Goal: Communication & Community: Answer question/provide support

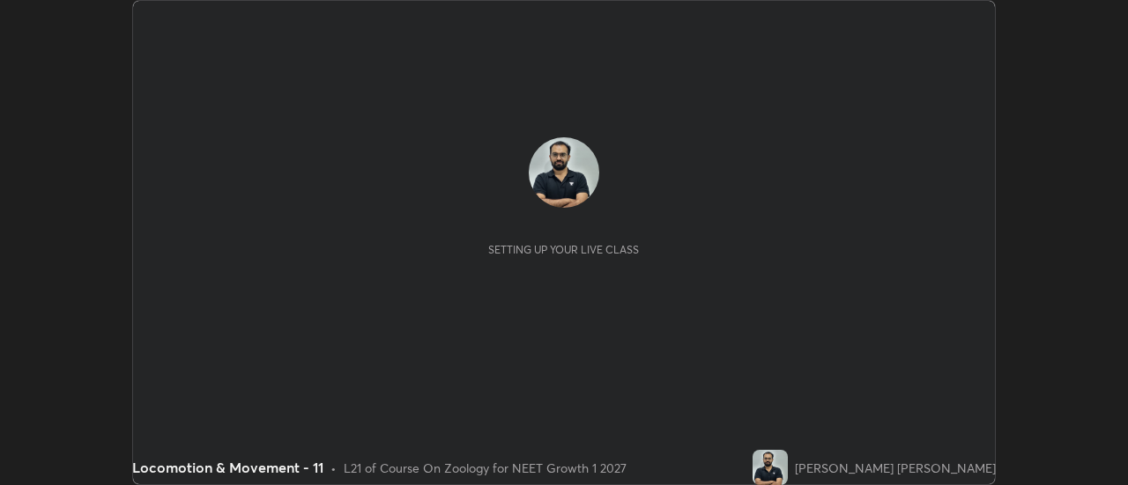
scroll to position [485, 1127]
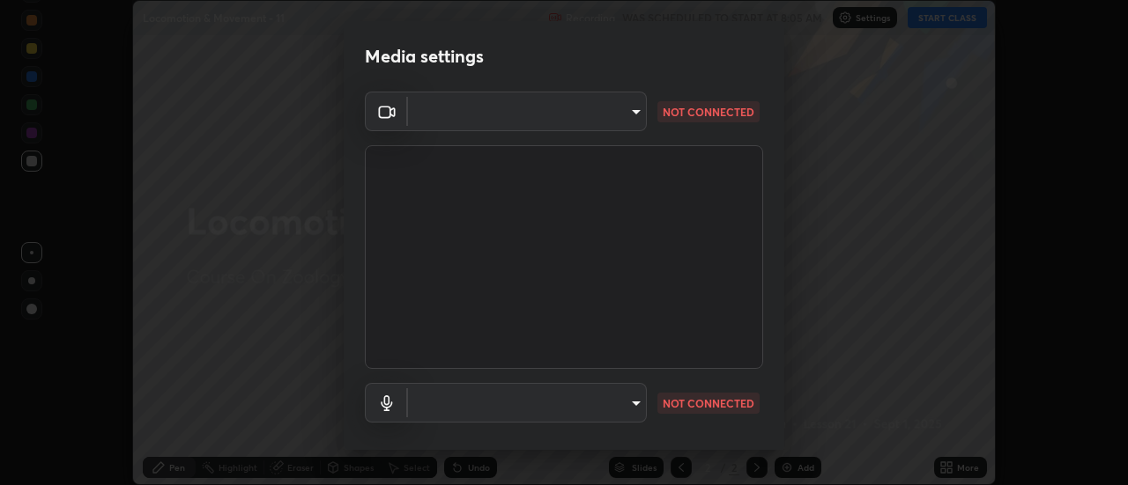
type input "985e4b1f72fc3b9494b48cef3b79fe3b682f9ae0bb15c20acfe574fe2aaad349"
type input "618656b63b7f9ee0ab6491a194f7017e5cc5f8d223736be4f163d7efcd640cbd"
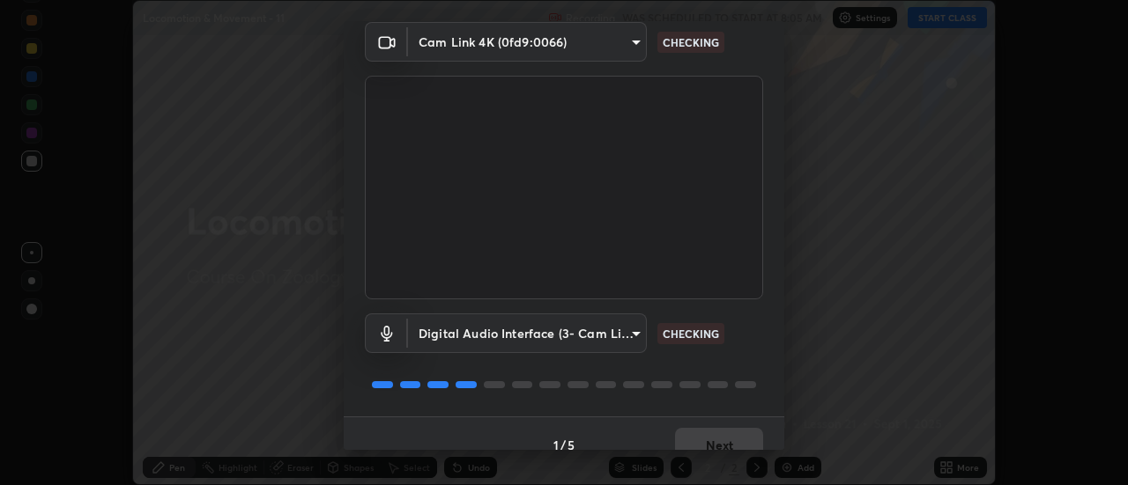
scroll to position [92, 0]
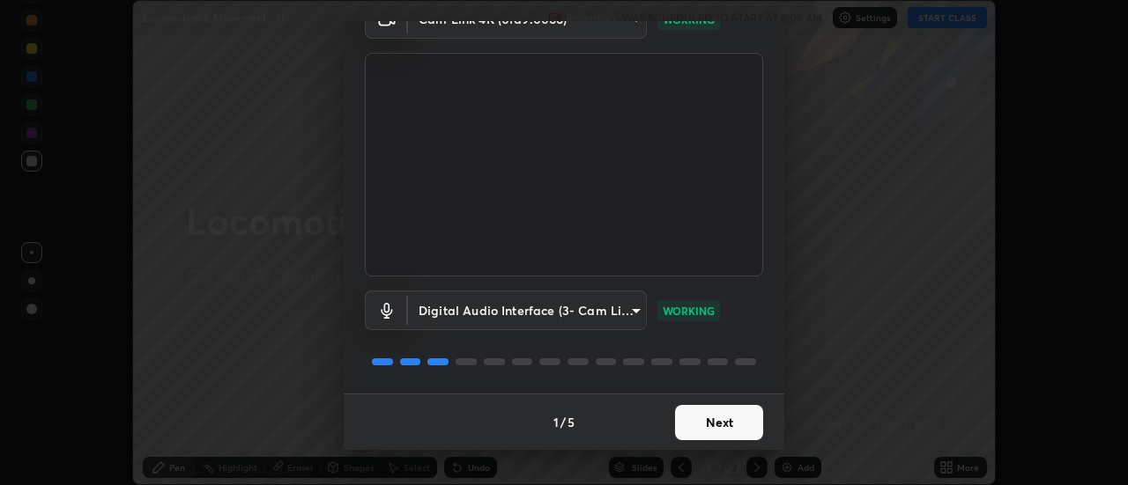
click at [712, 424] on button "Next" at bounding box center [719, 422] width 88 height 35
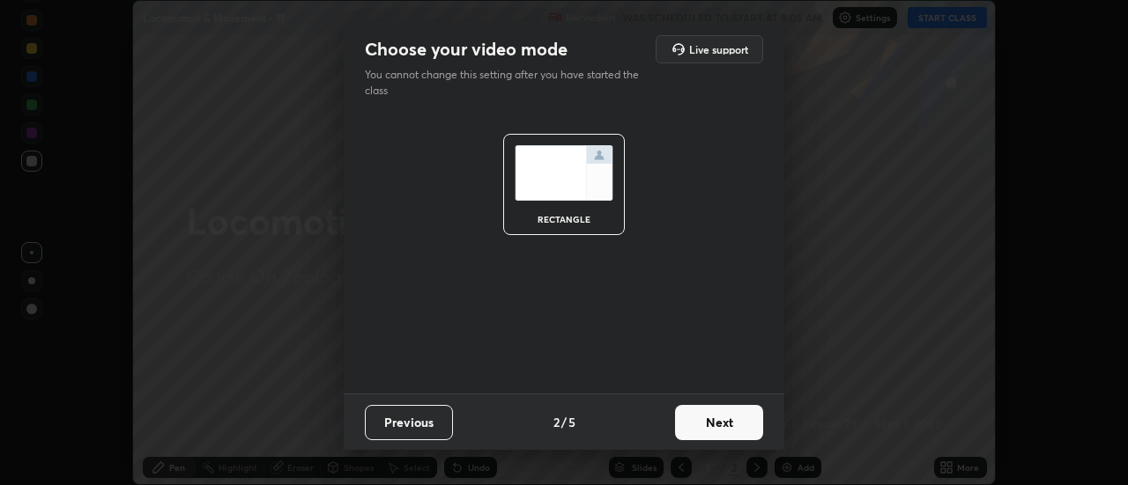
scroll to position [0, 0]
click at [718, 422] on button "Next" at bounding box center [719, 422] width 88 height 35
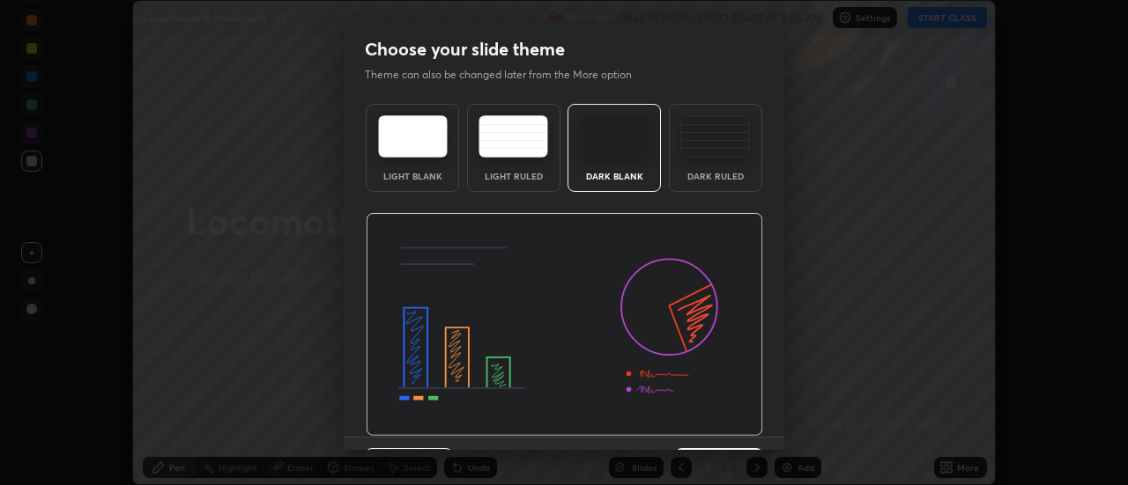
scroll to position [43, 0]
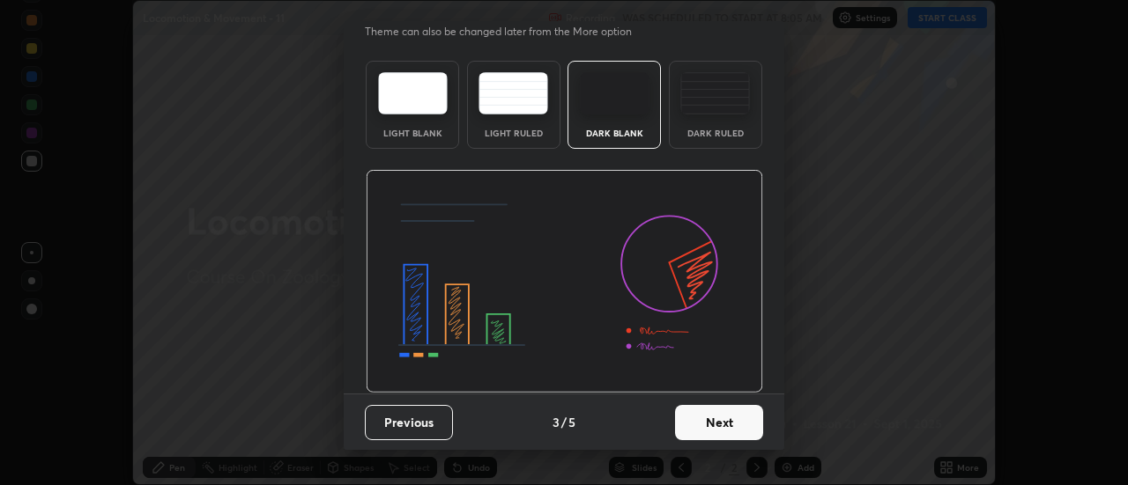
click at [715, 420] on button "Next" at bounding box center [719, 422] width 88 height 35
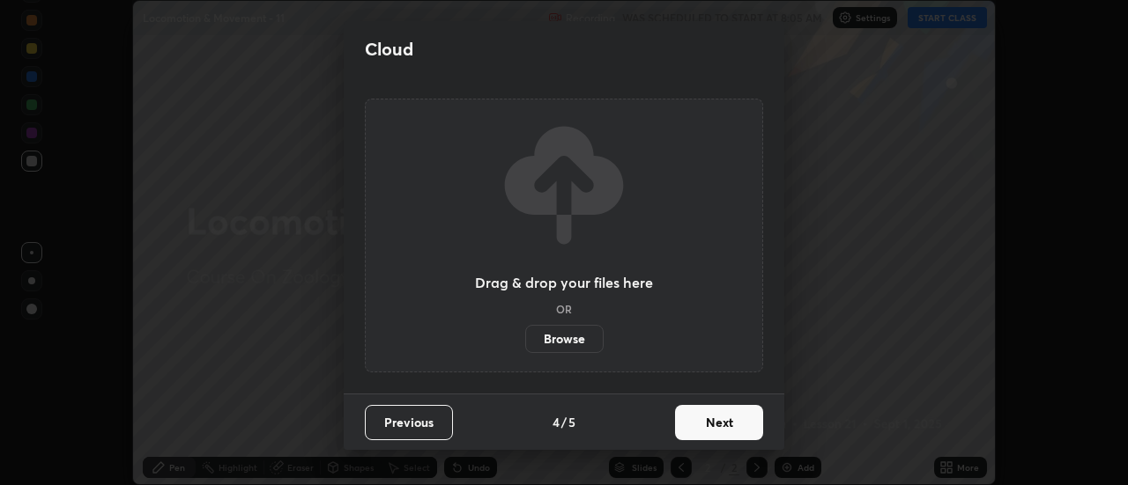
click at [716, 421] on button "Next" at bounding box center [719, 422] width 88 height 35
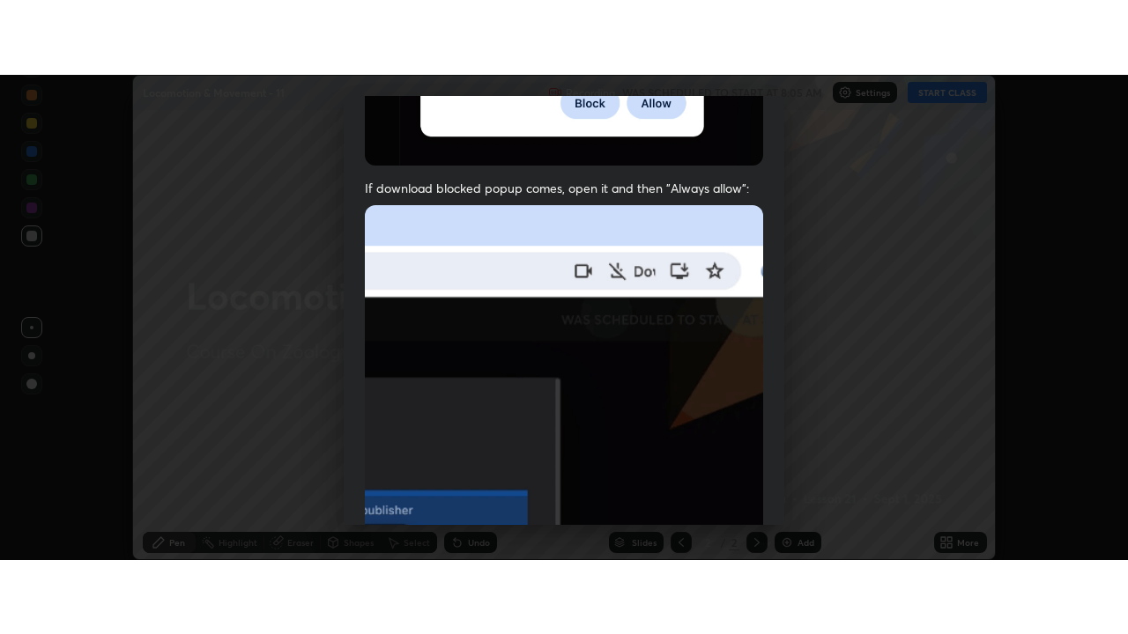
scroll to position [452, 0]
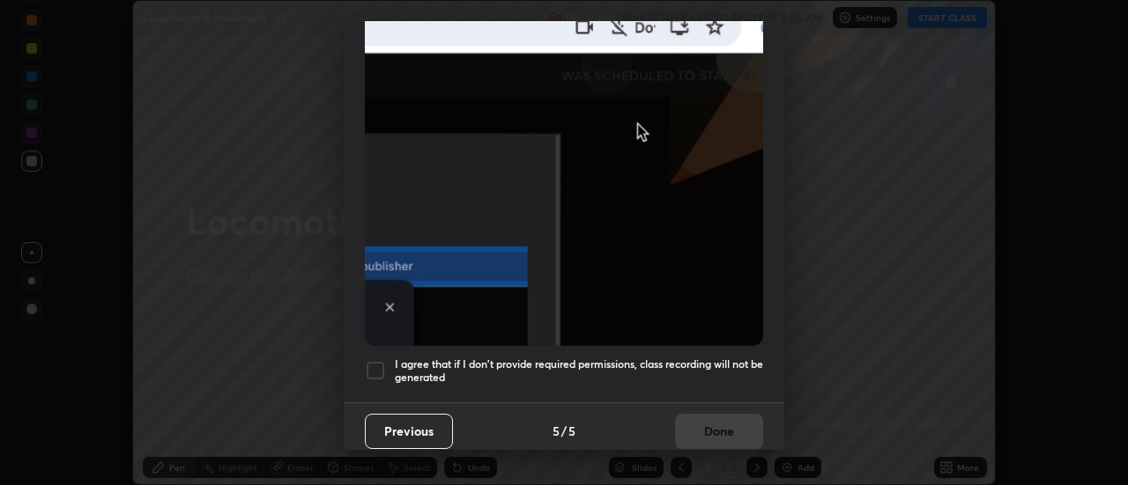
click at [668, 373] on h5 "I agree that if I don't provide required permissions, class recording will not …" at bounding box center [579, 371] width 368 height 27
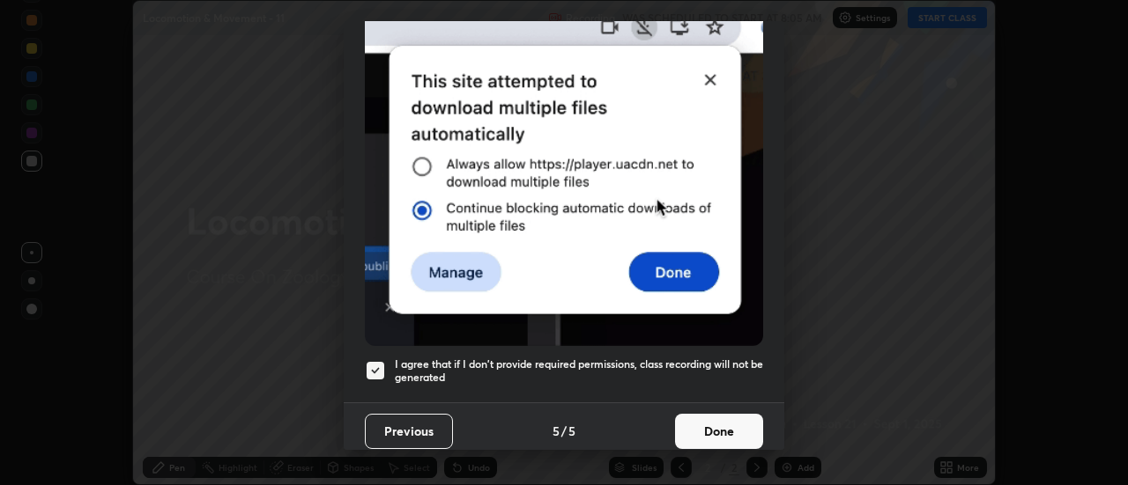
click at [698, 417] on button "Done" at bounding box center [719, 431] width 88 height 35
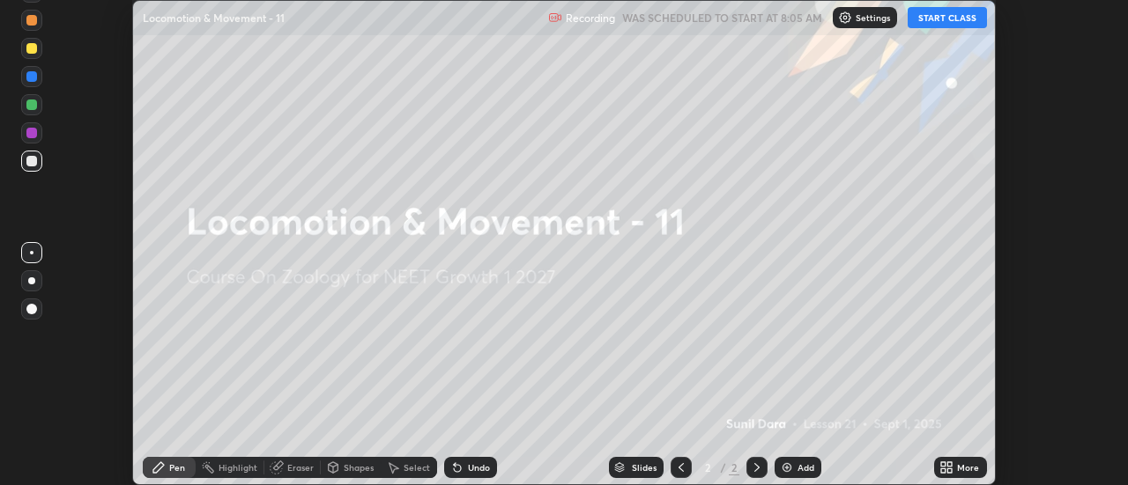
click at [943, 464] on icon at bounding box center [943, 464] width 4 height 4
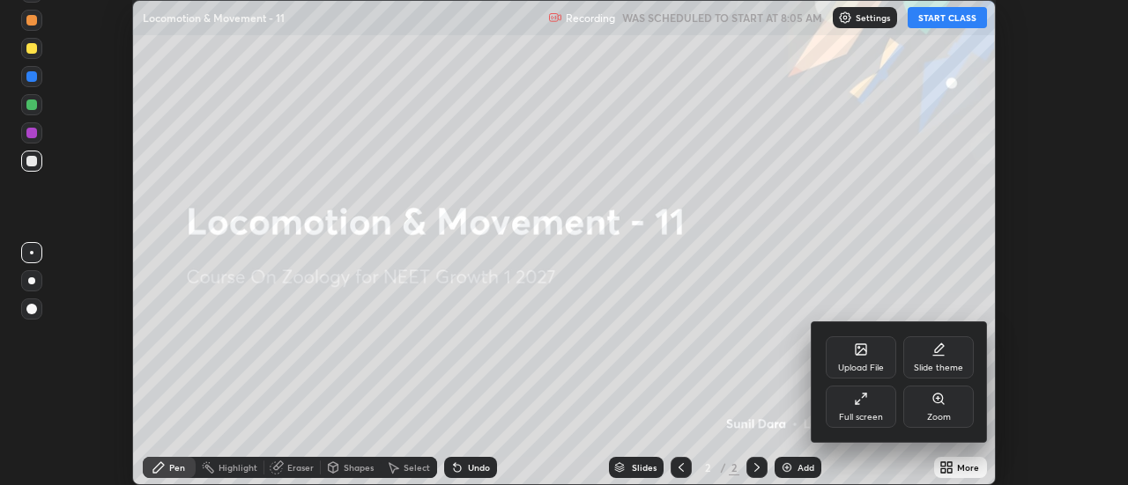
click at [856, 400] on icon at bounding box center [861, 399] width 14 height 14
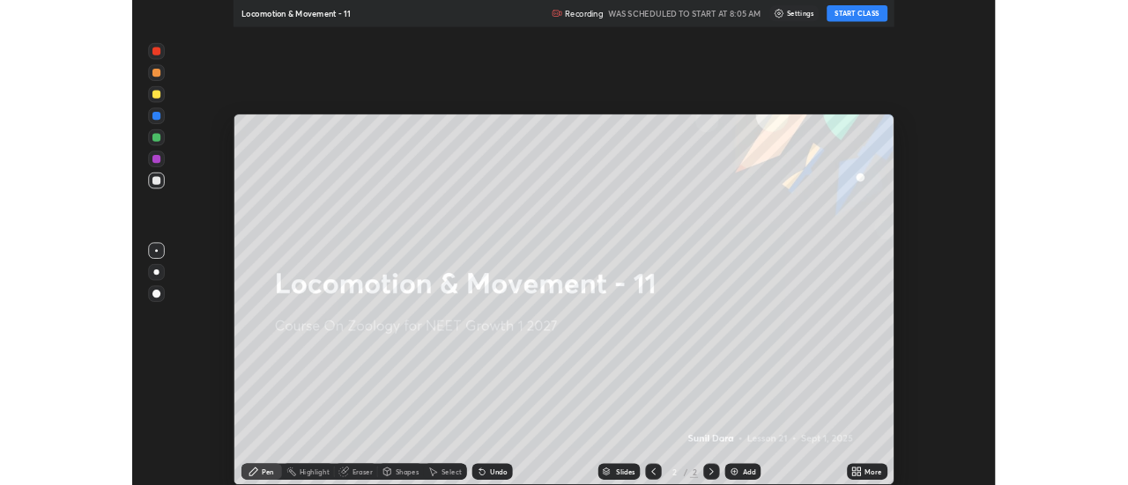
scroll to position [634, 1128]
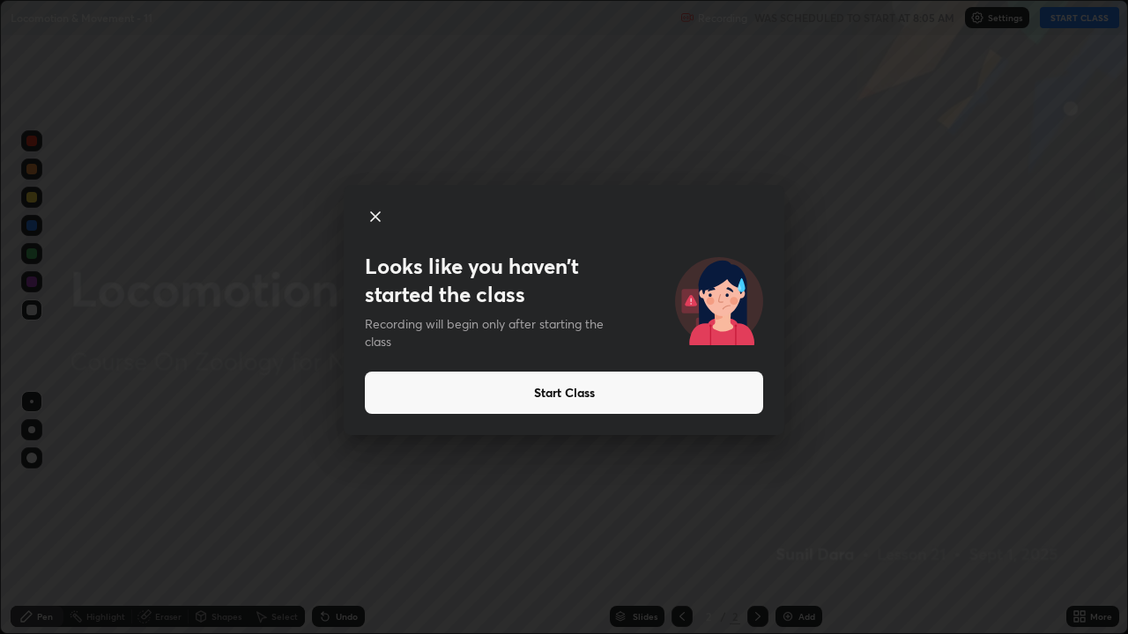
click at [375, 218] on icon at bounding box center [375, 216] width 9 height 9
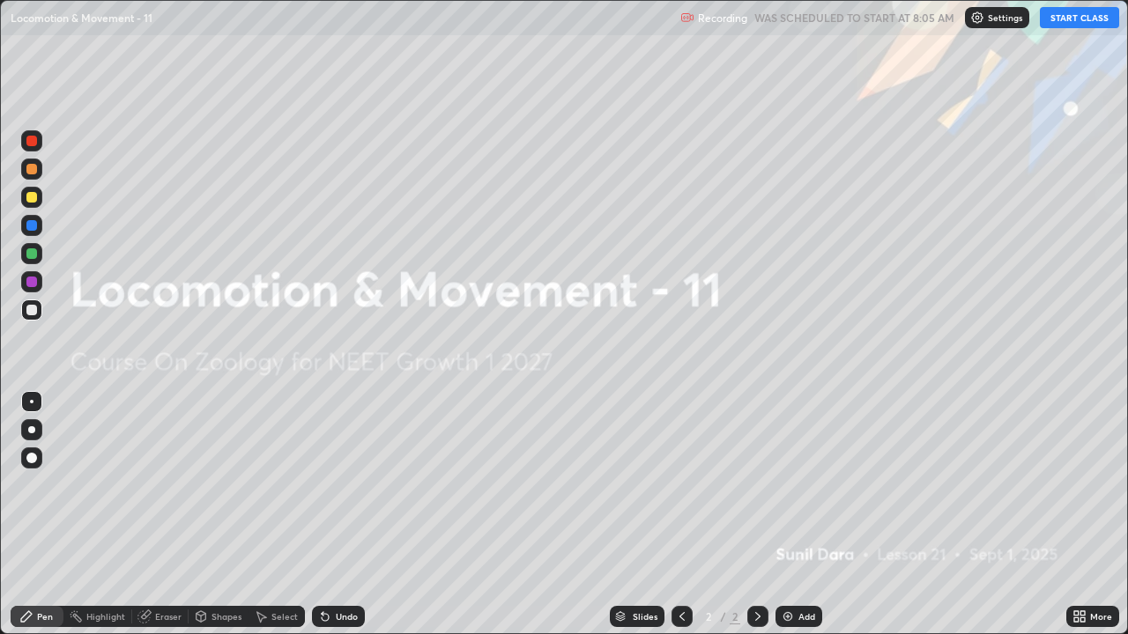
click at [1074, 25] on button "START CLASS" at bounding box center [1078, 17] width 79 height 21
click at [792, 484] on img at bounding box center [787, 617] width 14 height 14
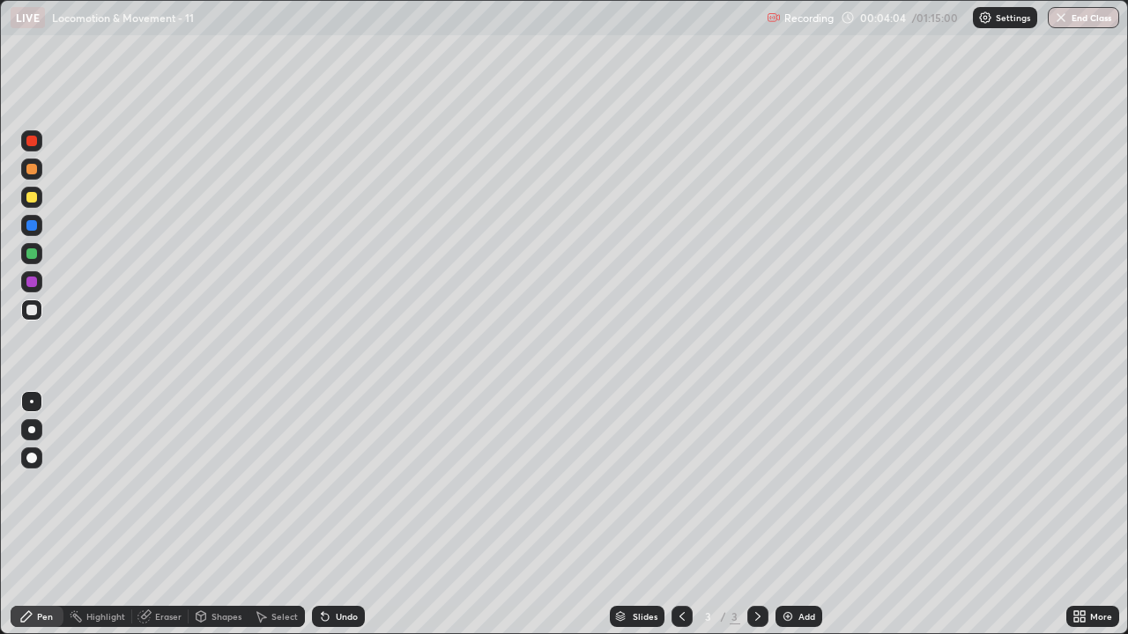
click at [1079, 484] on icon at bounding box center [1079, 617] width 14 height 14
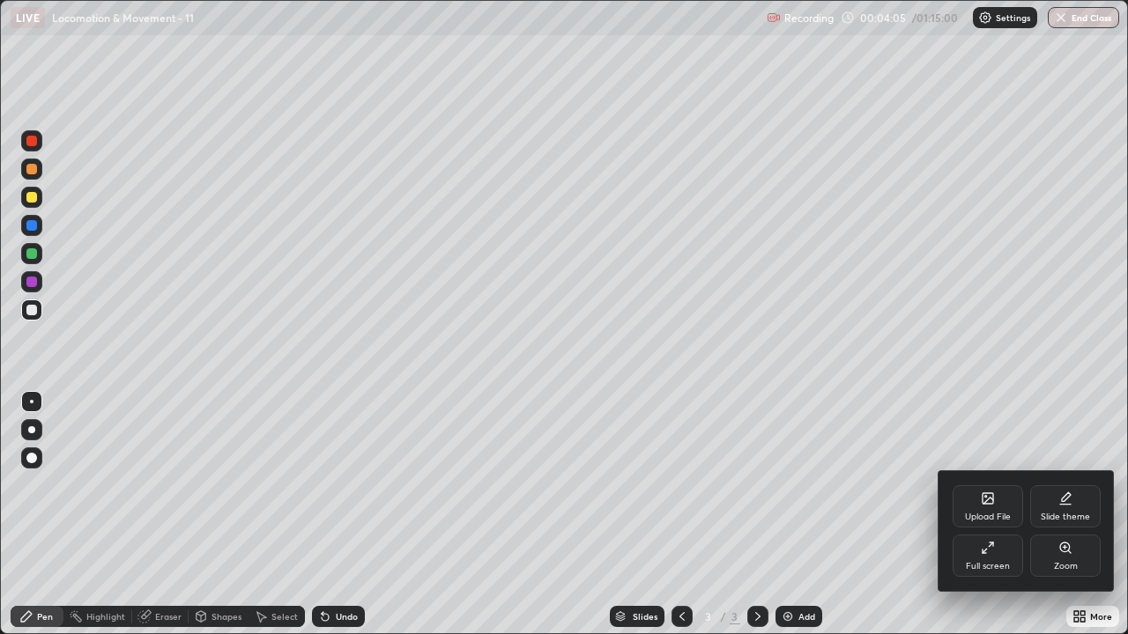
click at [971, 484] on div "Full screen" at bounding box center [987, 556] width 70 height 42
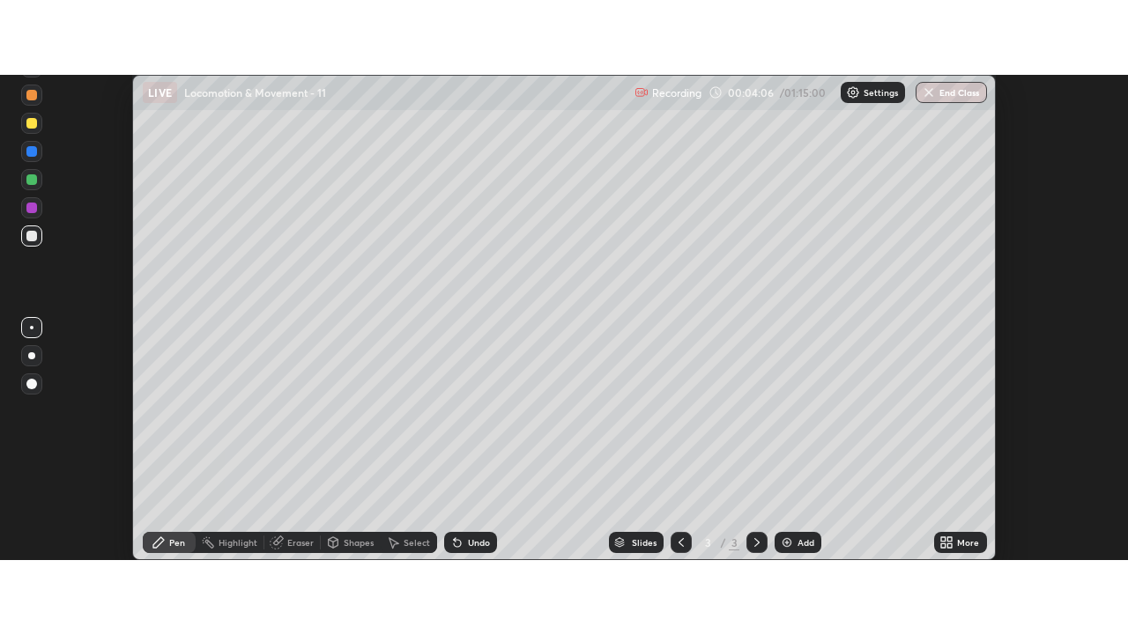
scroll to position [87601, 86959]
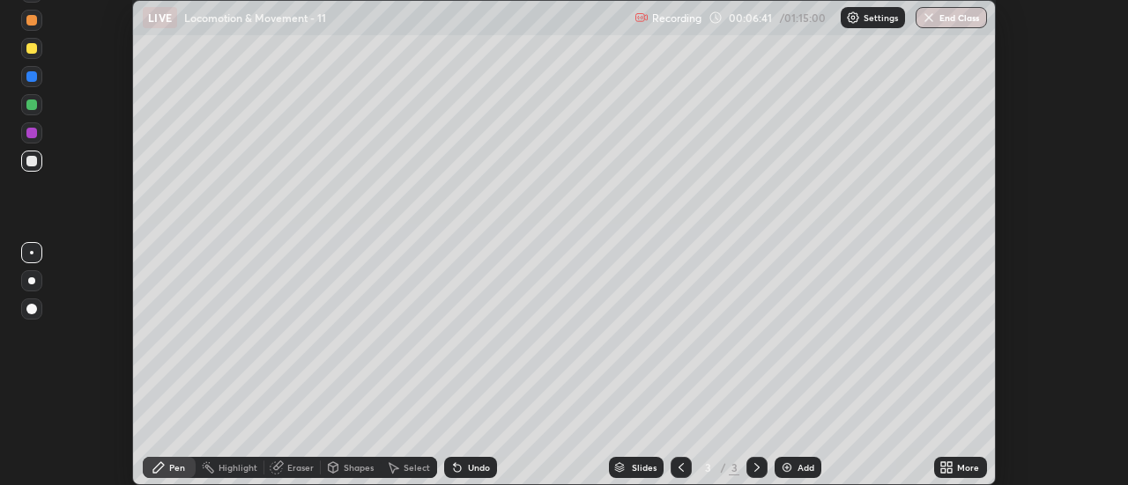
click at [950, 464] on icon at bounding box center [950, 464] width 4 height 4
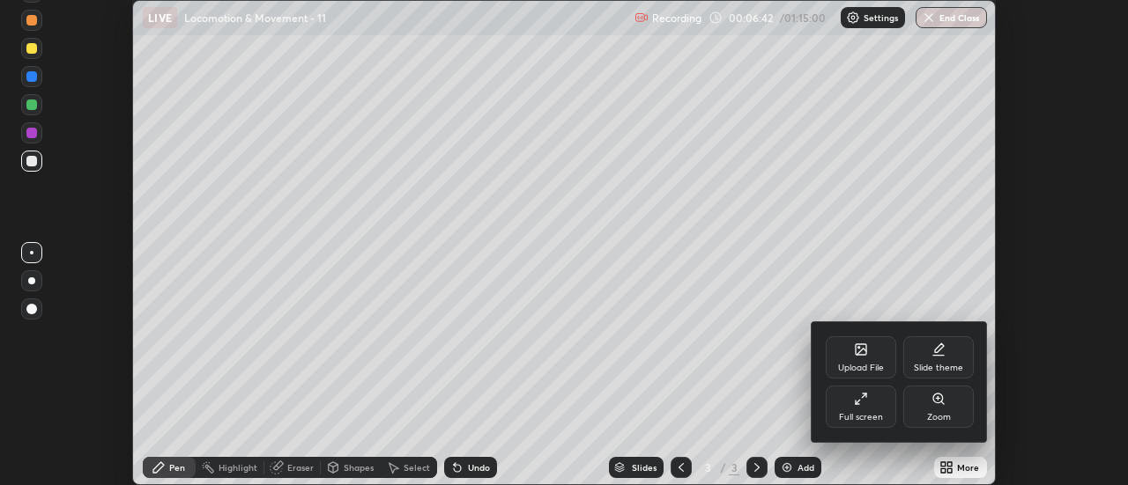
click at [863, 414] on div "Full screen" at bounding box center [861, 417] width 44 height 9
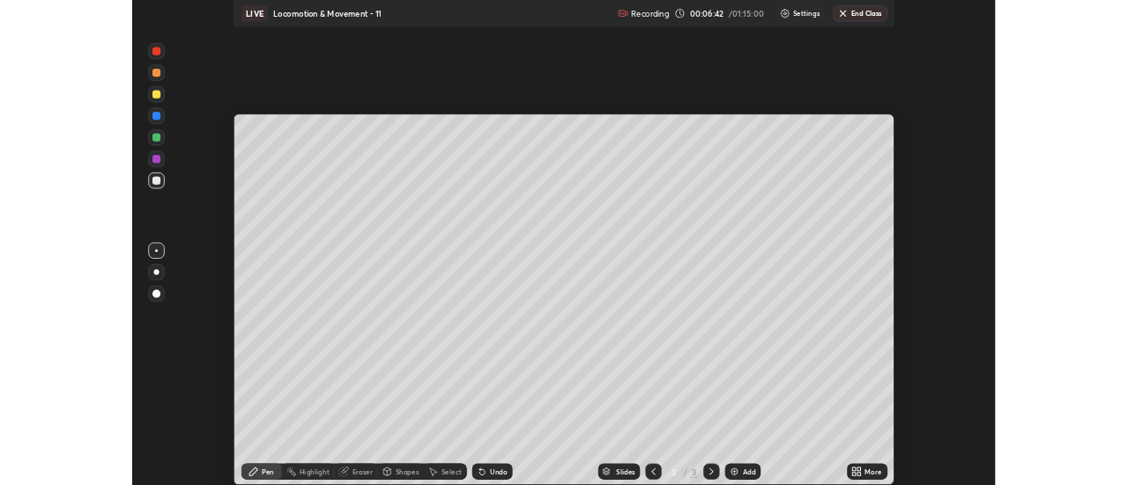
scroll to position [634, 1128]
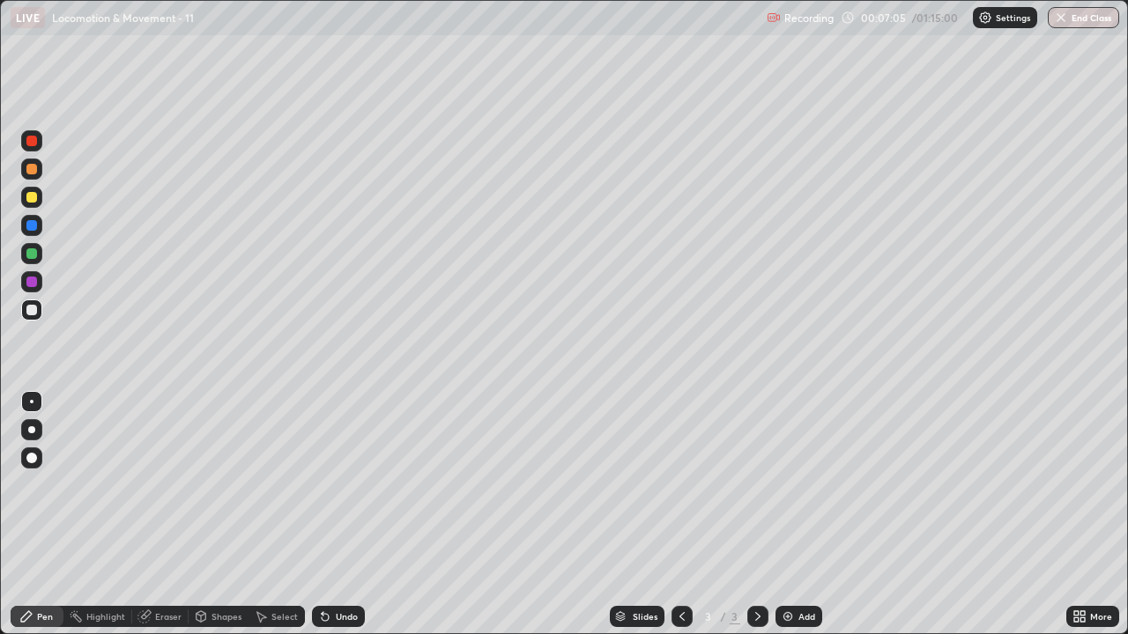
click at [32, 435] on div at bounding box center [31, 429] width 21 height 21
click at [174, 484] on div "Eraser" at bounding box center [160, 616] width 56 height 21
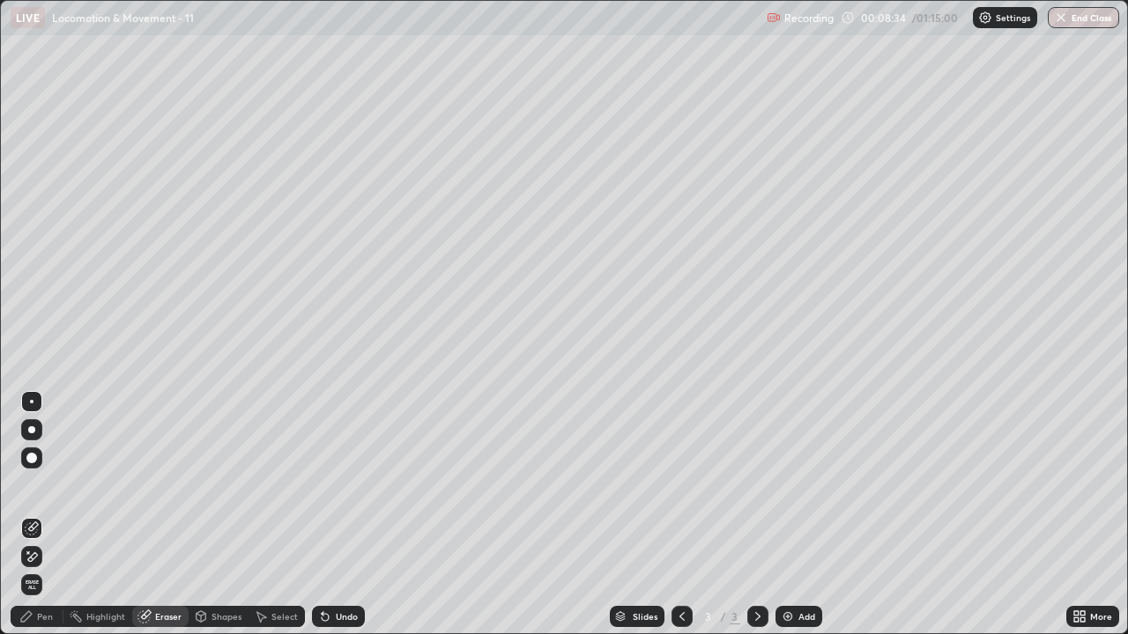
click at [218, 484] on div "Shapes" at bounding box center [226, 616] width 30 height 9
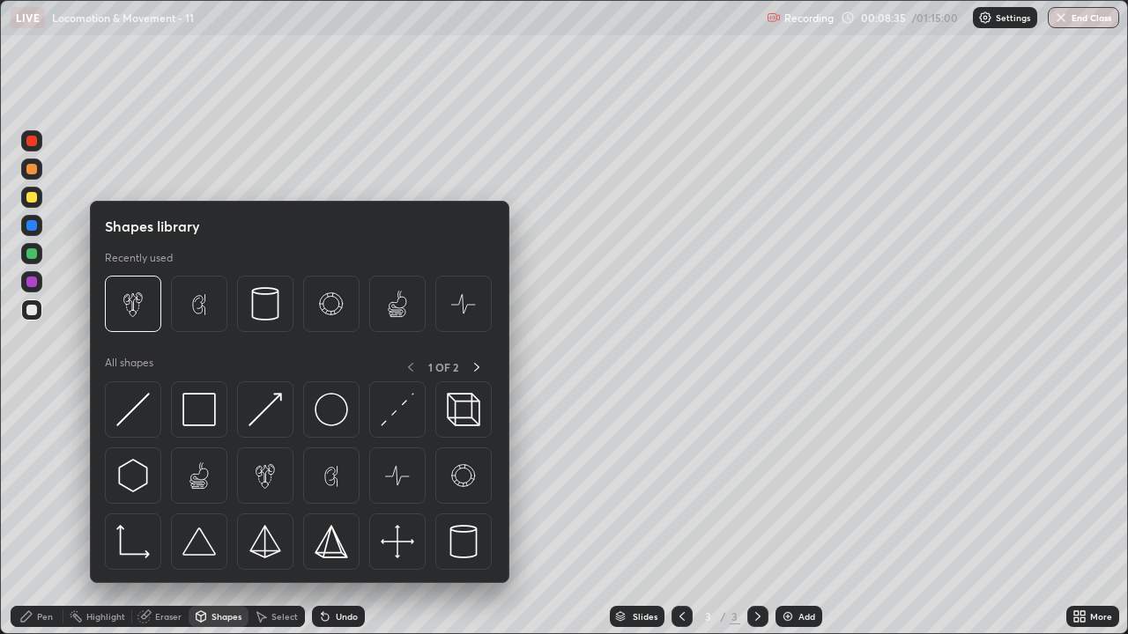
click at [277, 484] on div "Select" at bounding box center [284, 616] width 26 height 9
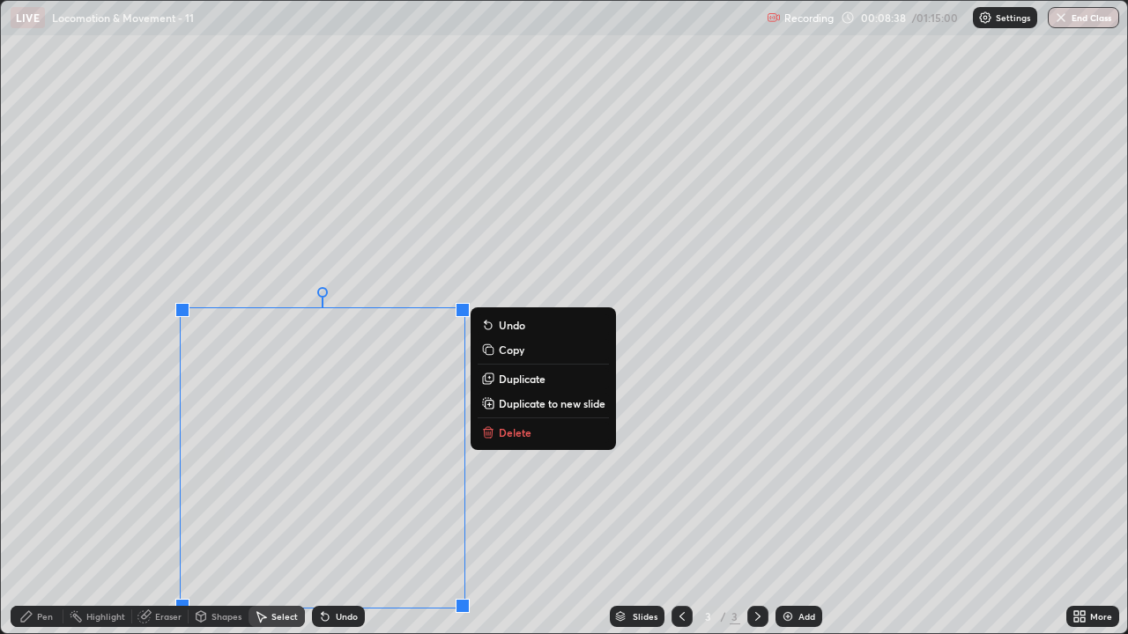
click at [507, 425] on p "Delete" at bounding box center [515, 432] width 33 height 14
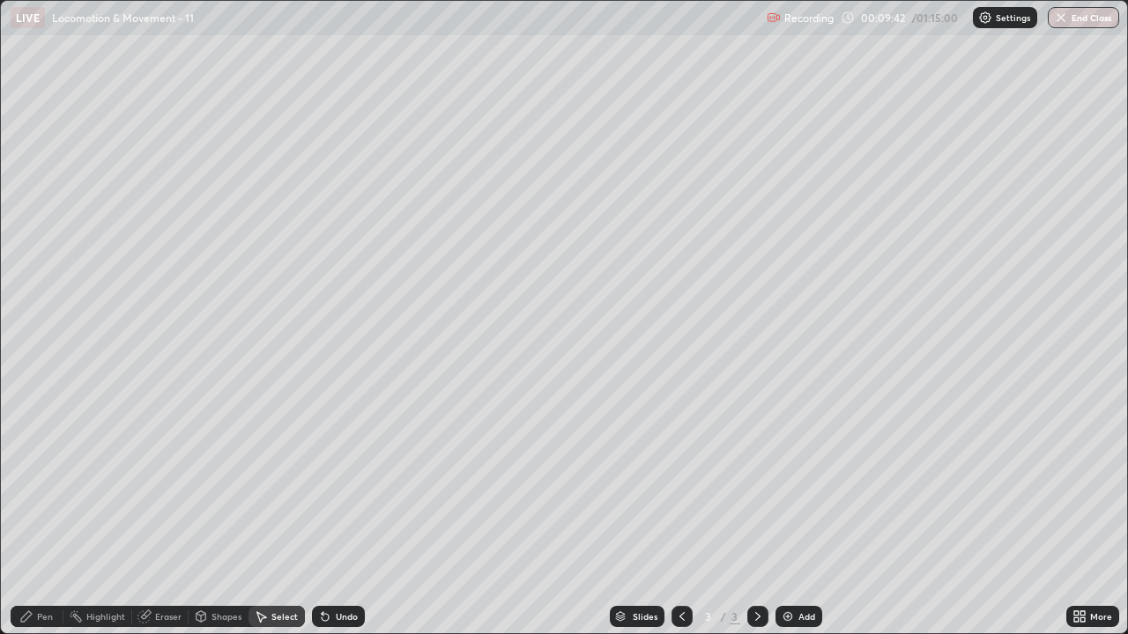
click at [56, 484] on div "Pen" at bounding box center [37, 616] width 53 height 21
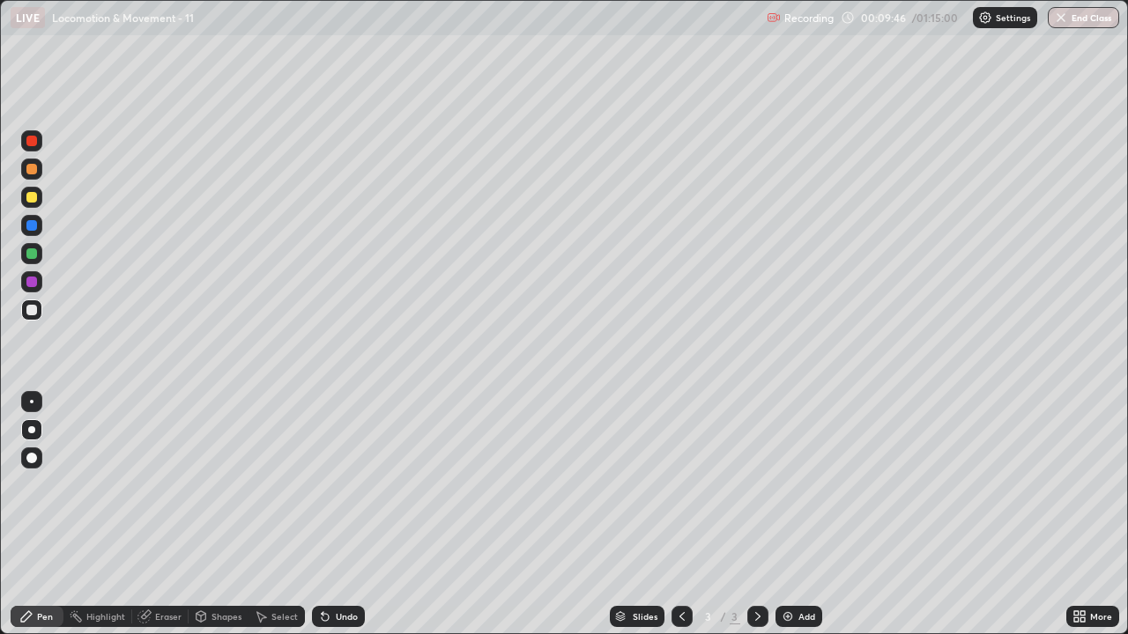
click at [30, 203] on div at bounding box center [31, 197] width 21 height 21
click at [33, 310] on div at bounding box center [31, 310] width 11 height 11
click at [26, 315] on div at bounding box center [31, 309] width 21 height 21
click at [28, 313] on div at bounding box center [31, 310] width 11 height 11
click at [31, 312] on div at bounding box center [31, 310] width 11 height 11
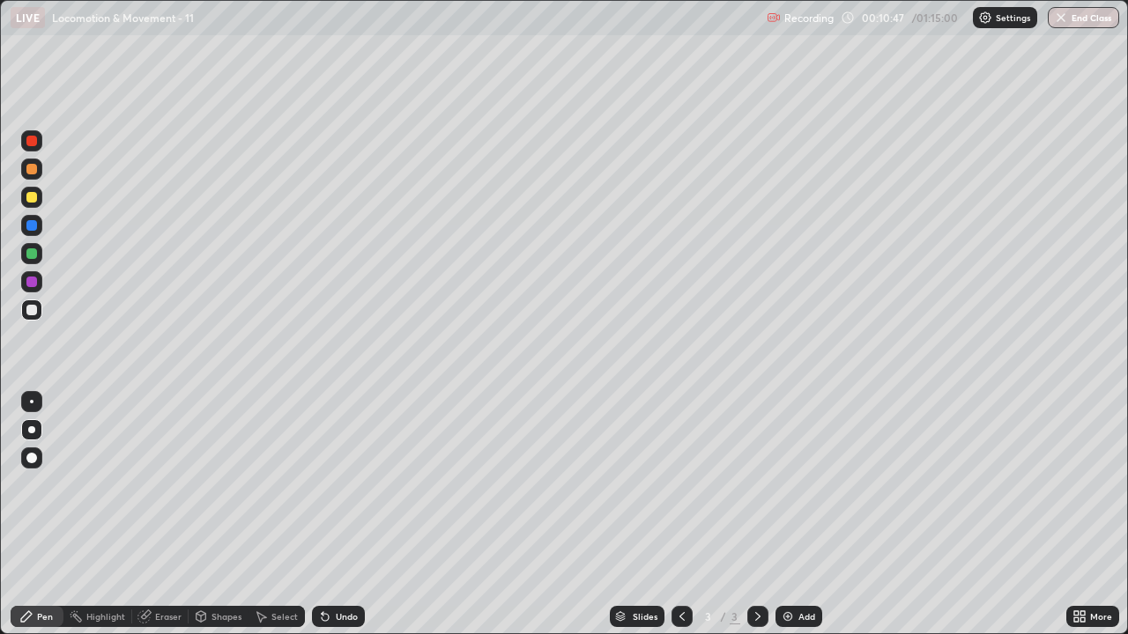
click at [338, 484] on div "Undo" at bounding box center [347, 616] width 22 height 9
click at [32, 308] on div at bounding box center [31, 310] width 11 height 11
click at [33, 313] on div at bounding box center [31, 310] width 11 height 11
click at [29, 311] on div at bounding box center [31, 310] width 11 height 11
click at [793, 484] on img at bounding box center [787, 617] width 14 height 14
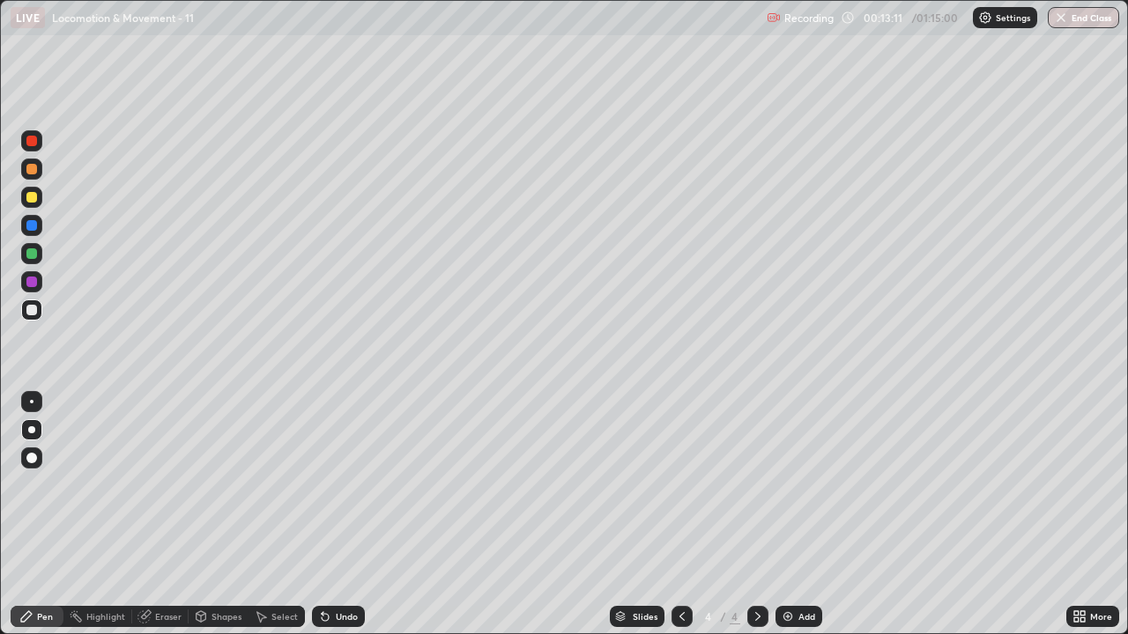
click at [35, 313] on div at bounding box center [31, 310] width 11 height 11
click at [33, 314] on div at bounding box center [31, 310] width 11 height 11
click at [26, 308] on div at bounding box center [31, 310] width 11 height 11
click at [338, 484] on div "Undo" at bounding box center [338, 616] width 53 height 21
click at [346, 484] on div "Undo" at bounding box center [338, 616] width 53 height 21
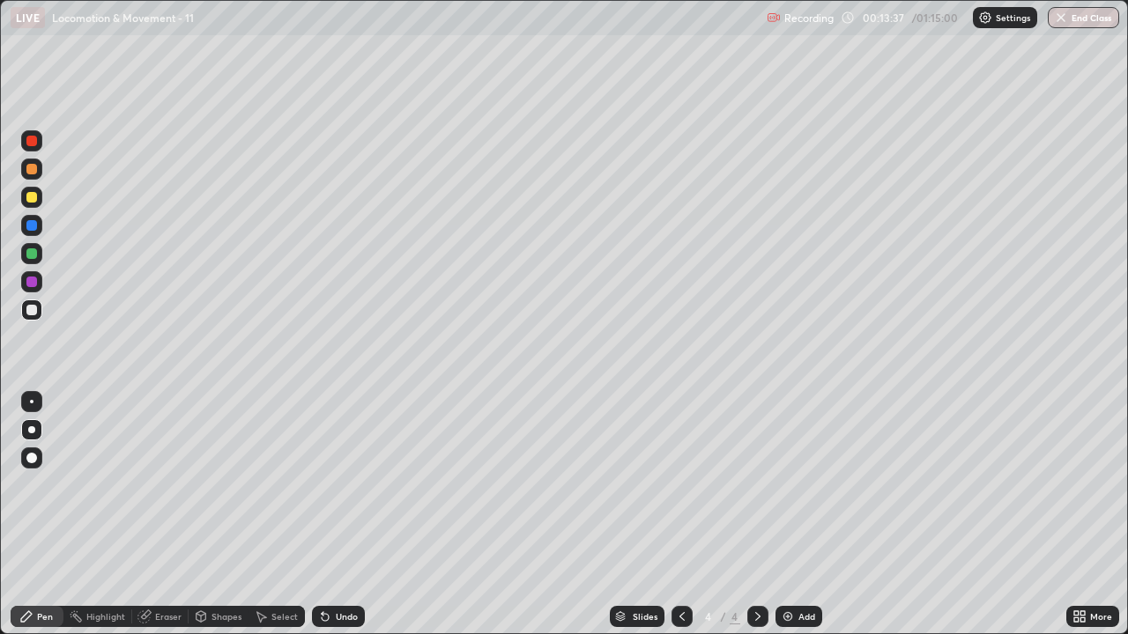
click at [346, 484] on div "Undo" at bounding box center [338, 616] width 53 height 21
click at [338, 484] on div "Undo" at bounding box center [338, 616] width 53 height 21
click at [24, 309] on div at bounding box center [31, 309] width 21 height 21
click at [32, 312] on div at bounding box center [31, 310] width 11 height 11
click at [37, 312] on div at bounding box center [31, 309] width 21 height 21
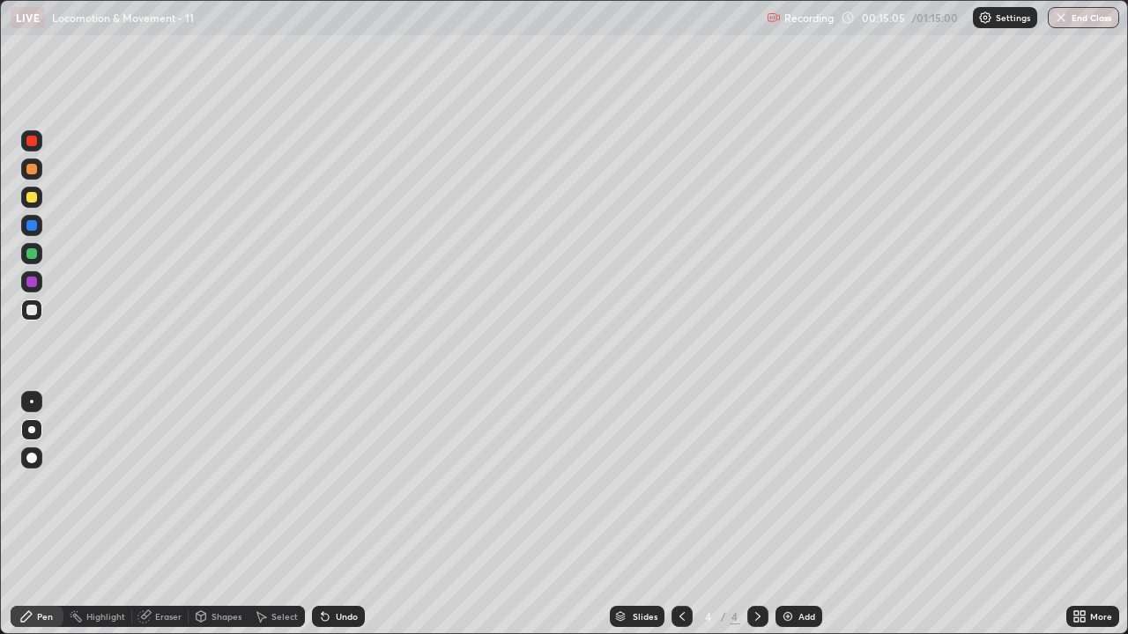
click at [29, 317] on div at bounding box center [31, 309] width 21 height 21
click at [164, 484] on div "Eraser" at bounding box center [168, 616] width 26 height 9
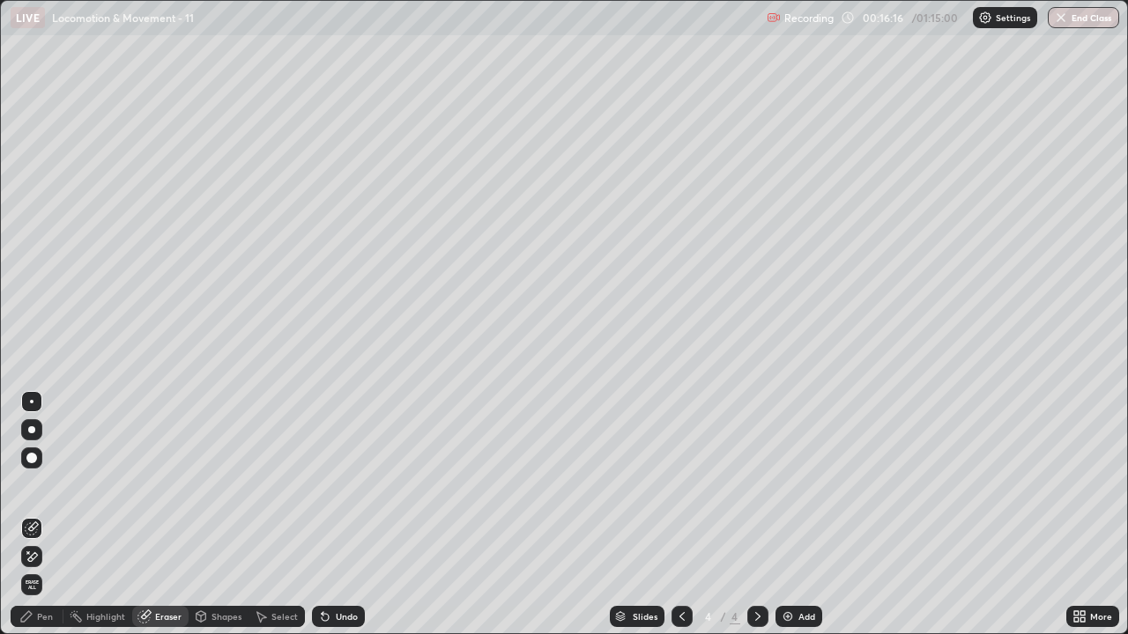
click at [43, 484] on div "Pen" at bounding box center [45, 616] width 16 height 9
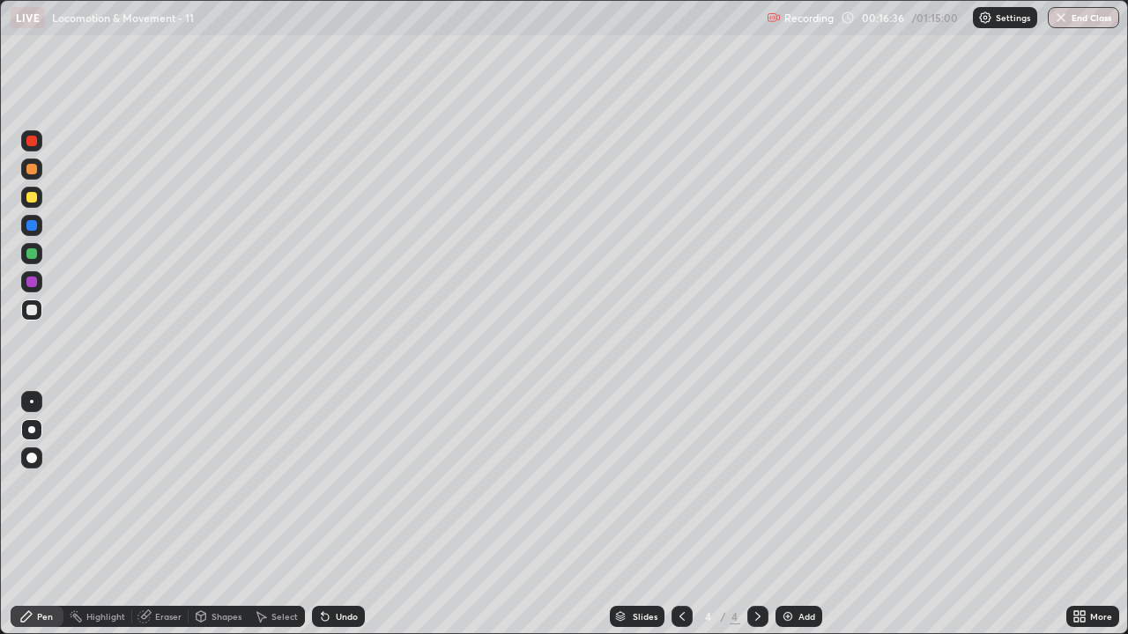
click at [29, 311] on div at bounding box center [31, 310] width 11 height 11
click at [28, 314] on div at bounding box center [31, 310] width 11 height 11
click at [1017, 484] on div "Slides 4 / 4 Add" at bounding box center [715, 616] width 701 height 35
click at [1024, 484] on div "Slides 4 / 4 Add" at bounding box center [715, 616] width 701 height 35
click at [26, 309] on div at bounding box center [31, 309] width 21 height 21
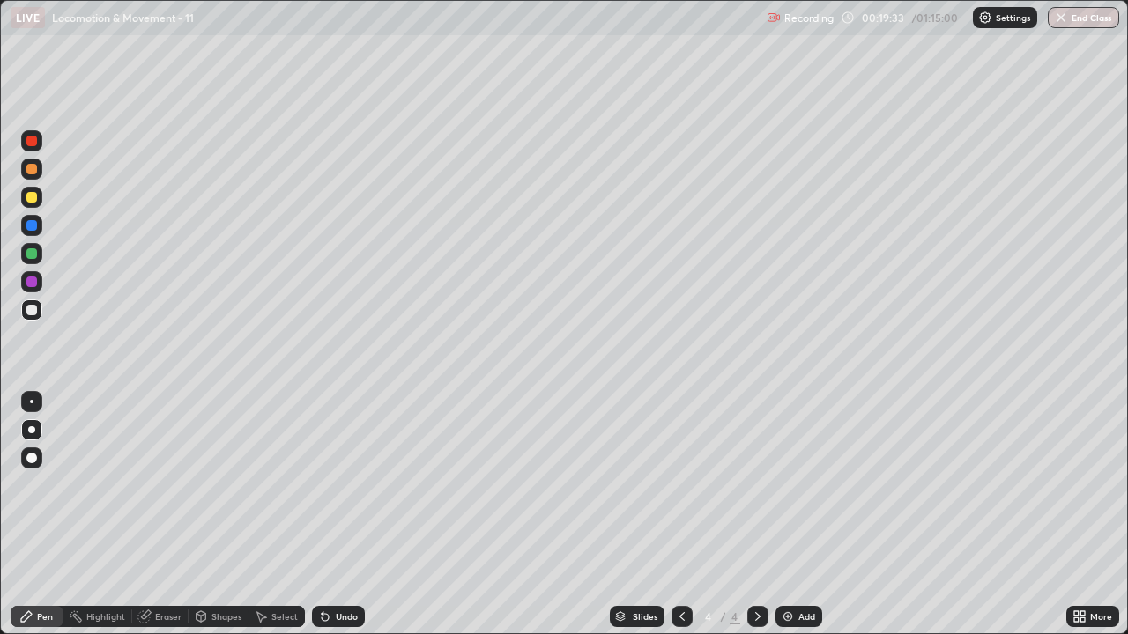
click at [25, 315] on div at bounding box center [31, 309] width 21 height 21
click at [787, 484] on img at bounding box center [787, 617] width 14 height 14
click at [30, 312] on div at bounding box center [31, 310] width 11 height 11
click at [33, 232] on div at bounding box center [31, 225] width 21 height 21
click at [27, 316] on div at bounding box center [31, 309] width 21 height 21
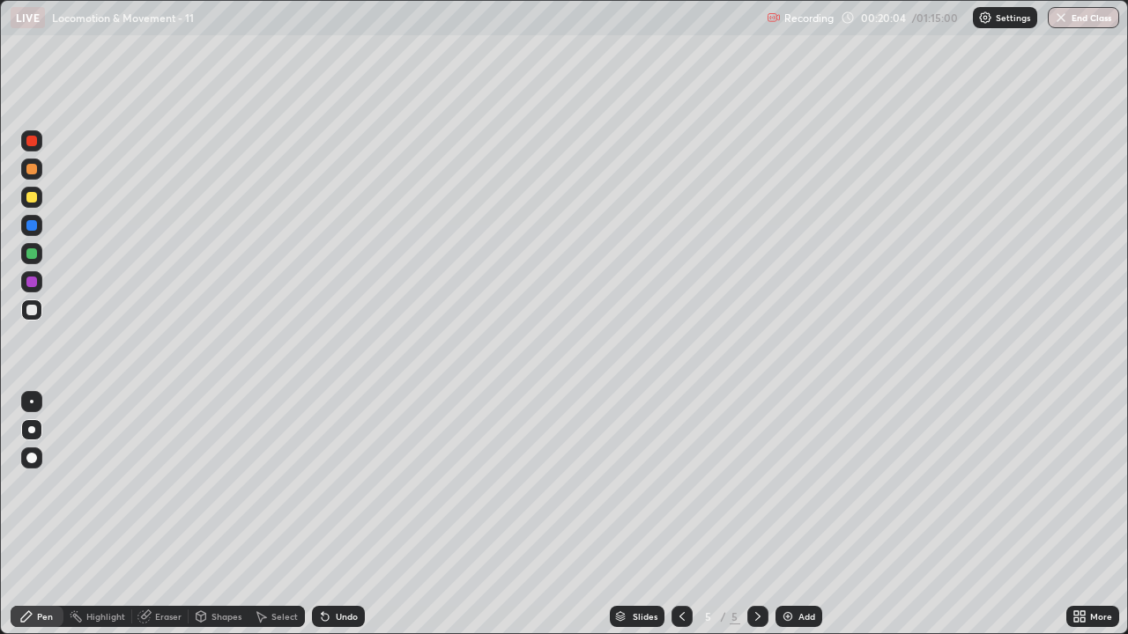
click at [31, 305] on div at bounding box center [31, 310] width 11 height 11
click at [33, 305] on div at bounding box center [31, 310] width 11 height 11
click at [356, 484] on div "Undo" at bounding box center [338, 616] width 53 height 21
click at [362, 484] on div "Undo" at bounding box center [338, 616] width 53 height 21
click at [359, 484] on div "Undo" at bounding box center [338, 616] width 53 height 21
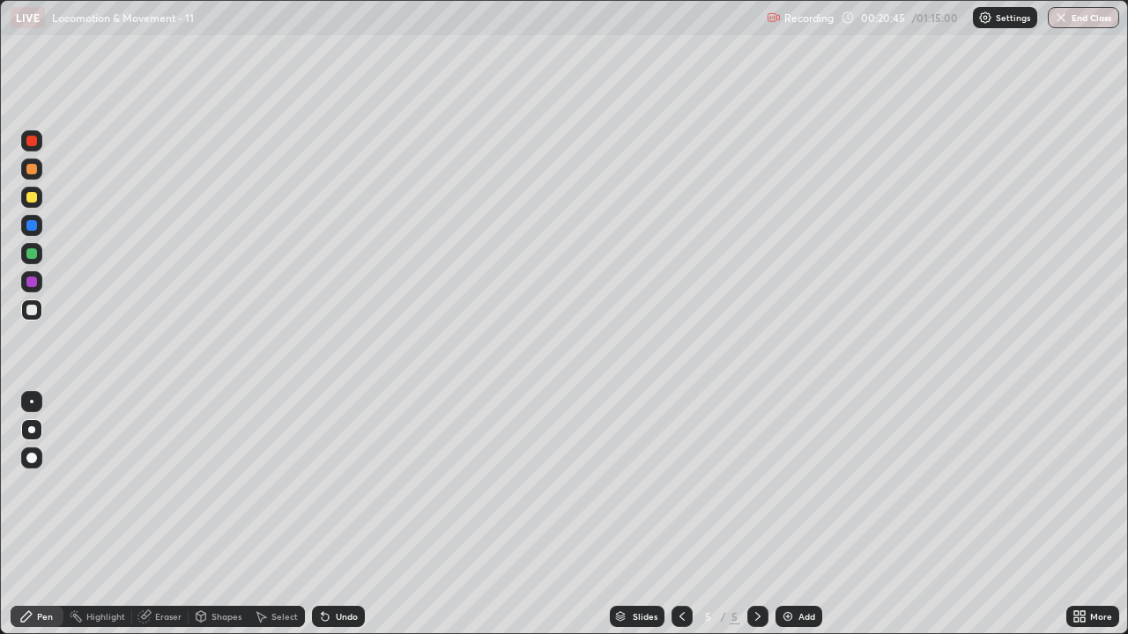
click at [359, 484] on div "Undo" at bounding box center [338, 616] width 53 height 21
click at [360, 484] on div "Undo" at bounding box center [338, 616] width 53 height 21
click at [356, 484] on div "Undo" at bounding box center [338, 616] width 53 height 21
click at [337, 484] on div "Undo" at bounding box center [338, 616] width 53 height 21
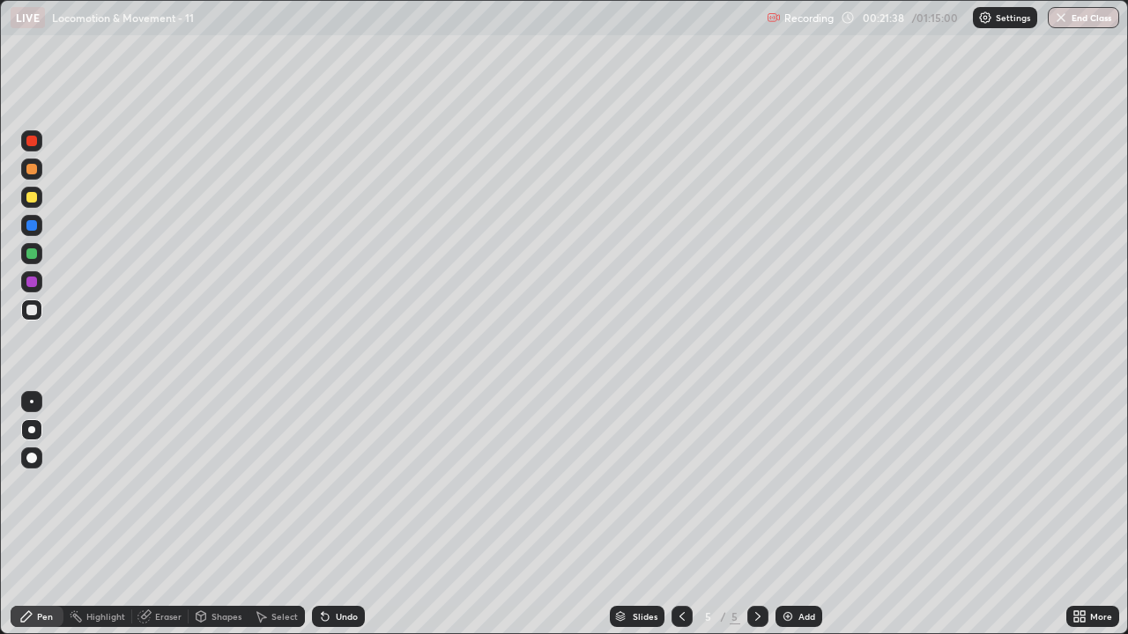
click at [29, 207] on div at bounding box center [31, 197] width 21 height 21
click at [24, 316] on div at bounding box center [31, 309] width 21 height 21
click at [27, 311] on div at bounding box center [31, 310] width 11 height 11
click at [33, 317] on div at bounding box center [31, 309] width 21 height 21
click at [35, 310] on div at bounding box center [31, 310] width 11 height 11
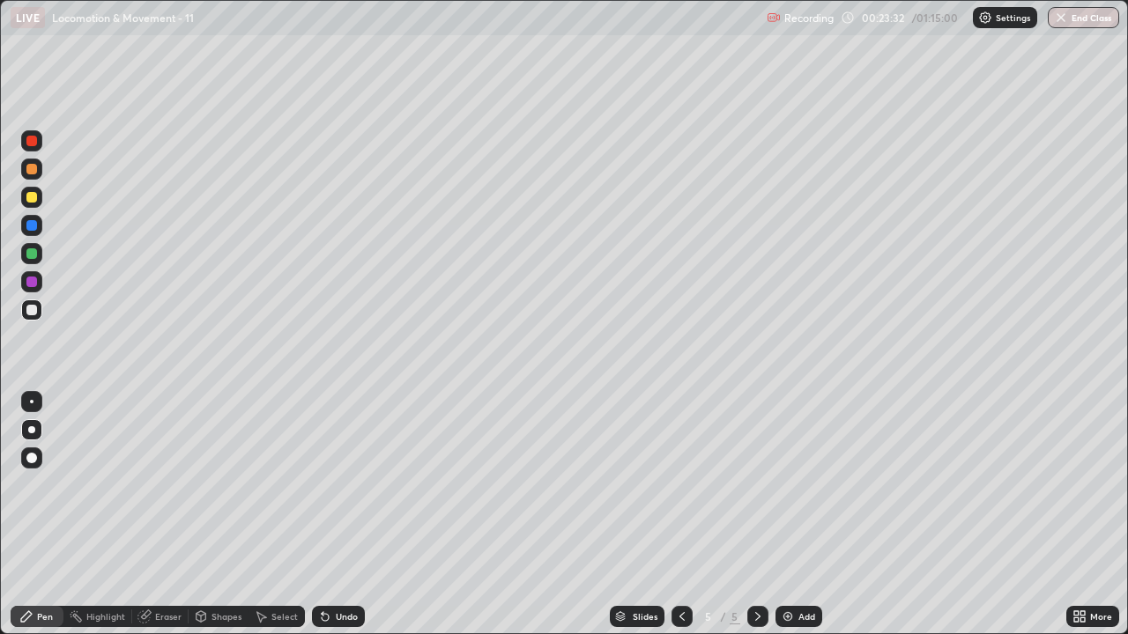
click at [38, 307] on div at bounding box center [31, 309] width 21 height 21
click at [38, 309] on div at bounding box center [31, 309] width 21 height 21
click at [352, 484] on div "Undo" at bounding box center [347, 616] width 22 height 9
click at [33, 310] on div at bounding box center [31, 310] width 11 height 11
click at [41, 286] on div at bounding box center [31, 281] width 21 height 21
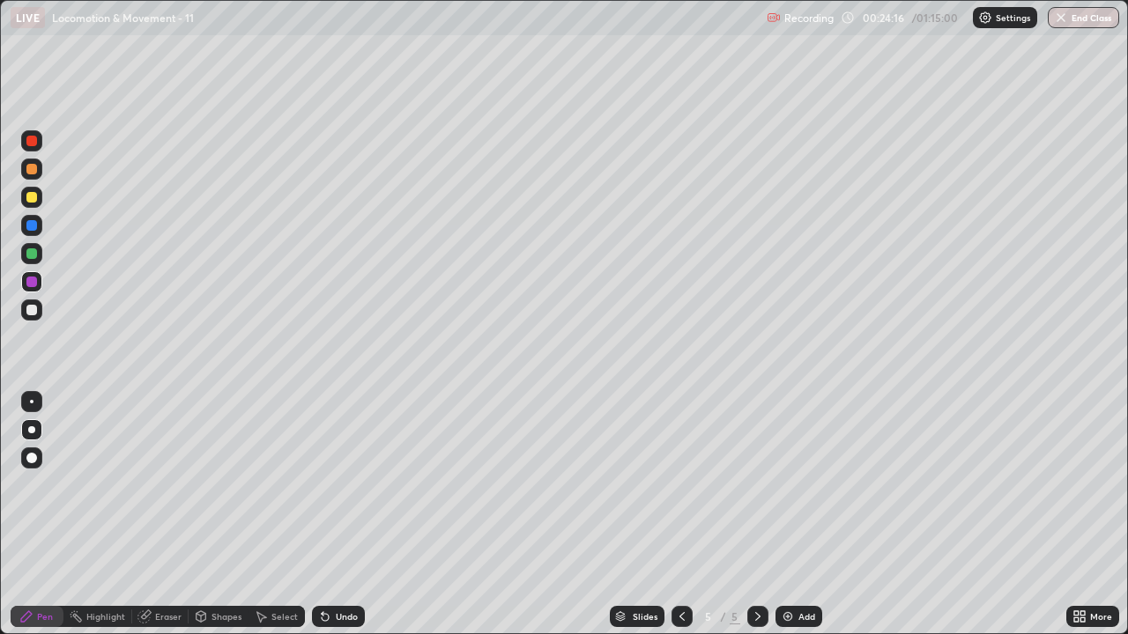
click at [27, 310] on div at bounding box center [31, 310] width 11 height 11
click at [32, 314] on div at bounding box center [31, 310] width 11 height 11
click at [36, 312] on div at bounding box center [31, 310] width 11 height 11
click at [24, 313] on div at bounding box center [31, 309] width 21 height 21
click at [28, 317] on div at bounding box center [31, 309] width 21 height 21
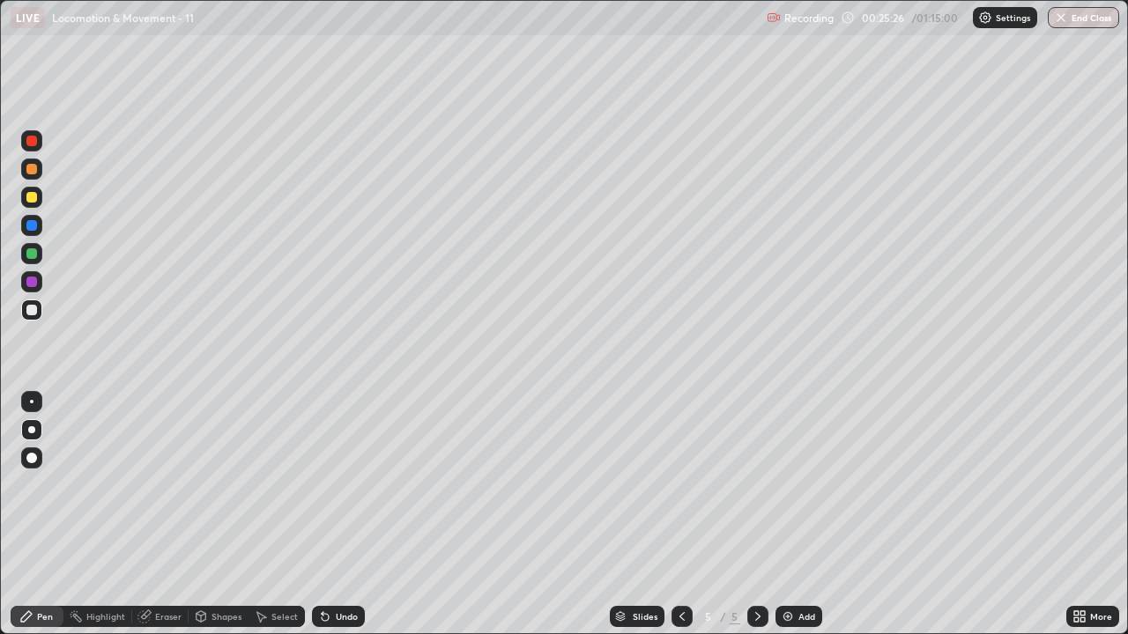
click at [29, 306] on div at bounding box center [31, 310] width 11 height 11
click at [28, 314] on div at bounding box center [31, 310] width 11 height 11
click at [342, 484] on div "Undo" at bounding box center [347, 616] width 22 height 9
click at [347, 484] on div "Undo" at bounding box center [347, 616] width 22 height 9
click at [352, 484] on div "Undo" at bounding box center [338, 616] width 53 height 21
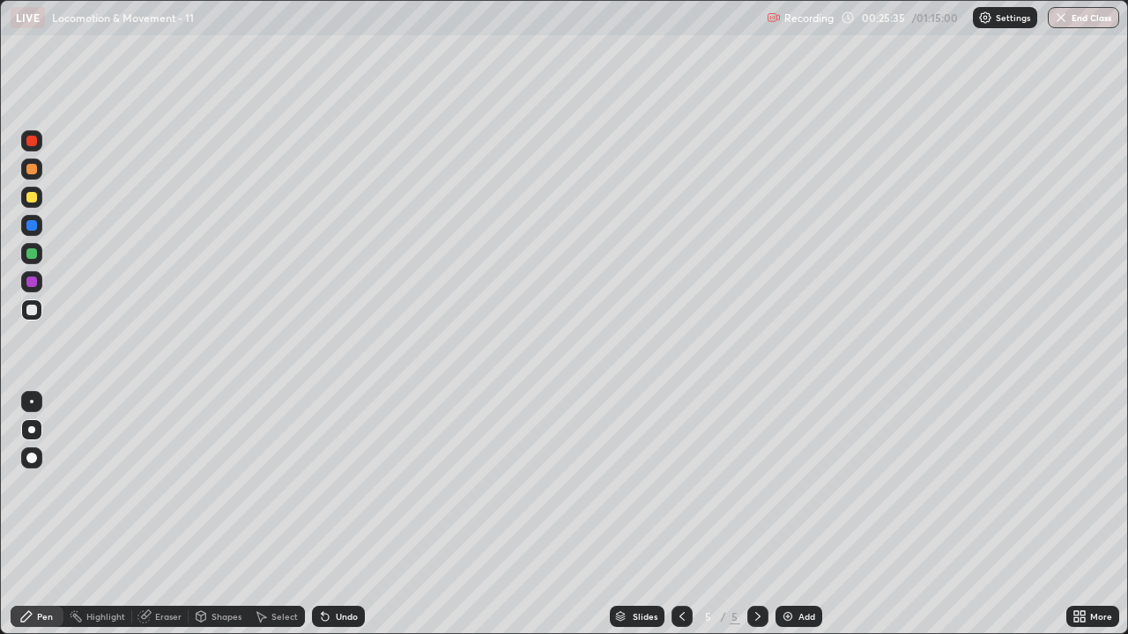
click at [344, 484] on div "Undo" at bounding box center [347, 616] width 22 height 9
click at [349, 484] on div "Undo" at bounding box center [347, 616] width 22 height 9
click at [345, 484] on div "Undo" at bounding box center [347, 616] width 22 height 9
click at [1076, 484] on icon at bounding box center [1076, 619] width 4 height 4
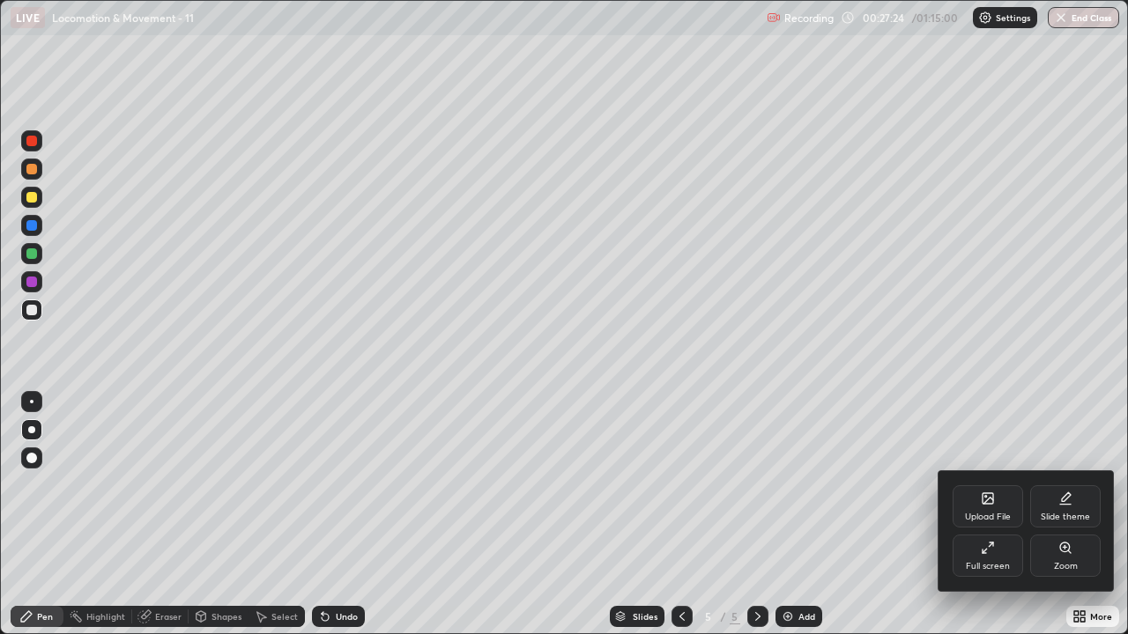
click at [991, 484] on div "Full screen" at bounding box center [987, 566] width 44 height 9
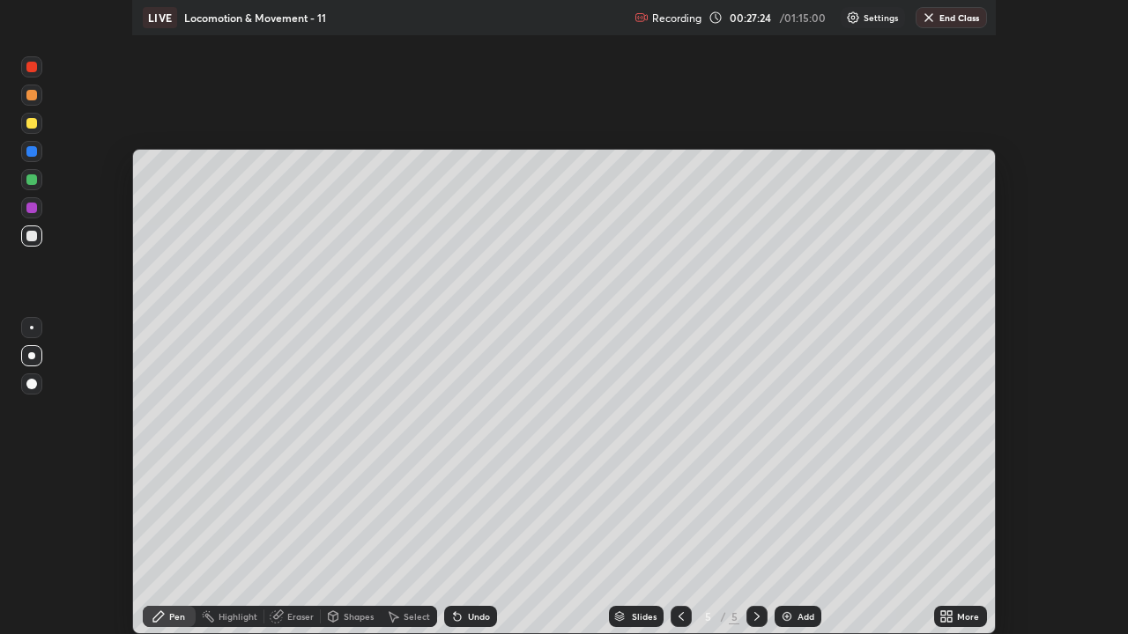
scroll to position [87601, 86959]
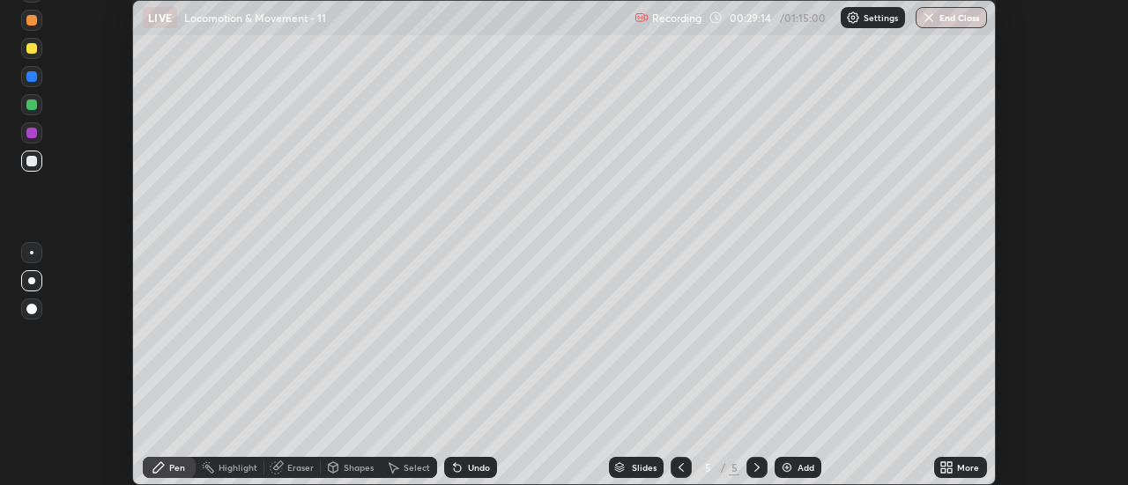
click at [943, 470] on icon at bounding box center [943, 471] width 4 height 4
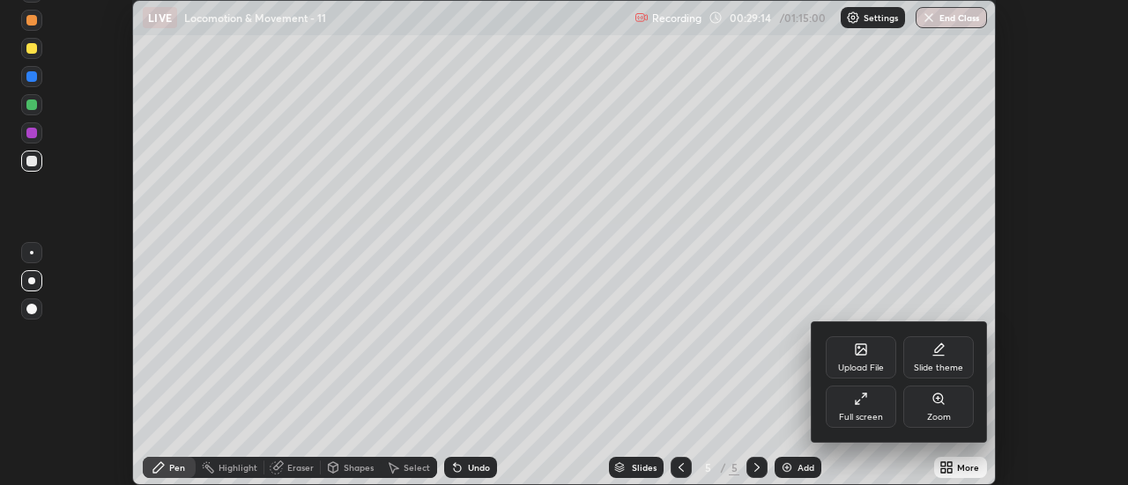
click at [864, 413] on div "Full screen" at bounding box center [861, 417] width 44 height 9
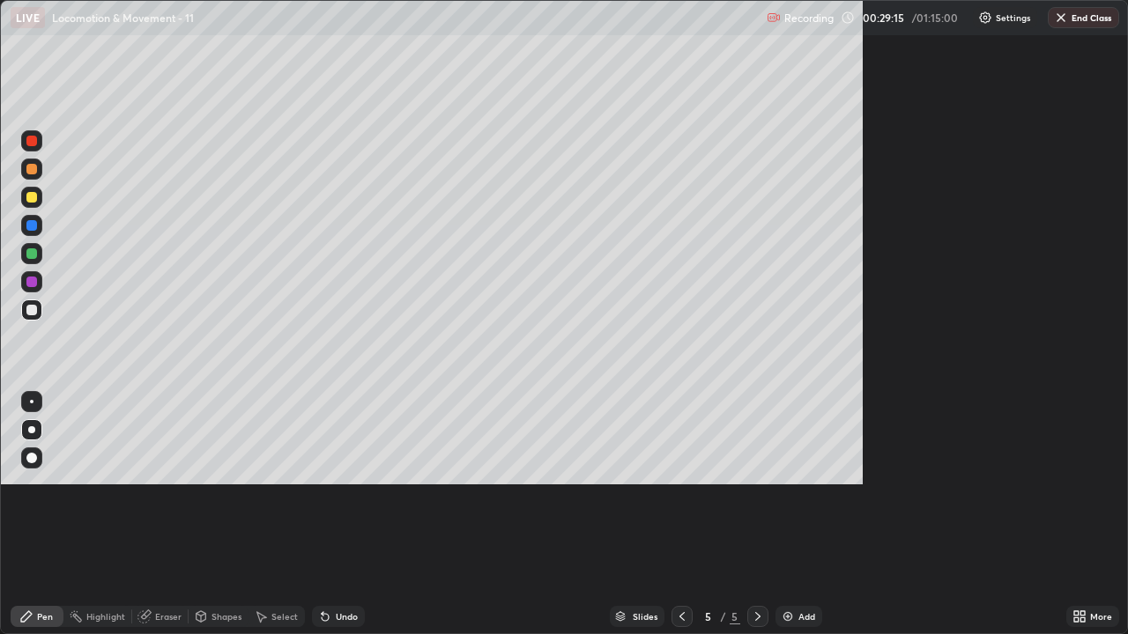
scroll to position [634, 1128]
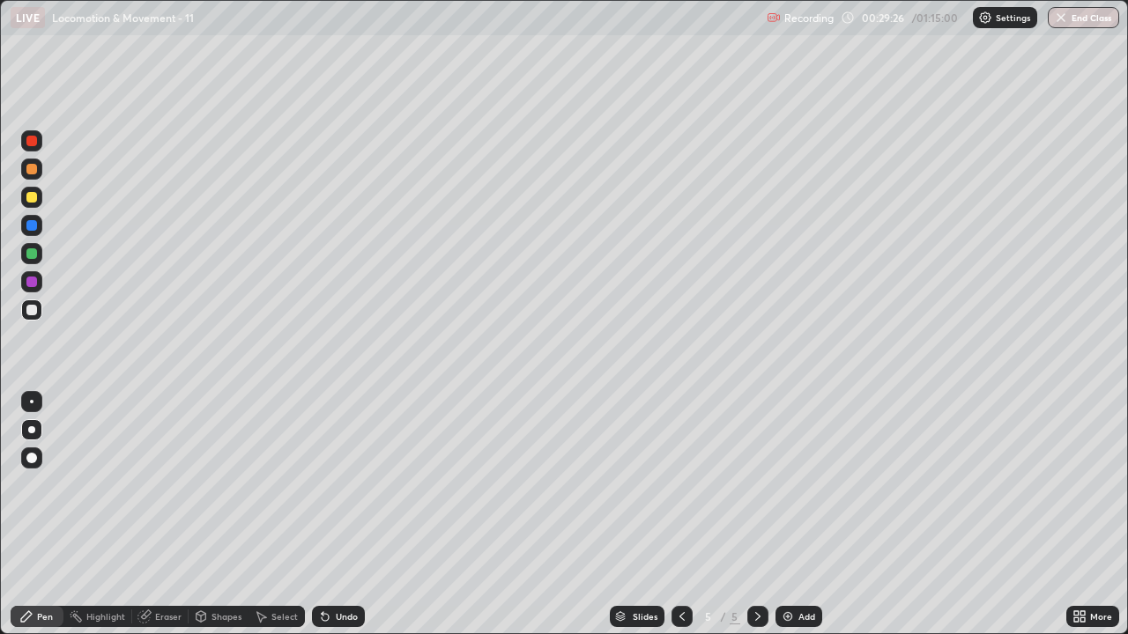
click at [800, 484] on div "Add" at bounding box center [806, 616] width 17 height 9
click at [32, 197] on div at bounding box center [31, 197] width 11 height 11
click at [25, 307] on div at bounding box center [31, 309] width 21 height 21
click at [29, 307] on div at bounding box center [31, 310] width 11 height 11
click at [24, 308] on div at bounding box center [31, 309] width 21 height 21
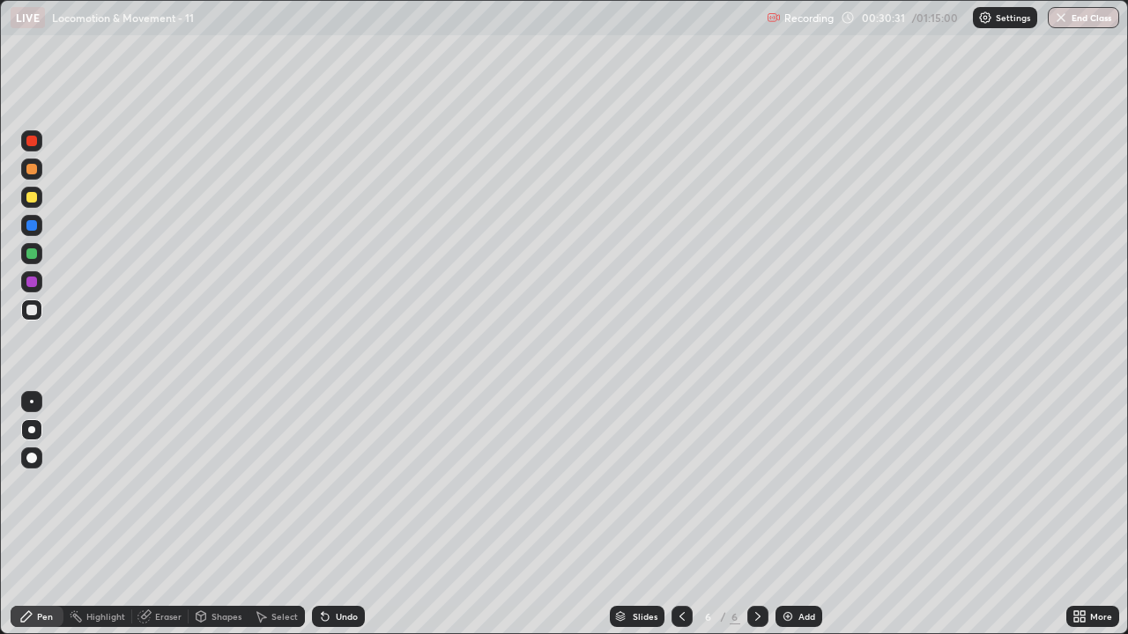
click at [34, 313] on div at bounding box center [31, 310] width 11 height 11
click at [29, 309] on div at bounding box center [31, 310] width 11 height 11
click at [39, 317] on div at bounding box center [31, 309] width 21 height 21
click at [33, 261] on div at bounding box center [31, 253] width 21 height 21
click at [33, 175] on div at bounding box center [31, 169] width 21 height 21
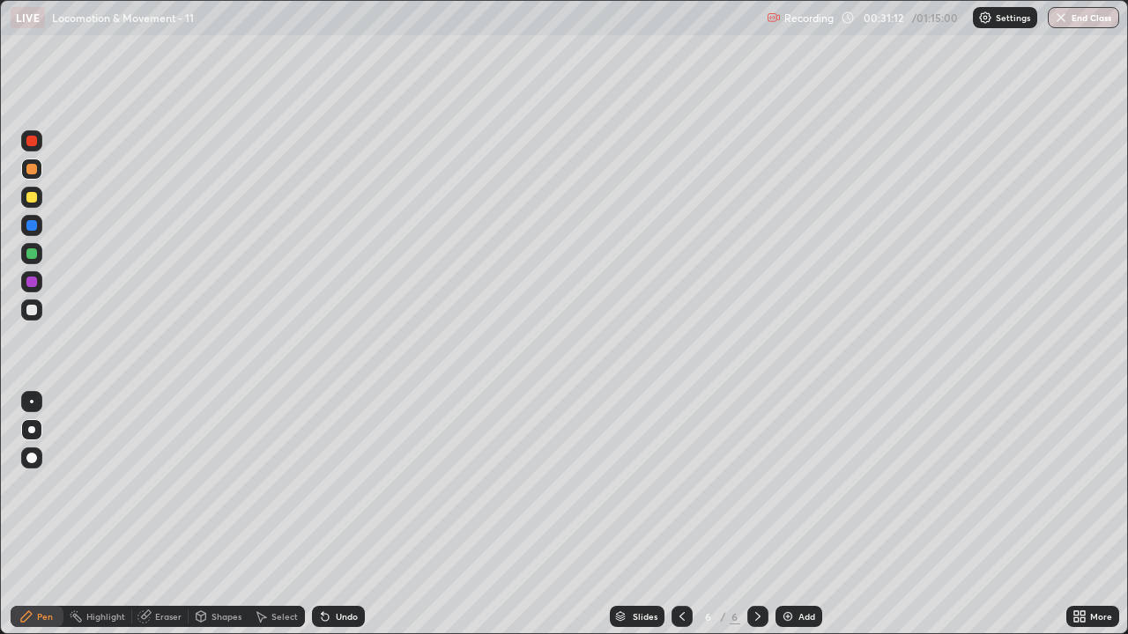
click at [30, 254] on div at bounding box center [31, 253] width 11 height 11
click at [35, 255] on div at bounding box center [31, 253] width 11 height 11
click at [30, 310] on div at bounding box center [31, 310] width 11 height 11
click at [34, 309] on div at bounding box center [31, 310] width 11 height 11
click at [24, 226] on div at bounding box center [31, 225] width 21 height 21
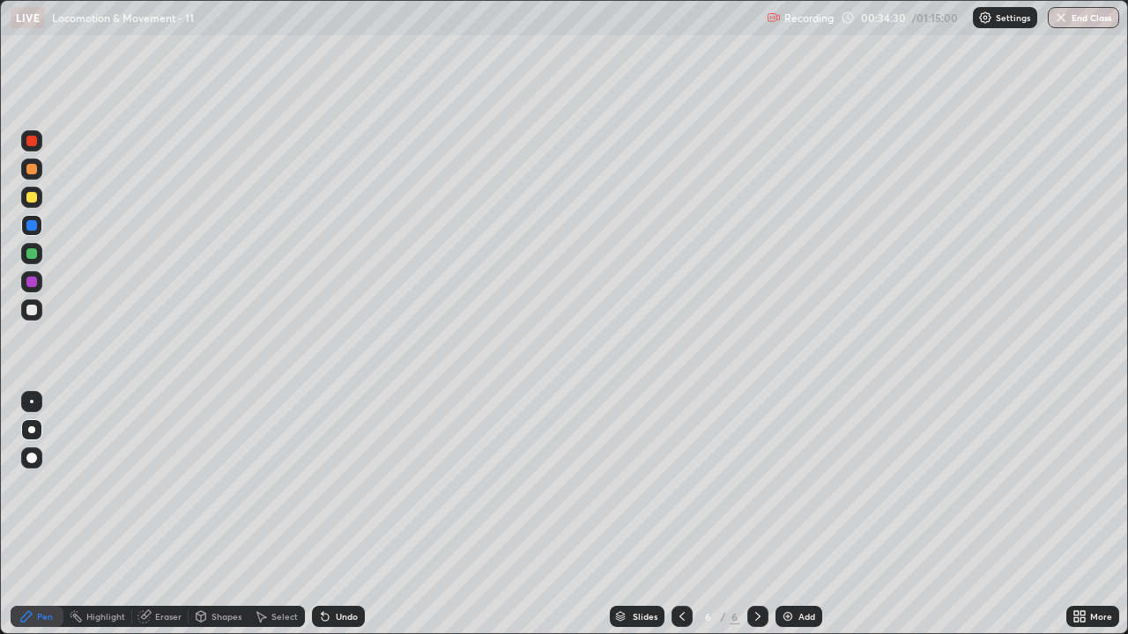
click at [25, 200] on div at bounding box center [31, 197] width 21 height 21
click at [31, 227] on div at bounding box center [31, 225] width 11 height 11
click at [22, 316] on div at bounding box center [31, 309] width 21 height 21
click at [26, 308] on div at bounding box center [31, 310] width 11 height 11
click at [36, 316] on div at bounding box center [31, 309] width 21 height 21
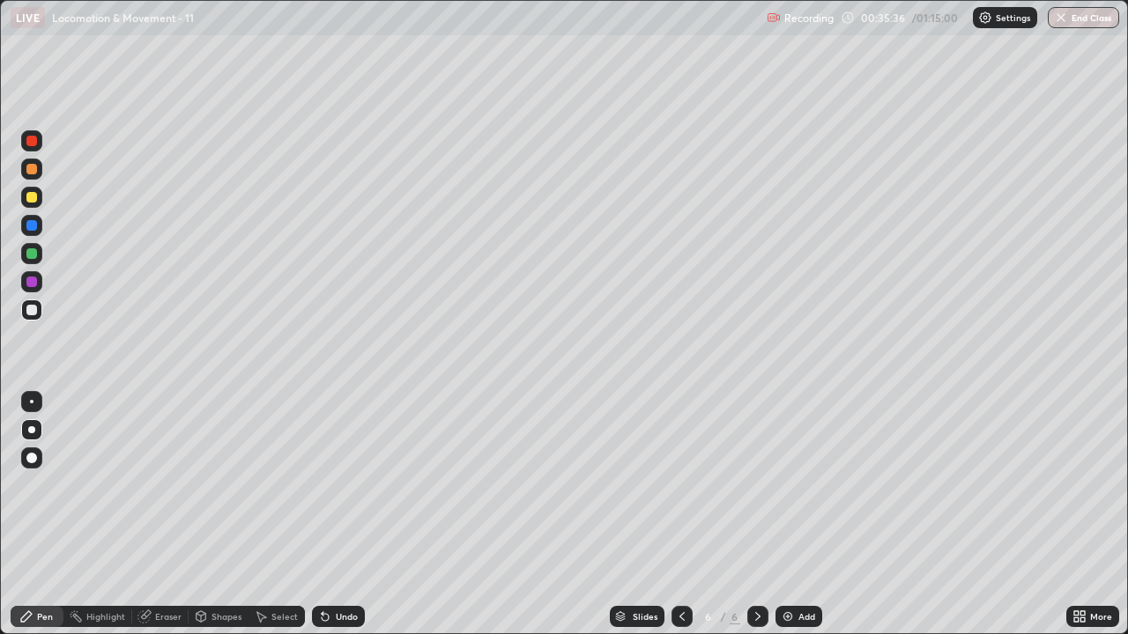
click at [33, 320] on div at bounding box center [31, 309] width 21 height 21
click at [28, 313] on div at bounding box center [31, 310] width 11 height 11
click at [30, 307] on div at bounding box center [31, 310] width 11 height 11
click at [339, 484] on div "Undo" at bounding box center [347, 616] width 22 height 9
click at [349, 484] on div "Undo" at bounding box center [347, 616] width 22 height 9
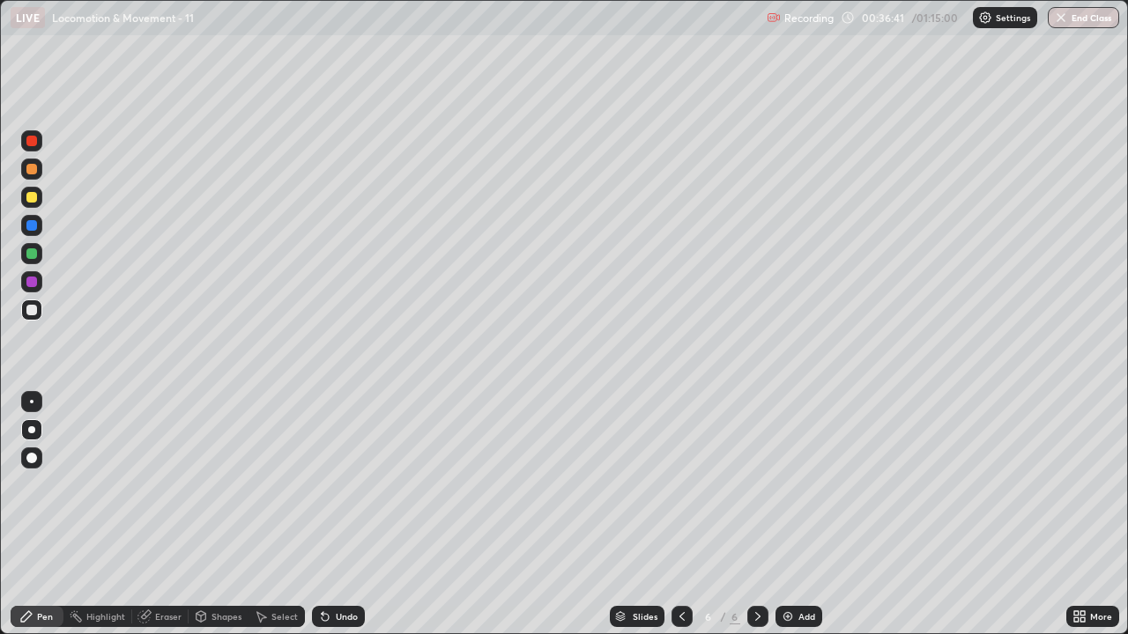
click at [339, 484] on div "Undo" at bounding box center [347, 616] width 22 height 9
click at [336, 484] on div "Undo" at bounding box center [347, 616] width 22 height 9
click at [338, 484] on div "Undo" at bounding box center [347, 616] width 22 height 9
click at [337, 484] on div "Undo" at bounding box center [347, 616] width 22 height 9
click at [347, 484] on div "Undo" at bounding box center [347, 616] width 22 height 9
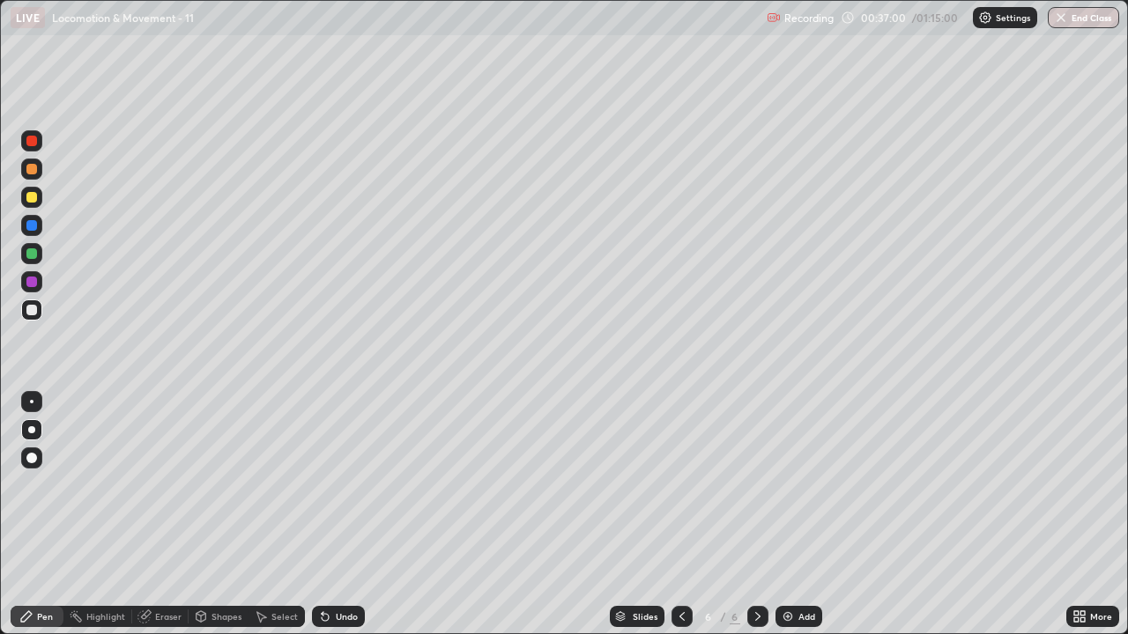
click at [173, 484] on div "Eraser" at bounding box center [168, 616] width 26 height 9
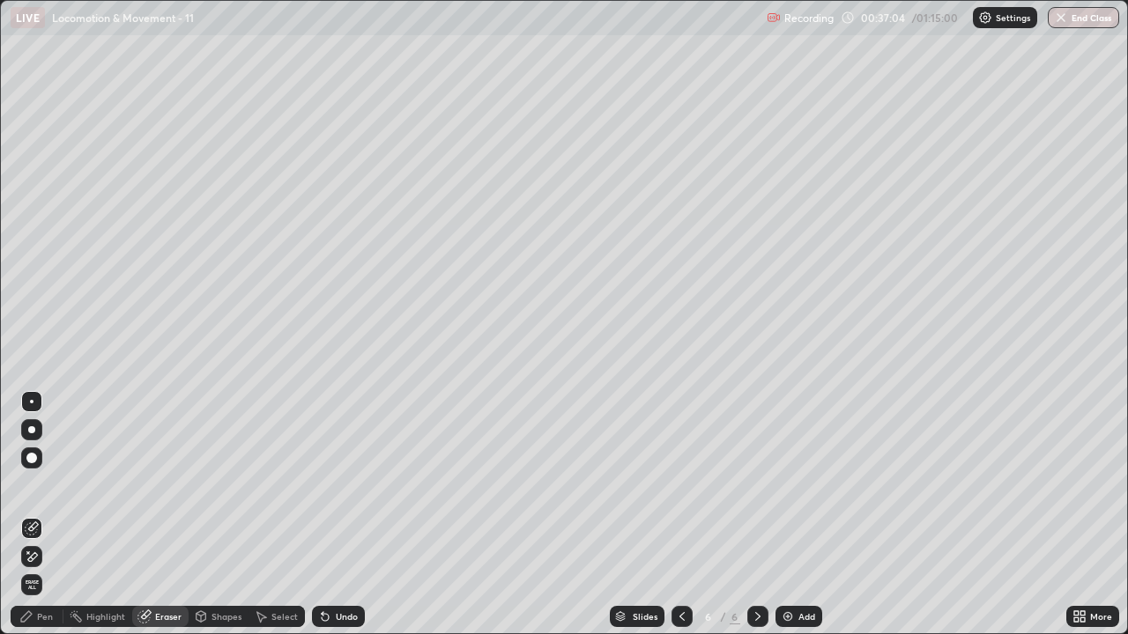
click at [48, 484] on div "Pen" at bounding box center [37, 616] width 53 height 21
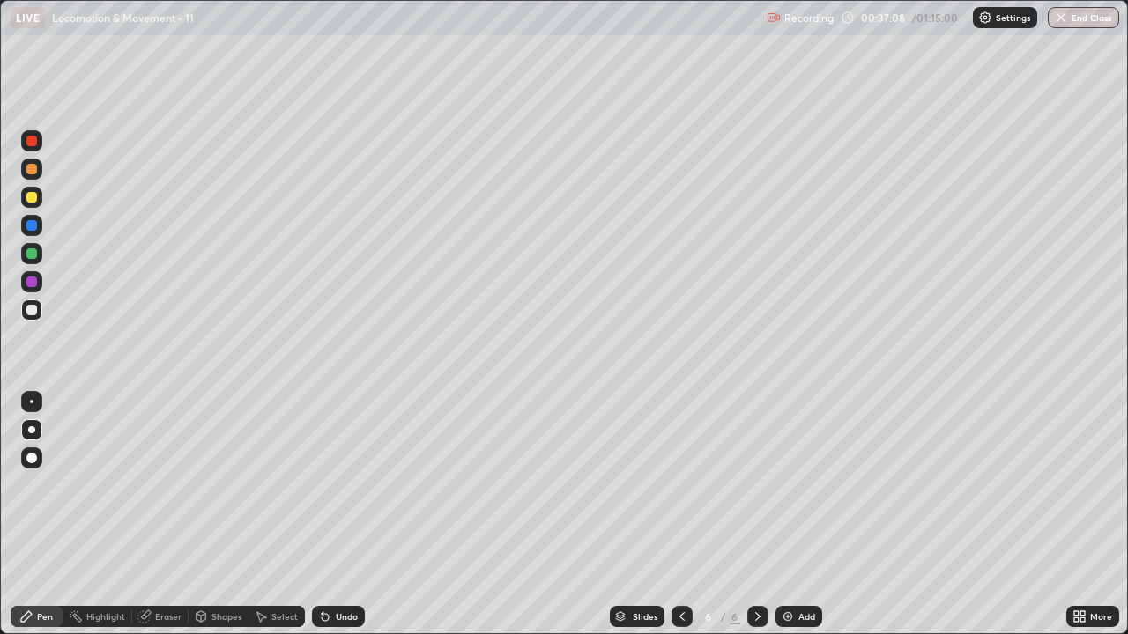
click at [184, 484] on div "Eraser" at bounding box center [160, 616] width 56 height 21
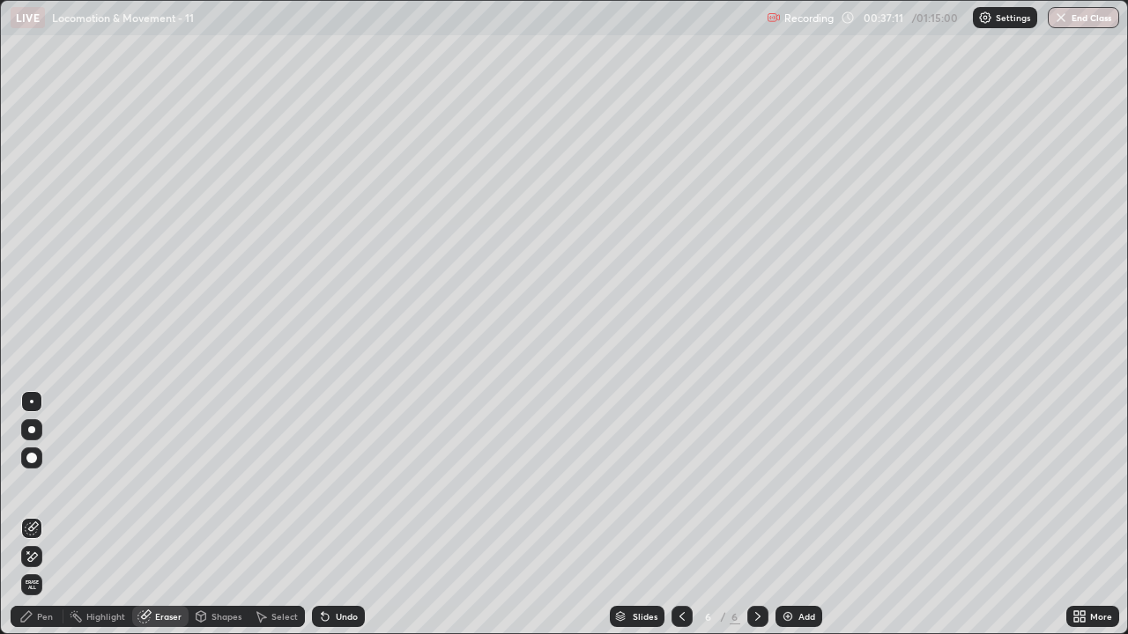
click at [46, 484] on div "Pen" at bounding box center [45, 616] width 16 height 9
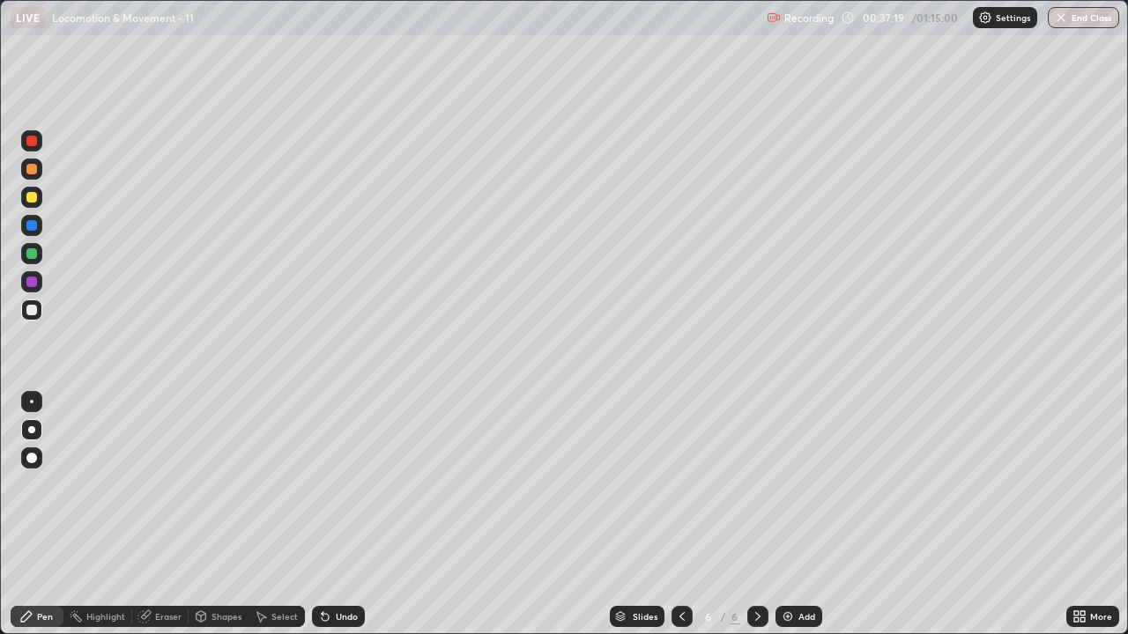
click at [29, 311] on div at bounding box center [31, 310] width 11 height 11
click at [32, 311] on div at bounding box center [31, 310] width 11 height 11
click at [34, 320] on div at bounding box center [31, 309] width 21 height 21
click at [792, 484] on img at bounding box center [787, 617] width 14 height 14
click at [36, 309] on div at bounding box center [31, 310] width 11 height 11
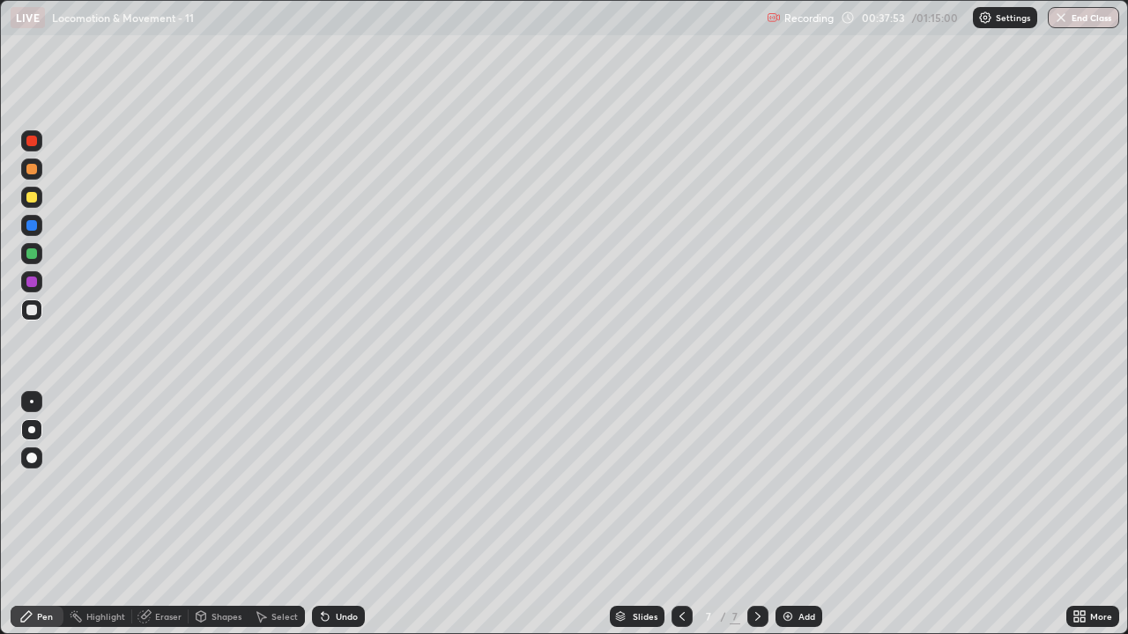
click at [344, 484] on div "Undo" at bounding box center [347, 616] width 22 height 9
click at [351, 484] on div "Undo" at bounding box center [338, 616] width 53 height 21
click at [355, 484] on div "Undo" at bounding box center [338, 616] width 53 height 21
click at [356, 484] on div "Undo" at bounding box center [338, 616] width 53 height 21
click at [352, 484] on div "Undo" at bounding box center [347, 616] width 22 height 9
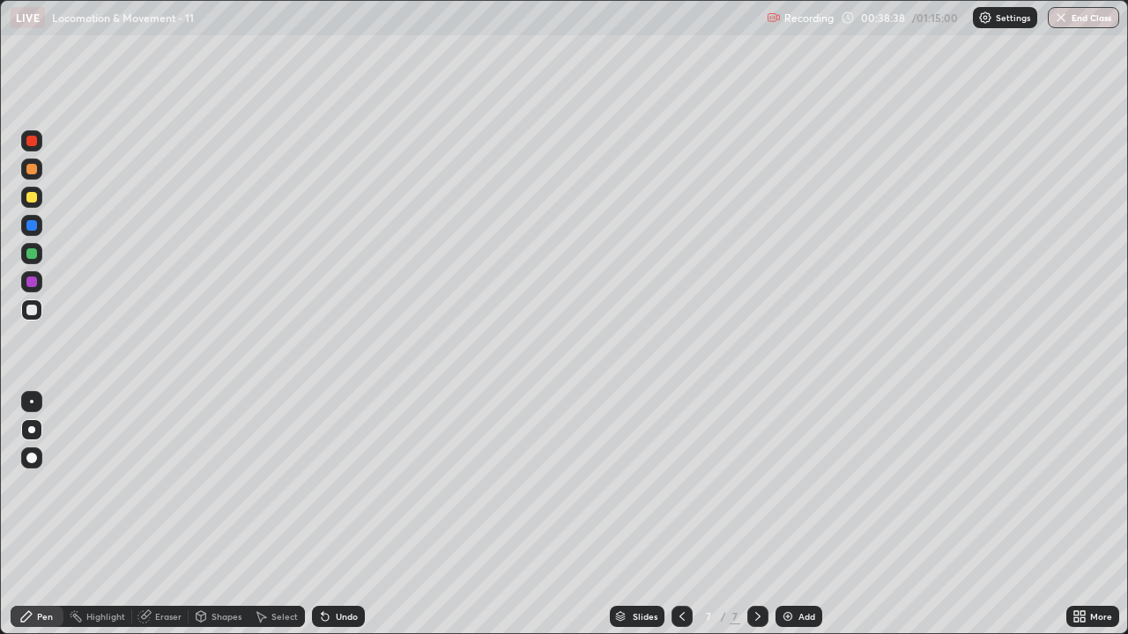
click at [29, 313] on div at bounding box center [31, 310] width 11 height 11
click at [29, 233] on div at bounding box center [31, 225] width 21 height 21
click at [31, 311] on div at bounding box center [31, 310] width 11 height 11
click at [29, 255] on div at bounding box center [31, 253] width 11 height 11
click at [33, 312] on div at bounding box center [31, 310] width 11 height 11
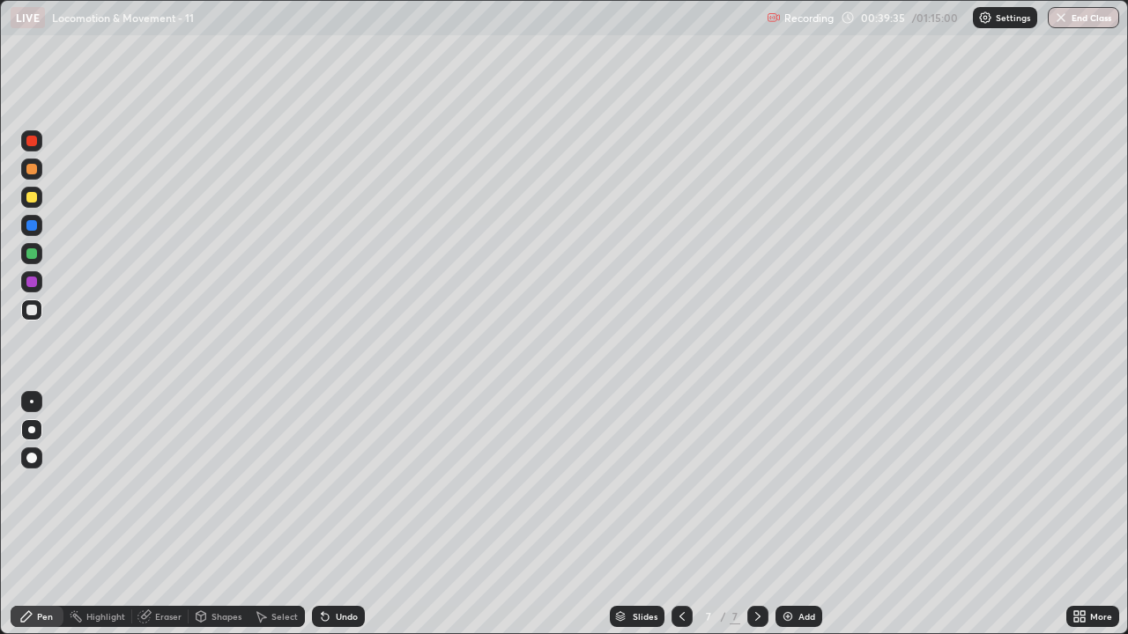
click at [24, 311] on div at bounding box center [31, 309] width 21 height 21
click at [38, 260] on div at bounding box center [31, 253] width 21 height 21
click at [28, 313] on div at bounding box center [31, 310] width 11 height 11
click at [677, 484] on icon at bounding box center [682, 617] width 14 height 14
click at [756, 484] on icon at bounding box center [757, 616] width 5 height 9
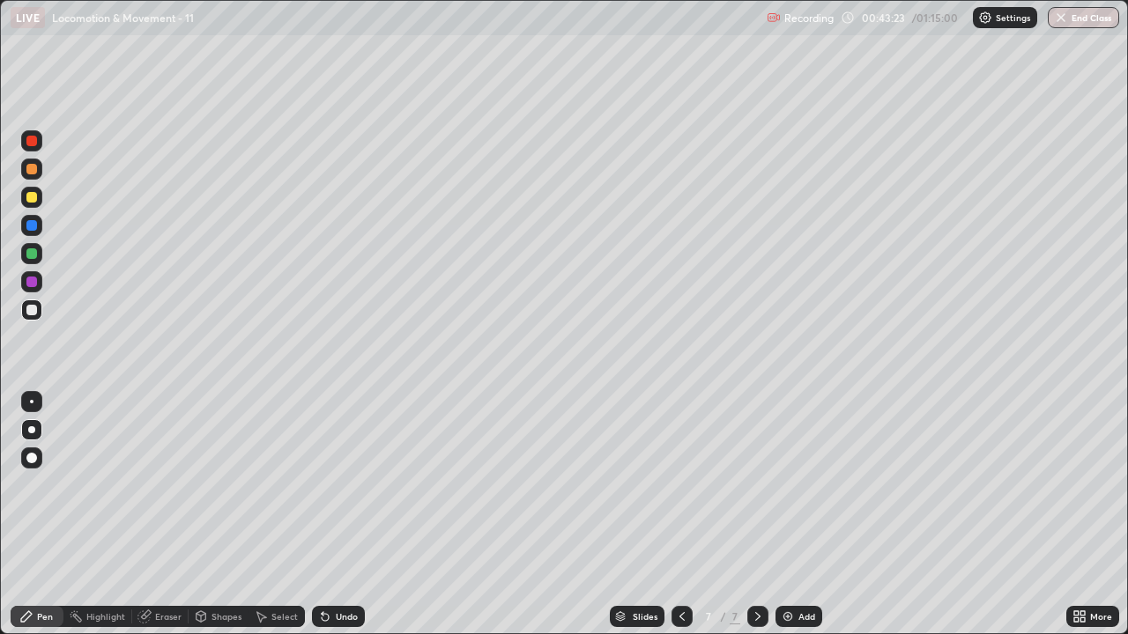
click at [31, 312] on div at bounding box center [31, 310] width 11 height 11
click at [29, 313] on div at bounding box center [31, 310] width 11 height 11
click at [791, 484] on img at bounding box center [787, 617] width 14 height 14
click at [25, 313] on div at bounding box center [31, 309] width 21 height 21
click at [24, 313] on div at bounding box center [31, 309] width 21 height 21
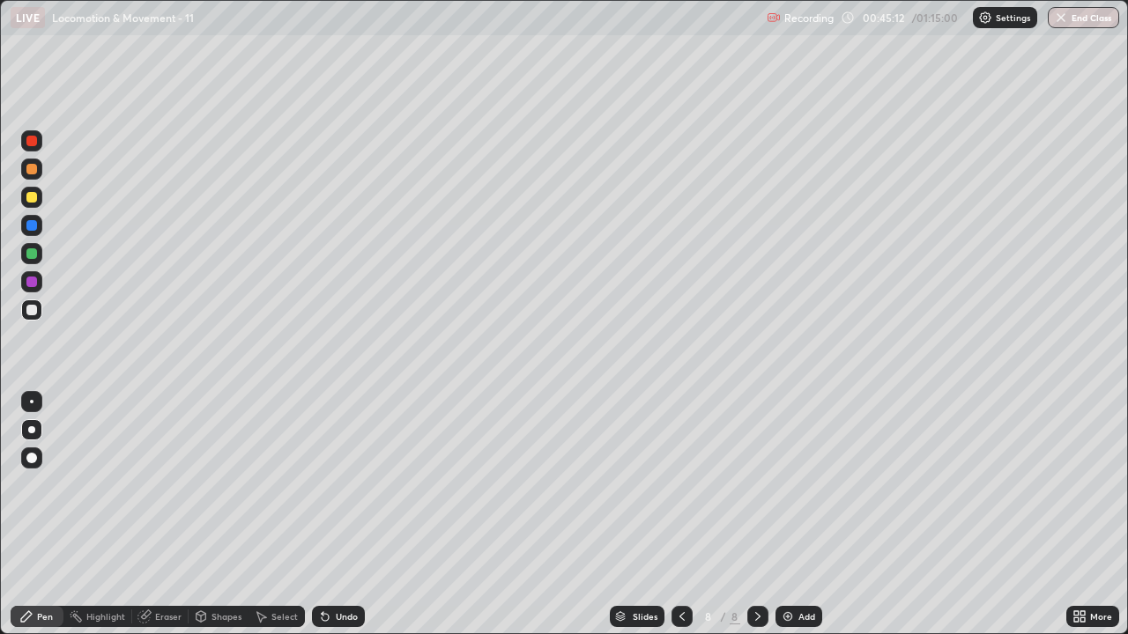
click at [347, 484] on div "Undo" at bounding box center [347, 616] width 22 height 9
click at [682, 484] on icon at bounding box center [682, 617] width 14 height 14
click at [754, 484] on icon at bounding box center [757, 617] width 14 height 14
click at [30, 310] on div at bounding box center [31, 310] width 11 height 11
click at [33, 226] on div at bounding box center [31, 225] width 11 height 11
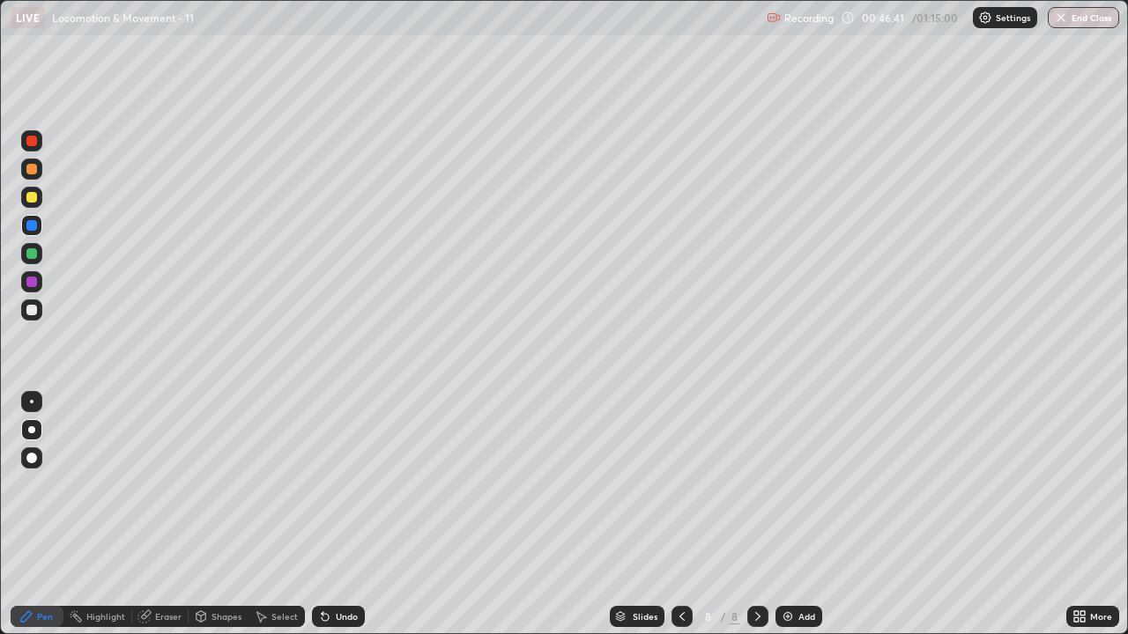
click at [30, 204] on div at bounding box center [31, 197] width 21 height 21
click at [28, 202] on div at bounding box center [31, 197] width 11 height 11
click at [29, 308] on div at bounding box center [31, 310] width 11 height 11
click at [24, 318] on div at bounding box center [31, 309] width 21 height 21
click at [36, 222] on div at bounding box center [31, 225] width 11 height 11
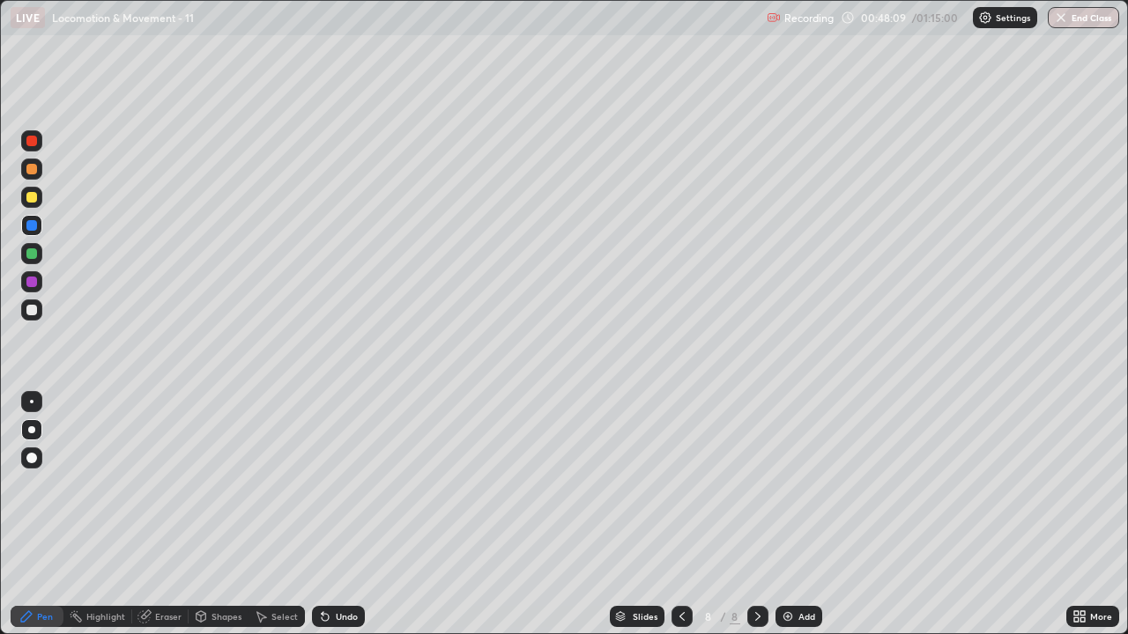
click at [26, 308] on div at bounding box center [31, 310] width 11 height 11
click at [33, 195] on div at bounding box center [31, 197] width 11 height 11
click at [30, 176] on div at bounding box center [31, 169] width 21 height 21
click at [29, 314] on div at bounding box center [31, 310] width 11 height 11
click at [790, 484] on img at bounding box center [787, 617] width 14 height 14
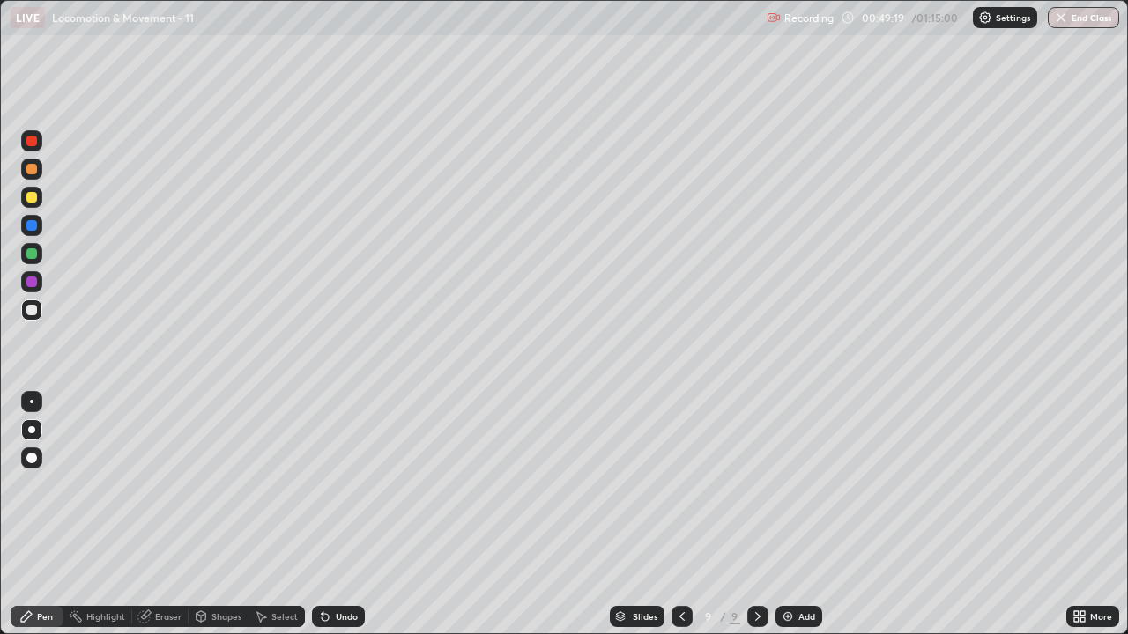
click at [26, 313] on div at bounding box center [31, 309] width 21 height 21
click at [341, 484] on div "Undo" at bounding box center [338, 616] width 53 height 21
click at [680, 484] on icon at bounding box center [682, 617] width 14 height 14
click at [753, 484] on icon at bounding box center [757, 617] width 14 height 14
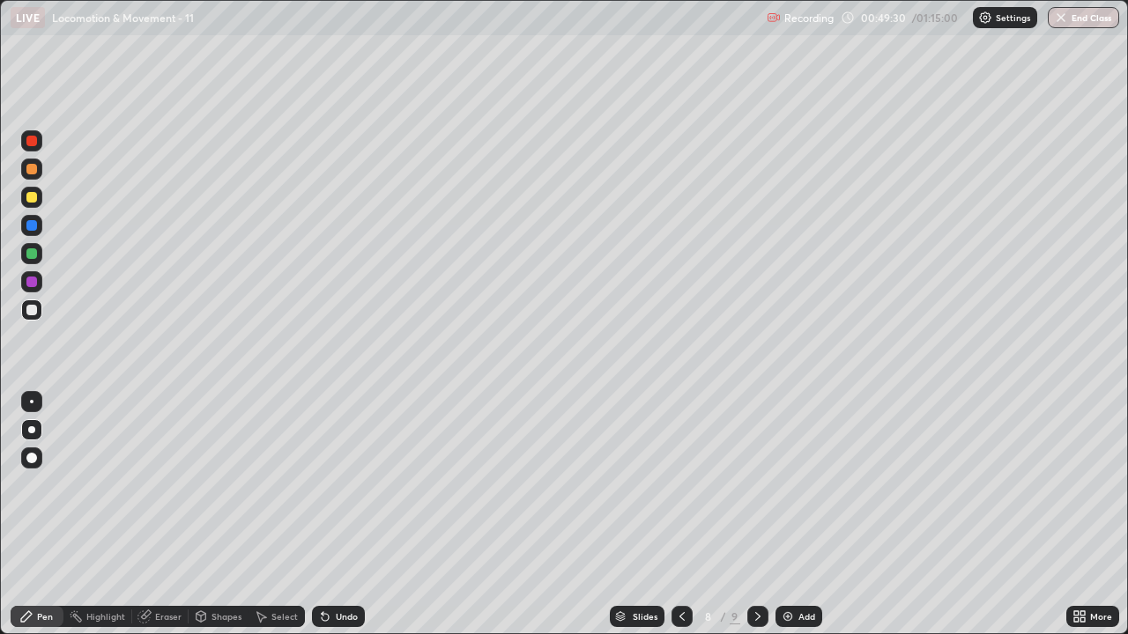
click at [757, 484] on icon at bounding box center [757, 617] width 14 height 14
click at [32, 226] on div at bounding box center [31, 225] width 11 height 11
click at [31, 190] on div at bounding box center [31, 197] width 21 height 21
click at [39, 229] on div at bounding box center [31, 225] width 21 height 21
click at [30, 170] on div at bounding box center [31, 169] width 11 height 11
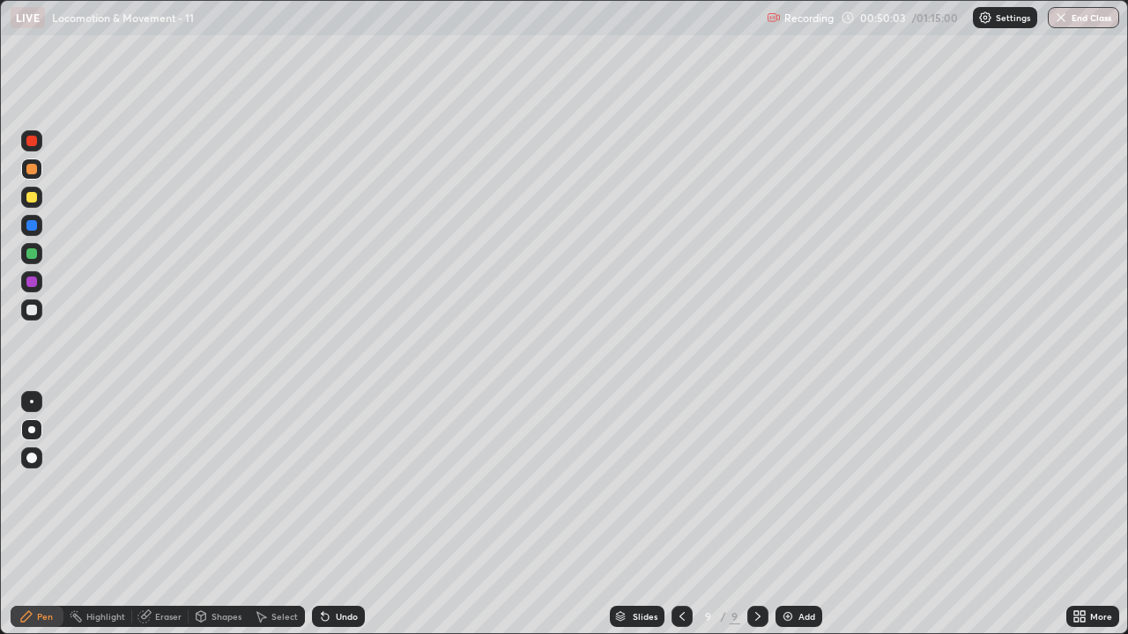
click at [344, 484] on div "Undo" at bounding box center [338, 616] width 53 height 21
click at [347, 484] on div "Undo" at bounding box center [347, 616] width 22 height 9
click at [701, 484] on div "9" at bounding box center [708, 616] width 18 height 11
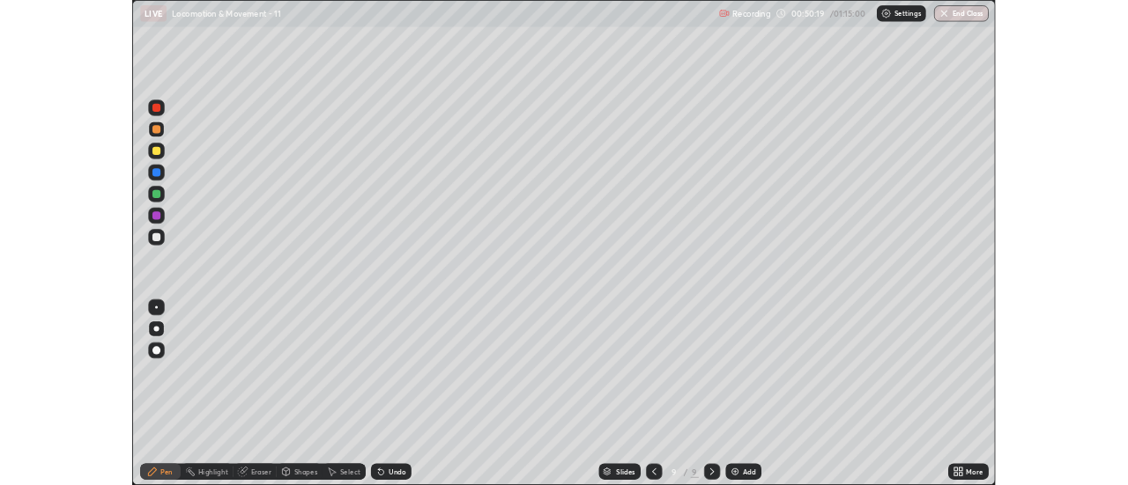
scroll to position [0, 0]
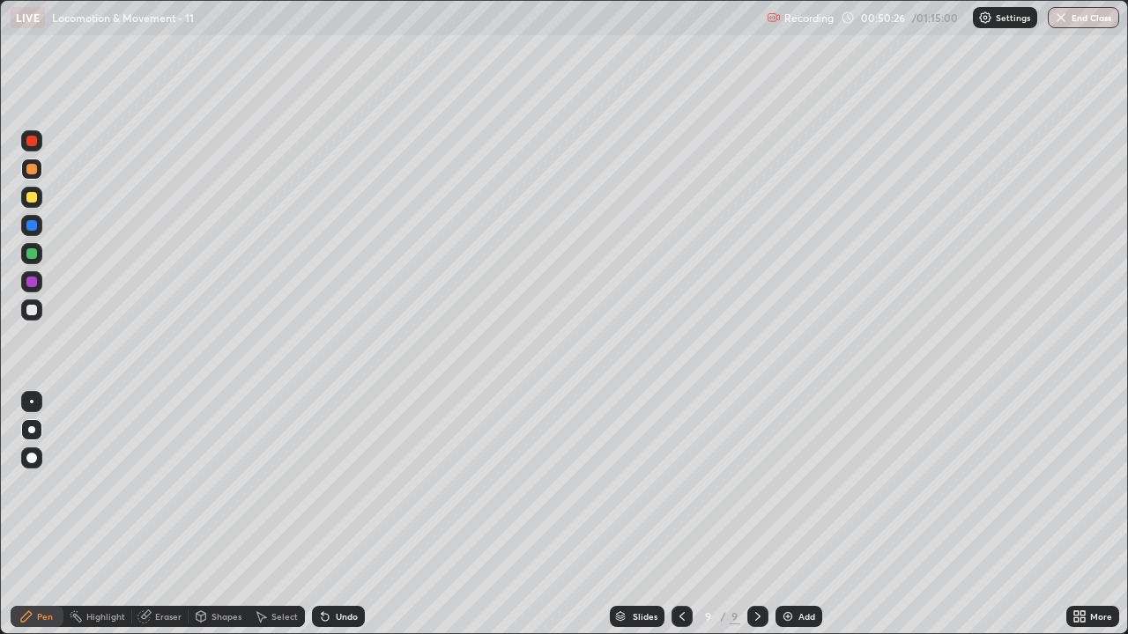
click at [39, 303] on div at bounding box center [31, 309] width 21 height 21
click at [35, 309] on div at bounding box center [31, 310] width 11 height 11
click at [29, 300] on div at bounding box center [31, 309] width 21 height 21
click at [33, 169] on div at bounding box center [31, 169] width 11 height 11
click at [33, 312] on div at bounding box center [31, 310] width 11 height 11
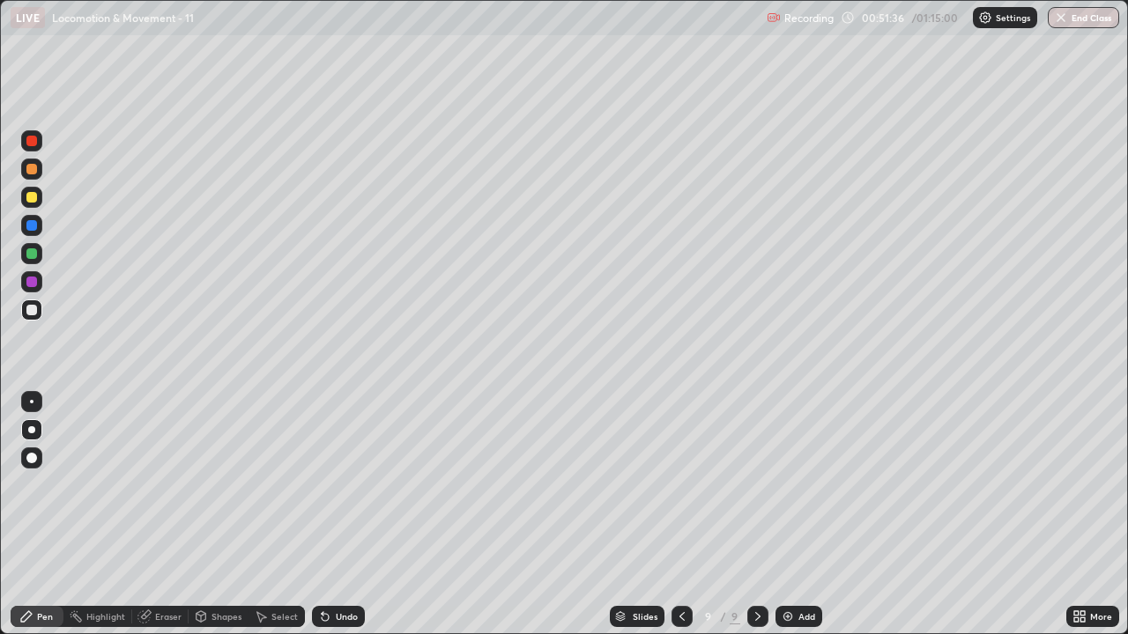
click at [27, 309] on div at bounding box center [31, 310] width 11 height 11
click at [678, 484] on icon at bounding box center [682, 617] width 14 height 14
click at [680, 484] on icon at bounding box center [682, 617] width 14 height 14
click at [747, 484] on div at bounding box center [757, 616] width 21 height 21
click at [678, 484] on icon at bounding box center [682, 617] width 14 height 14
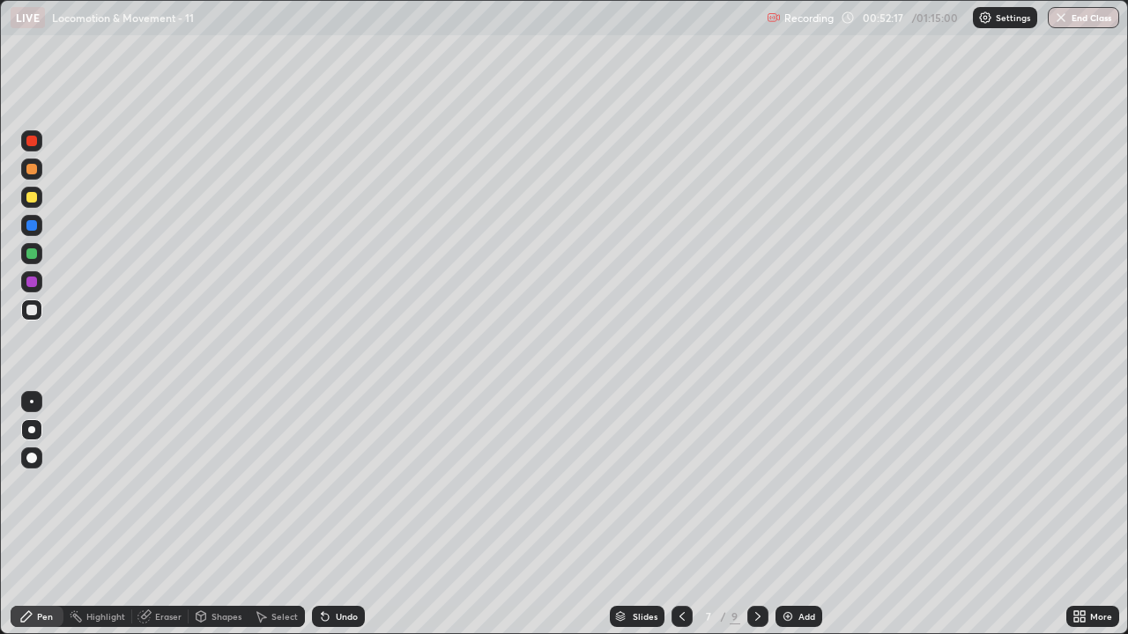
click at [683, 484] on icon at bounding box center [682, 617] width 14 height 14
click at [756, 484] on icon at bounding box center [757, 617] width 14 height 14
click at [348, 484] on div "Undo" at bounding box center [347, 616] width 22 height 9
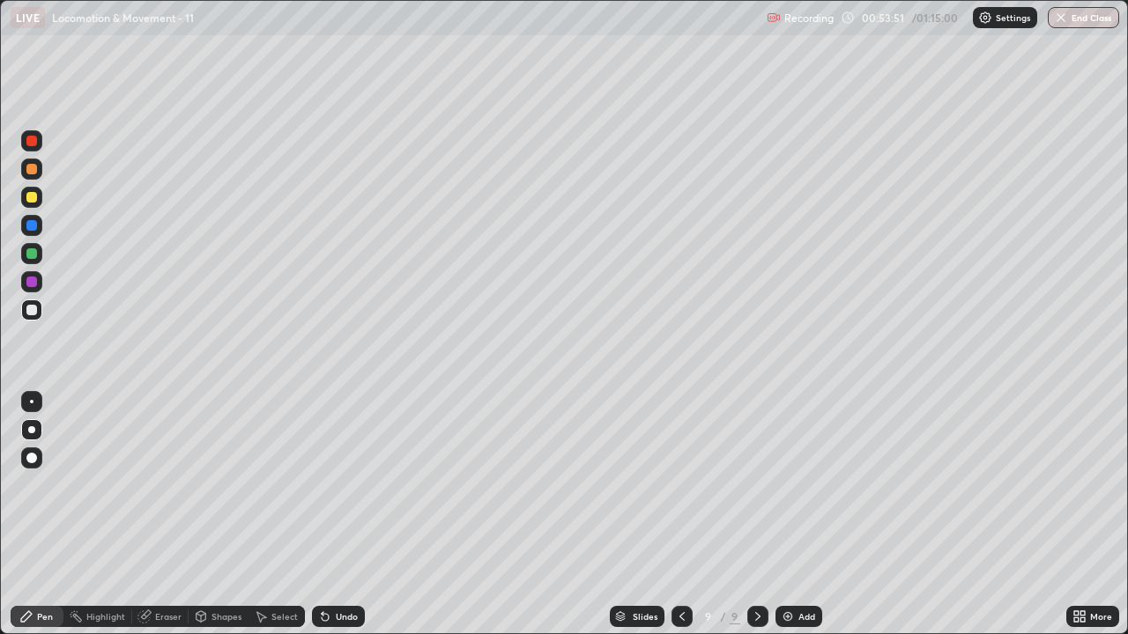
click at [26, 316] on div at bounding box center [31, 309] width 21 height 21
click at [791, 484] on img at bounding box center [787, 617] width 14 height 14
click at [30, 310] on div at bounding box center [31, 310] width 11 height 11
click at [30, 309] on div at bounding box center [31, 310] width 11 height 11
click at [679, 484] on div at bounding box center [680, 616] width 21 height 21
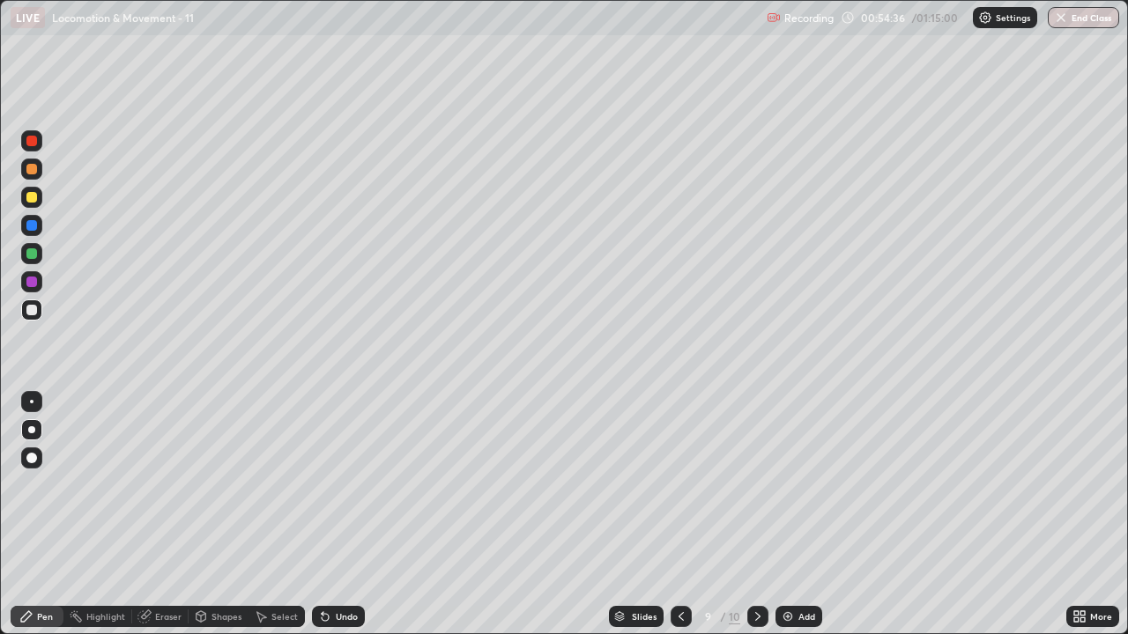
click at [1076, 484] on icon at bounding box center [1076, 613] width 4 height 4
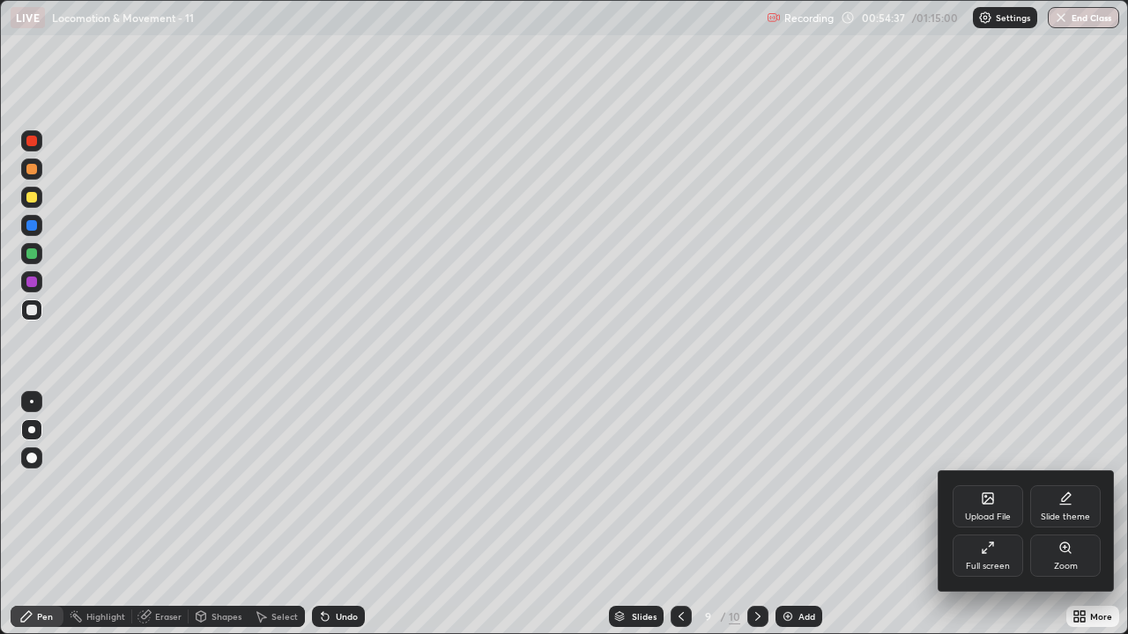
click at [995, 484] on div "Full screen" at bounding box center [987, 556] width 70 height 42
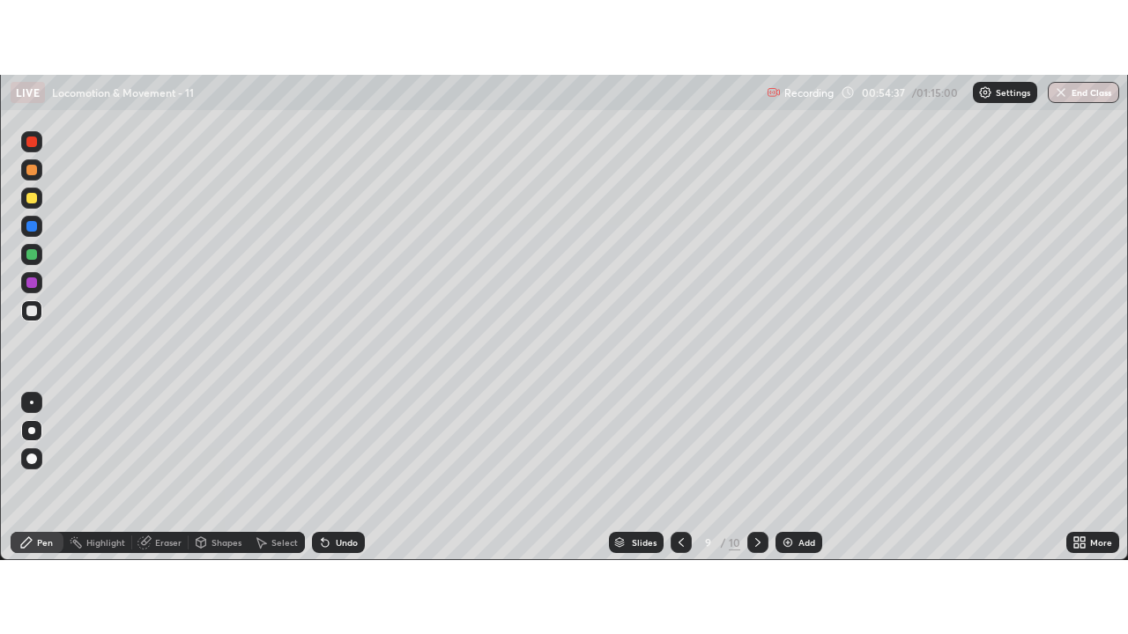
scroll to position [87601, 86959]
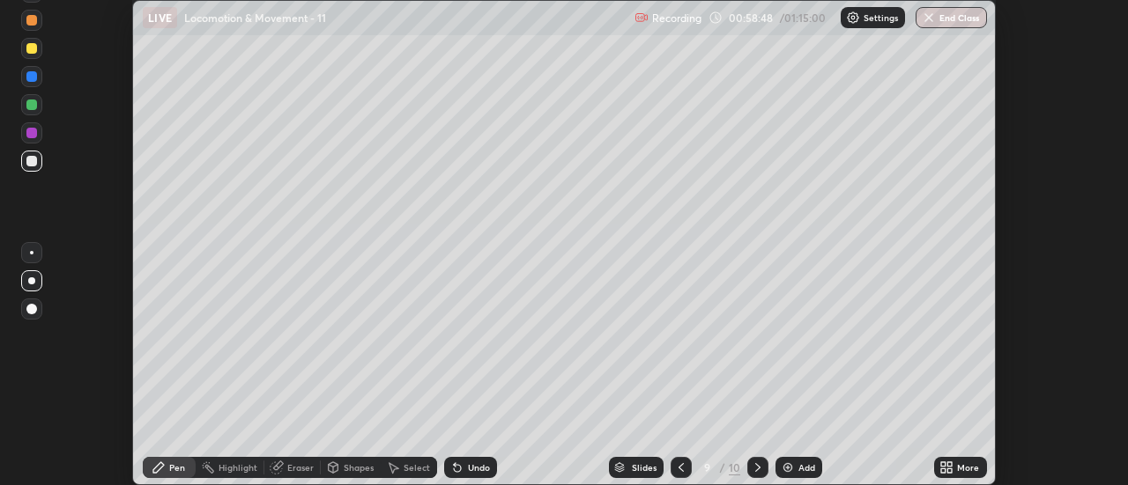
click at [945, 463] on icon at bounding box center [943, 464] width 4 height 4
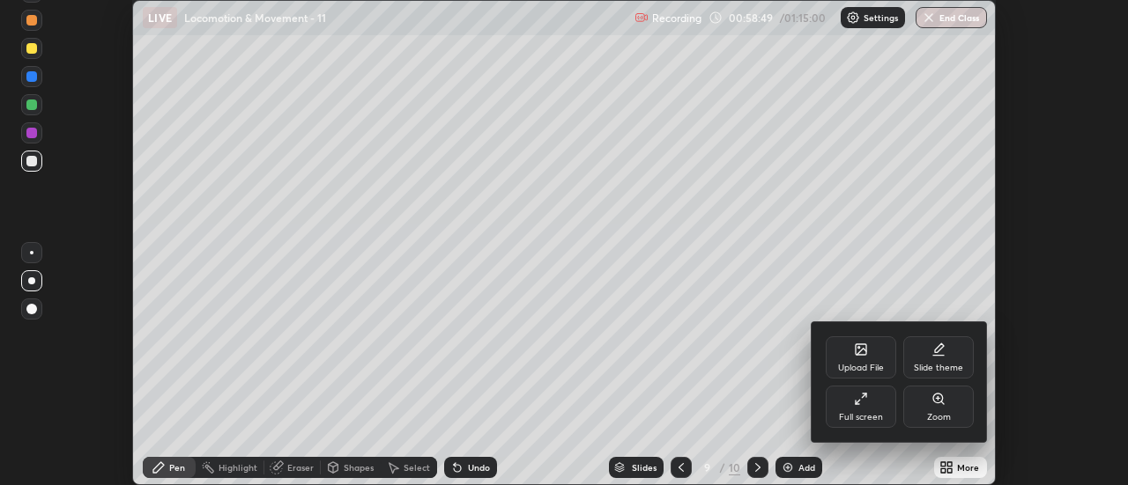
click at [848, 414] on div "Full screen" at bounding box center [861, 417] width 44 height 9
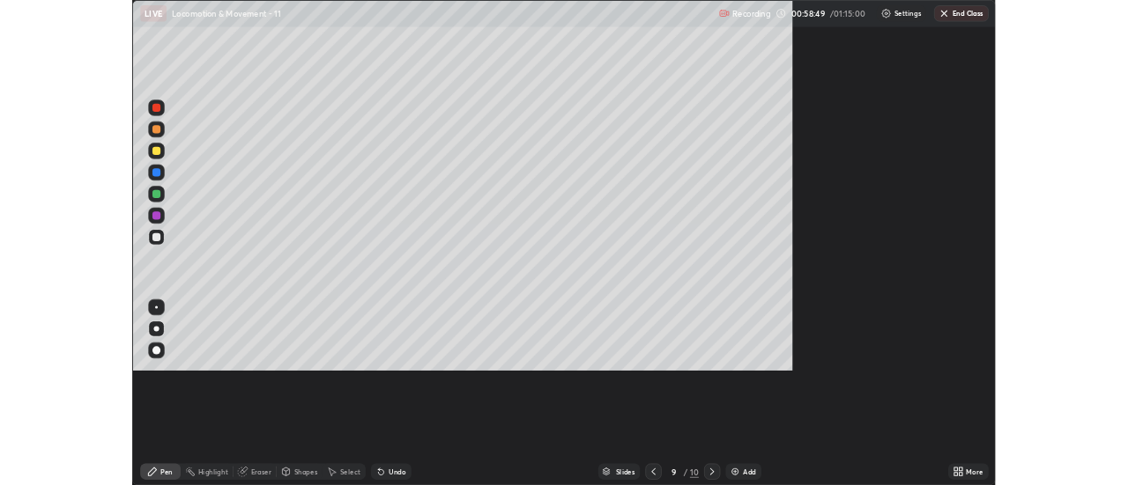
scroll to position [634, 1128]
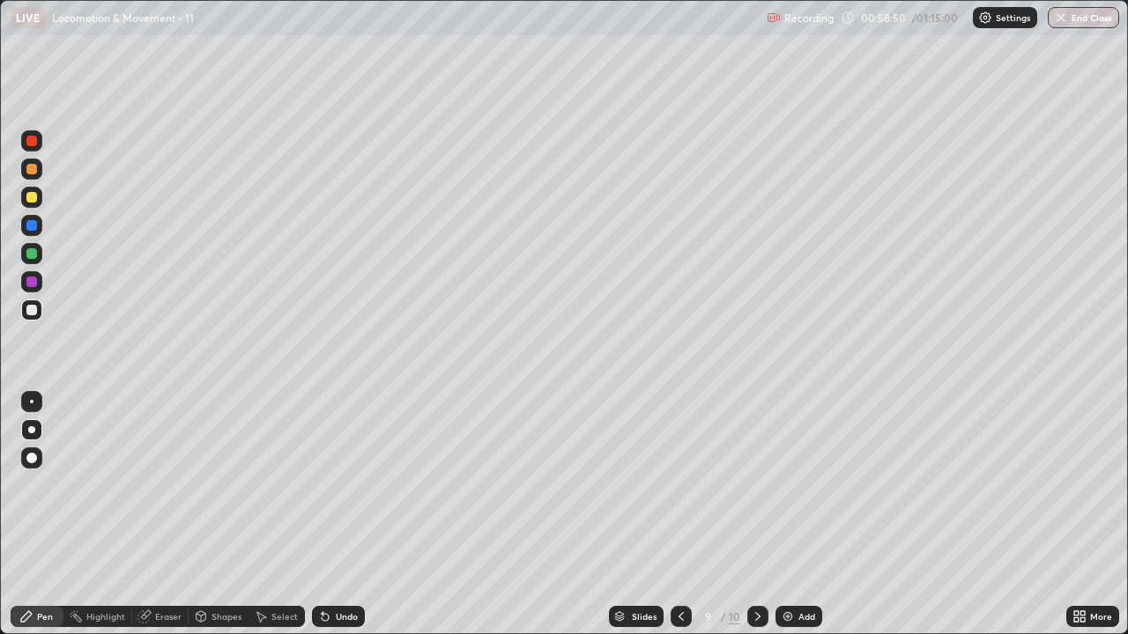
click at [754, 484] on icon at bounding box center [757, 617] width 14 height 14
click at [40, 308] on div at bounding box center [31, 309] width 21 height 21
click at [33, 313] on div at bounding box center [31, 310] width 11 height 11
click at [351, 484] on div "Undo" at bounding box center [347, 616] width 22 height 9
click at [354, 484] on div "Undo" at bounding box center [347, 616] width 22 height 9
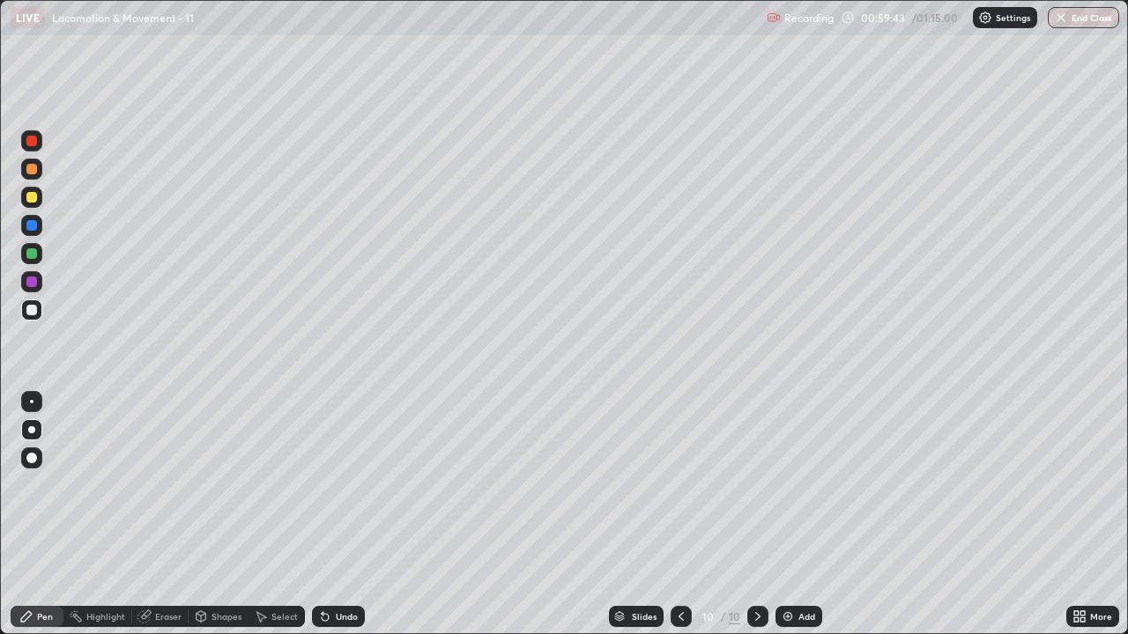
click at [357, 484] on div "Undo" at bounding box center [338, 616] width 53 height 21
click at [358, 484] on div "Undo" at bounding box center [338, 616] width 53 height 21
click at [356, 484] on div "Undo" at bounding box center [338, 616] width 53 height 21
click at [357, 484] on div "Undo" at bounding box center [338, 616] width 53 height 21
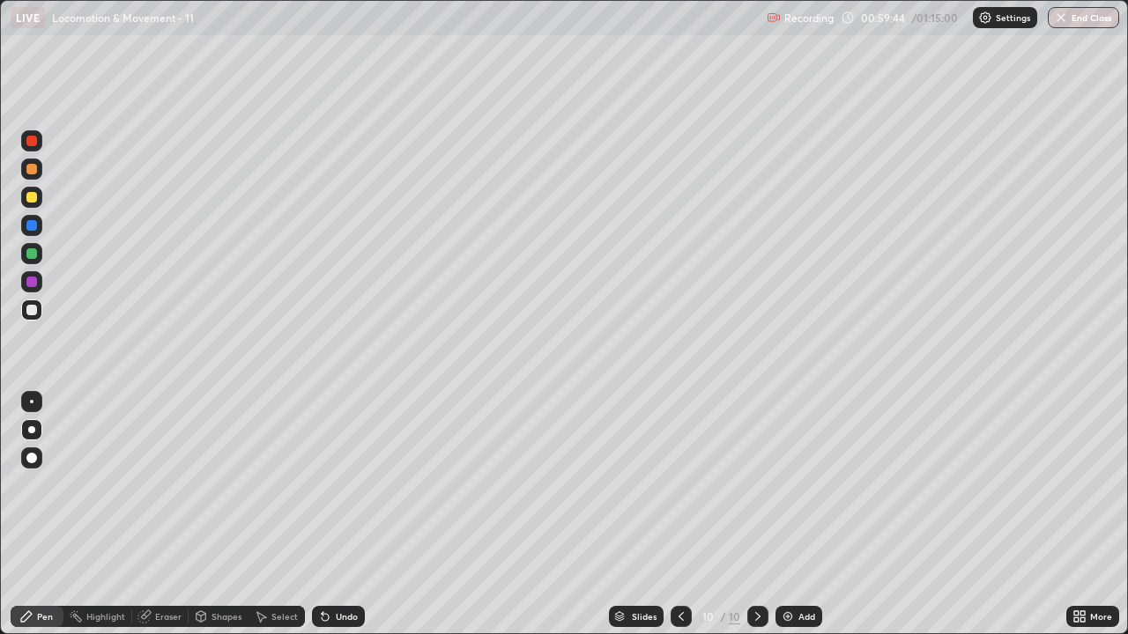
click at [359, 484] on div "Undo" at bounding box center [338, 616] width 53 height 21
click at [362, 484] on div "Undo" at bounding box center [338, 616] width 53 height 21
click at [359, 484] on div "Undo" at bounding box center [338, 616] width 53 height 21
click at [360, 484] on div "Undo" at bounding box center [338, 616] width 53 height 21
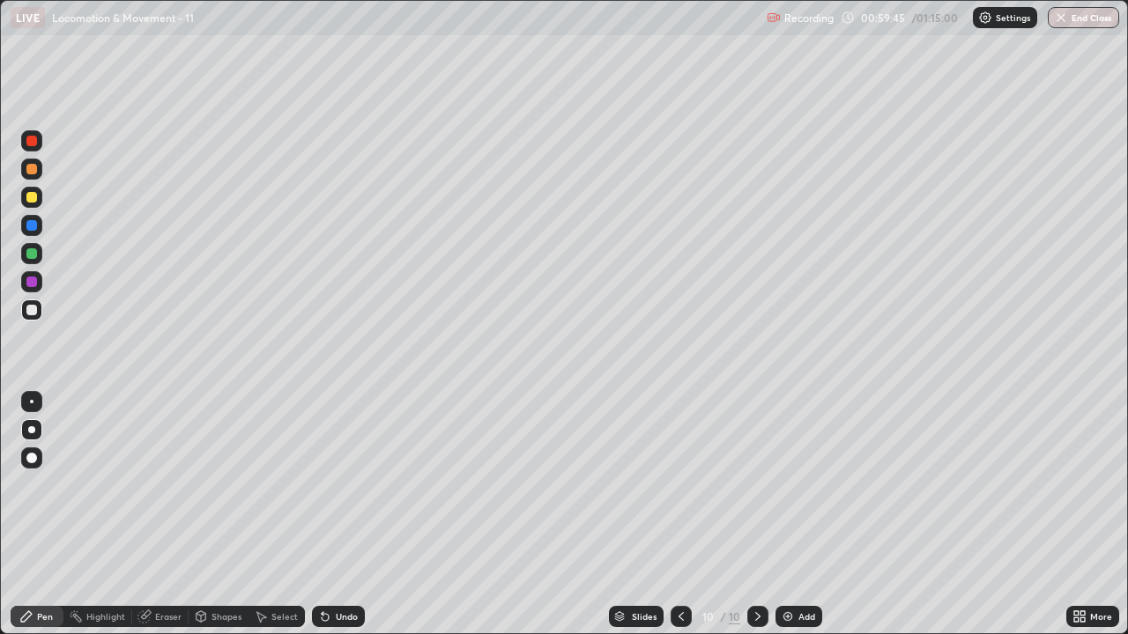
click at [359, 484] on div "Undo" at bounding box center [338, 616] width 53 height 21
click at [362, 484] on div "Undo" at bounding box center [338, 616] width 53 height 21
click at [361, 484] on div "Undo" at bounding box center [338, 616] width 53 height 21
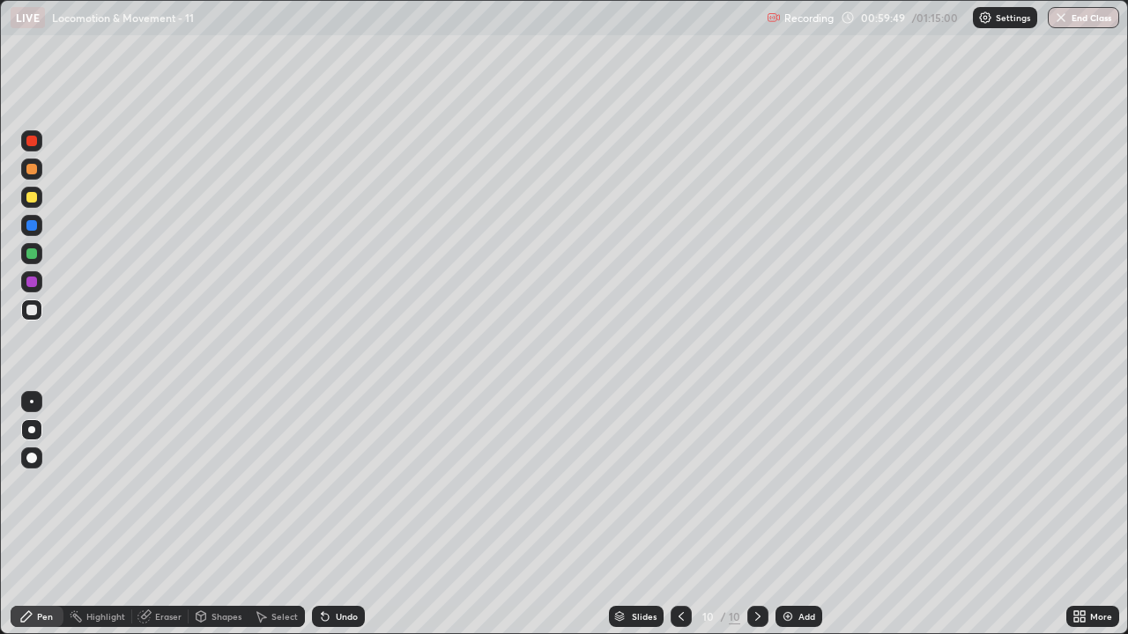
click at [361, 484] on div "Undo" at bounding box center [338, 616] width 53 height 21
click at [360, 484] on div "Undo" at bounding box center [338, 616] width 53 height 21
click at [361, 484] on div "Undo" at bounding box center [338, 616] width 53 height 21
click at [372, 484] on div "Slides 10 / 10 Add" at bounding box center [715, 616] width 701 height 35
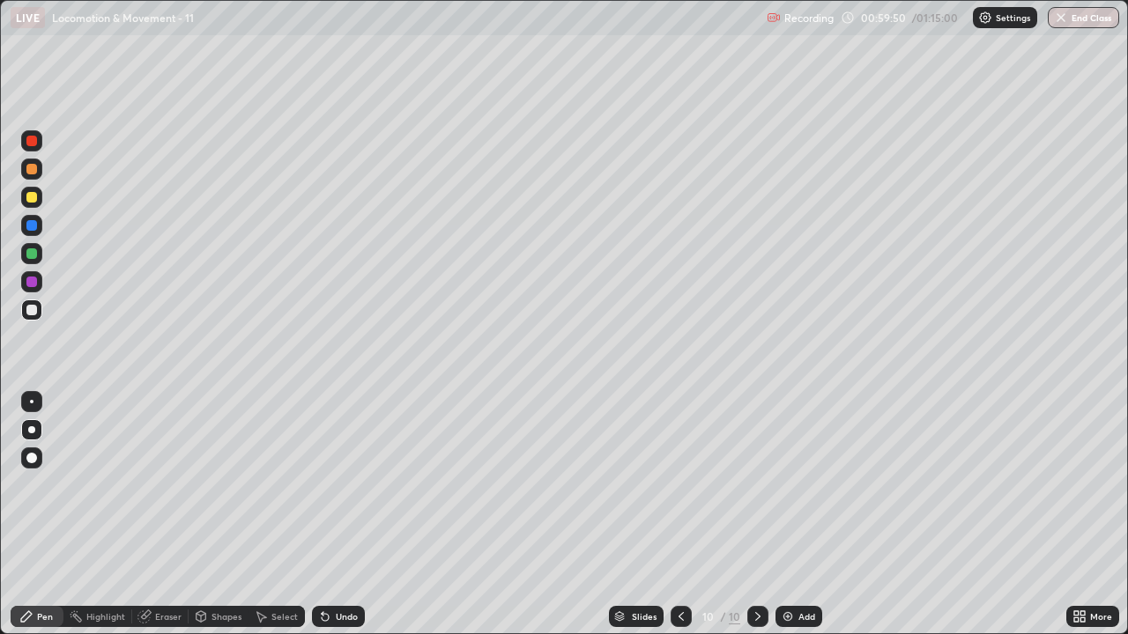
click at [362, 484] on div "Undo" at bounding box center [338, 616] width 53 height 21
click at [373, 484] on div "Slides 10 / 10 Add" at bounding box center [715, 616] width 701 height 35
click at [359, 484] on div "Undo" at bounding box center [338, 616] width 53 height 21
click at [343, 484] on div "Undo" at bounding box center [347, 616] width 22 height 9
click at [331, 484] on div "Undo" at bounding box center [338, 616] width 53 height 21
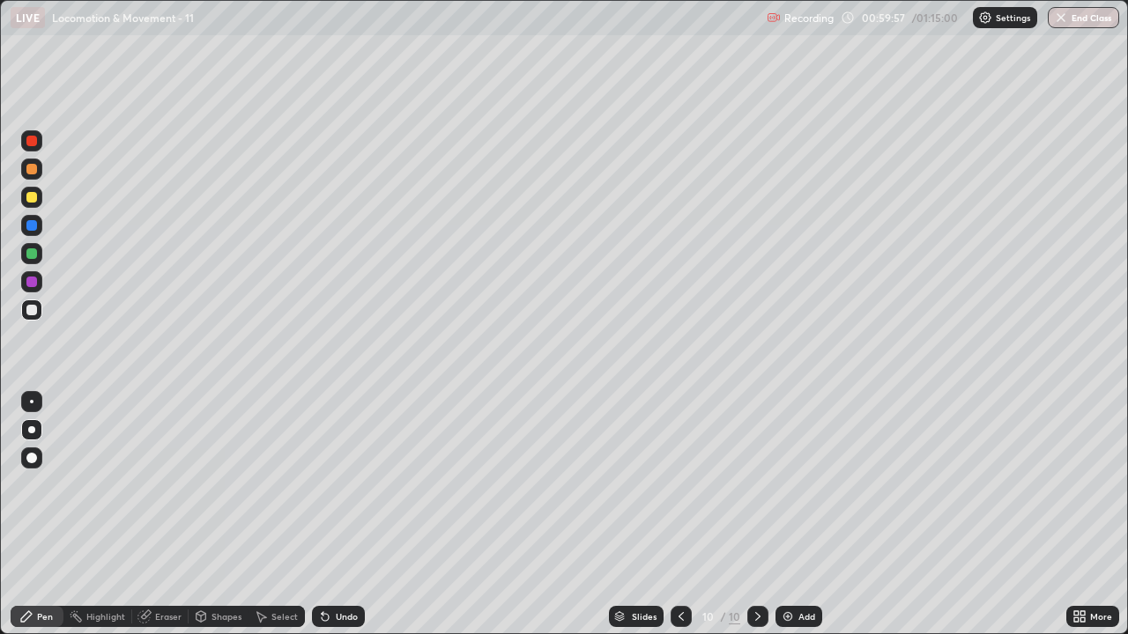
click at [34, 225] on div at bounding box center [31, 225] width 11 height 11
click at [350, 484] on div "Undo" at bounding box center [338, 616] width 53 height 21
click at [26, 314] on div at bounding box center [31, 309] width 21 height 21
click at [32, 314] on div at bounding box center [31, 310] width 11 height 11
click at [337, 484] on div "Undo" at bounding box center [347, 616] width 22 height 9
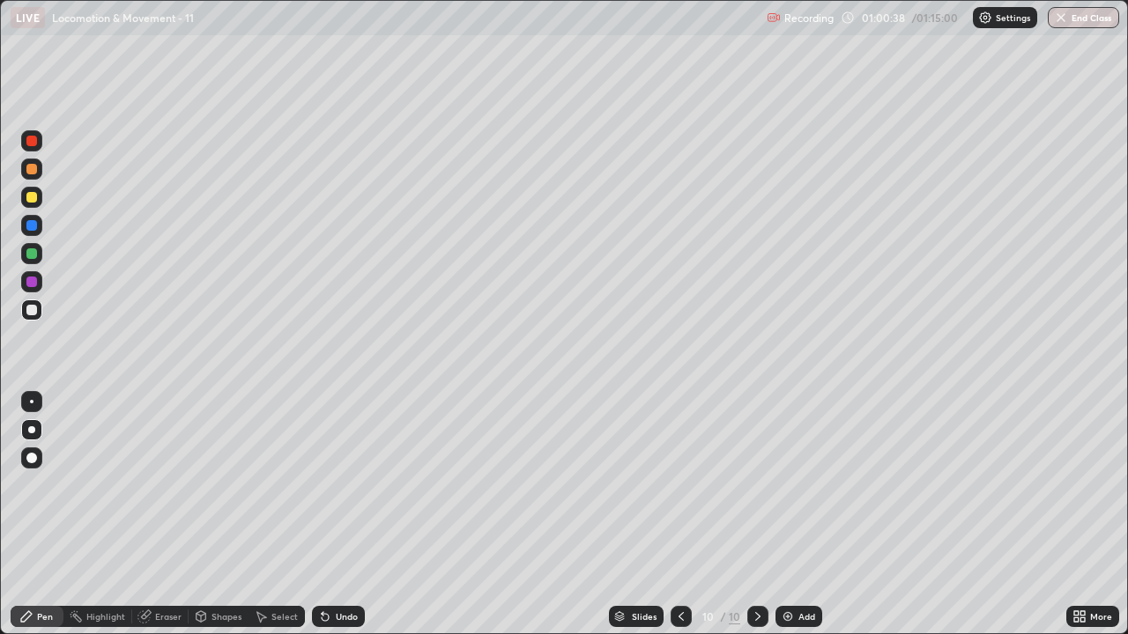
click at [336, 484] on div "Undo" at bounding box center [347, 616] width 22 height 9
click at [342, 484] on div "Undo" at bounding box center [347, 616] width 22 height 9
click at [27, 309] on div at bounding box center [31, 310] width 11 height 11
click at [33, 227] on div at bounding box center [31, 225] width 11 height 11
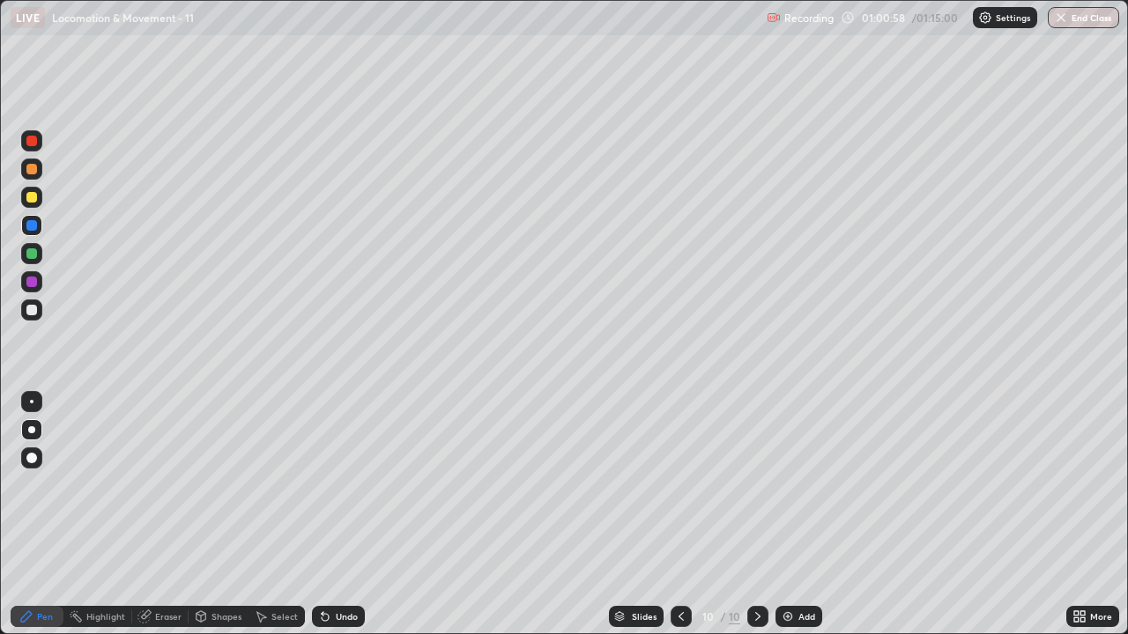
click at [39, 314] on div at bounding box center [31, 309] width 21 height 21
click at [32, 170] on div at bounding box center [31, 169] width 11 height 11
click at [339, 484] on div "Undo" at bounding box center [338, 616] width 53 height 21
click at [341, 484] on div "Undo" at bounding box center [338, 616] width 53 height 21
click at [331, 484] on div "Undo" at bounding box center [338, 616] width 53 height 21
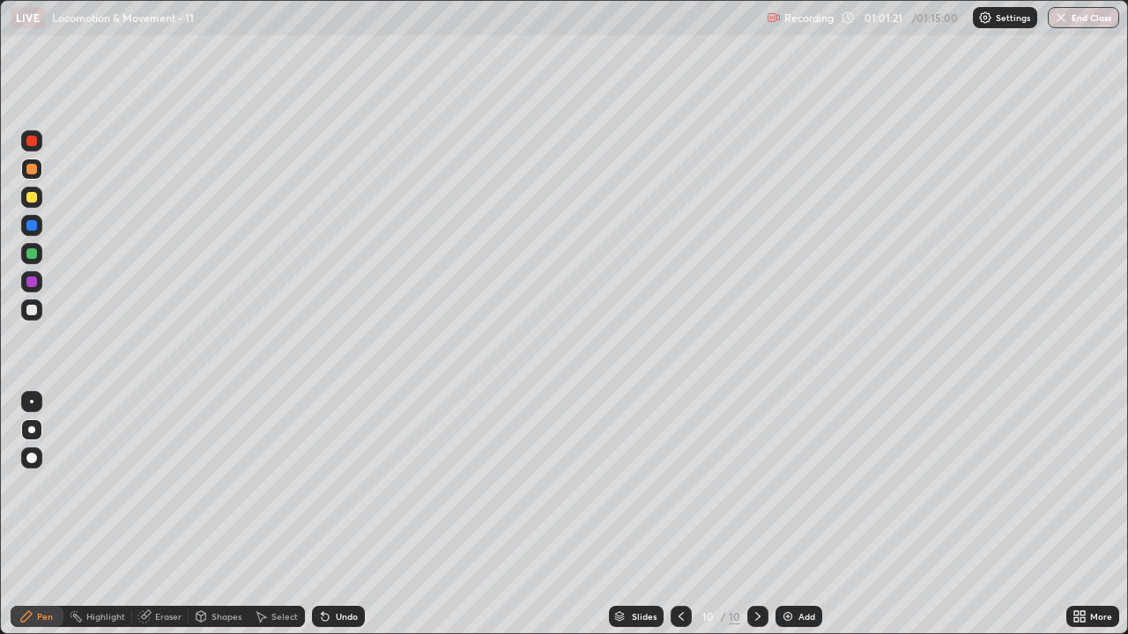
click at [336, 484] on div "Undo" at bounding box center [347, 616] width 22 height 9
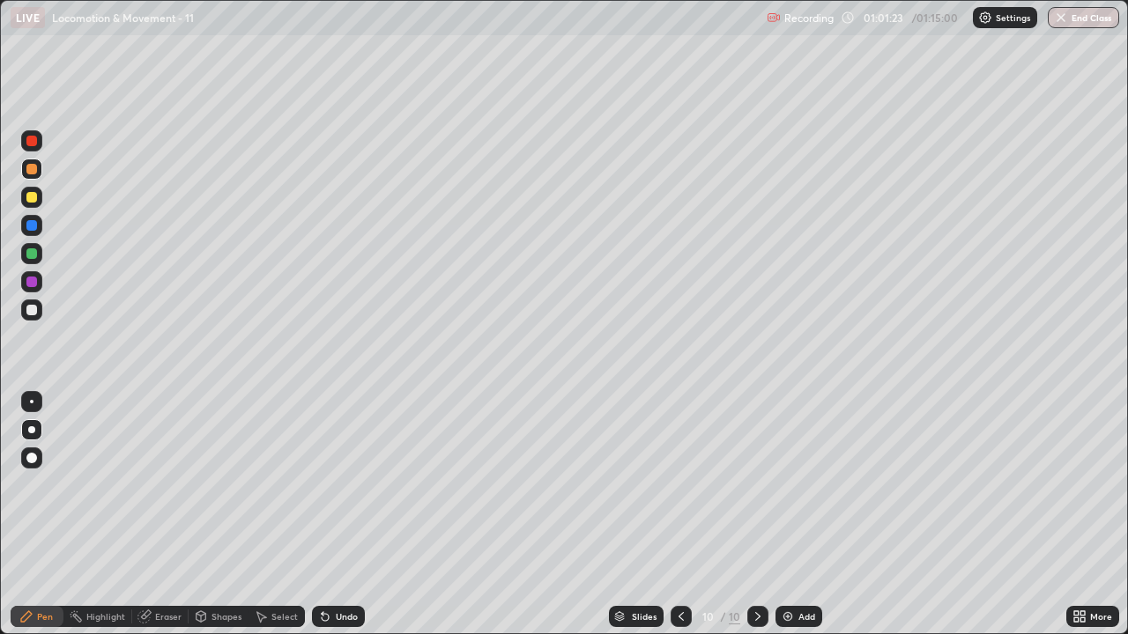
click at [331, 484] on div "Undo" at bounding box center [338, 616] width 53 height 21
click at [336, 484] on div "Undo" at bounding box center [347, 616] width 22 height 9
click at [331, 484] on div "Undo" at bounding box center [338, 616] width 53 height 21
click at [328, 484] on icon at bounding box center [325, 617] width 14 height 14
click at [33, 171] on div at bounding box center [31, 169] width 11 height 11
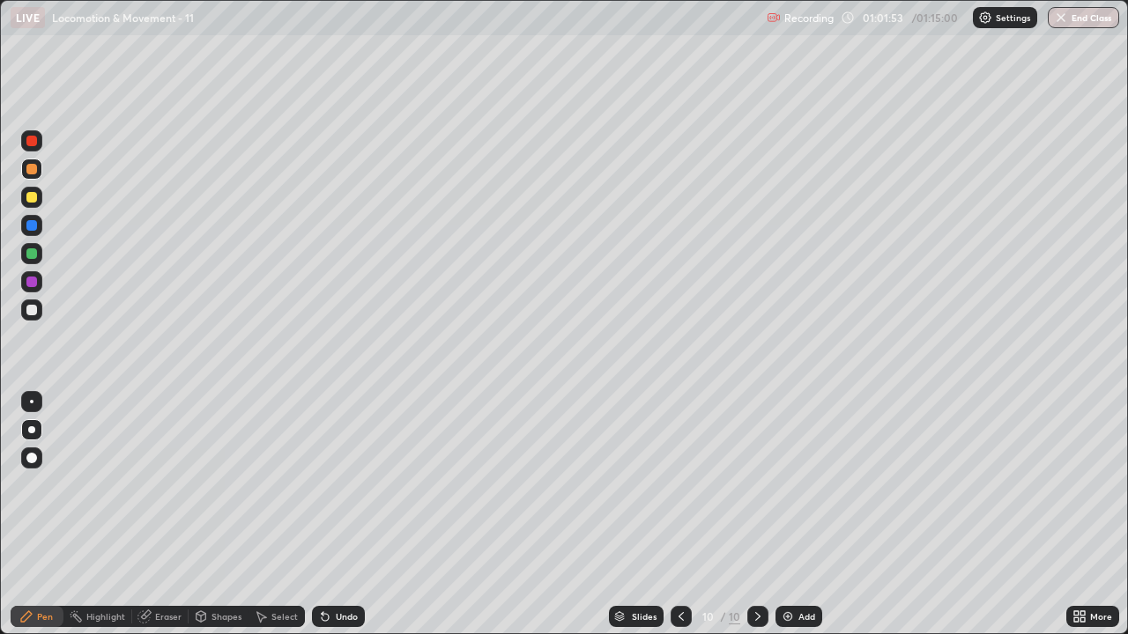
click at [341, 484] on div "Undo" at bounding box center [338, 616] width 53 height 21
click at [31, 253] on div at bounding box center [31, 253] width 11 height 11
click at [29, 316] on div at bounding box center [31, 309] width 21 height 21
click at [30, 310] on div at bounding box center [31, 310] width 11 height 11
click at [27, 257] on div at bounding box center [31, 253] width 11 height 11
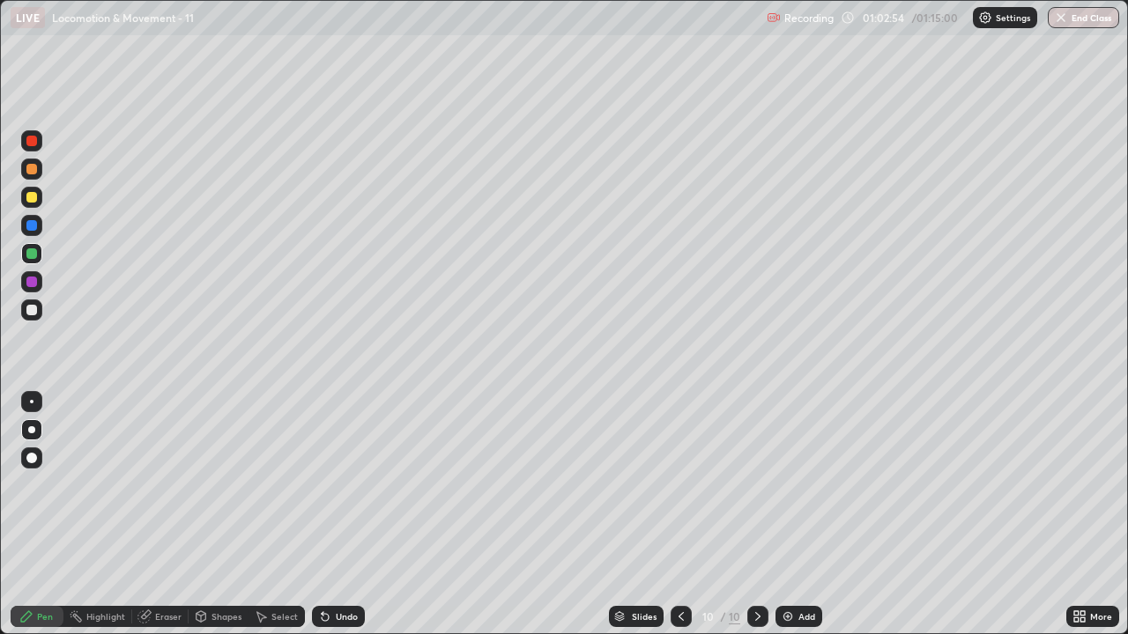
click at [28, 313] on div at bounding box center [31, 310] width 11 height 11
click at [27, 253] on div at bounding box center [31, 253] width 11 height 11
click at [27, 314] on div at bounding box center [31, 310] width 11 height 11
click at [35, 178] on div at bounding box center [31, 169] width 21 height 21
click at [338, 484] on div "Undo" at bounding box center [338, 616] width 53 height 21
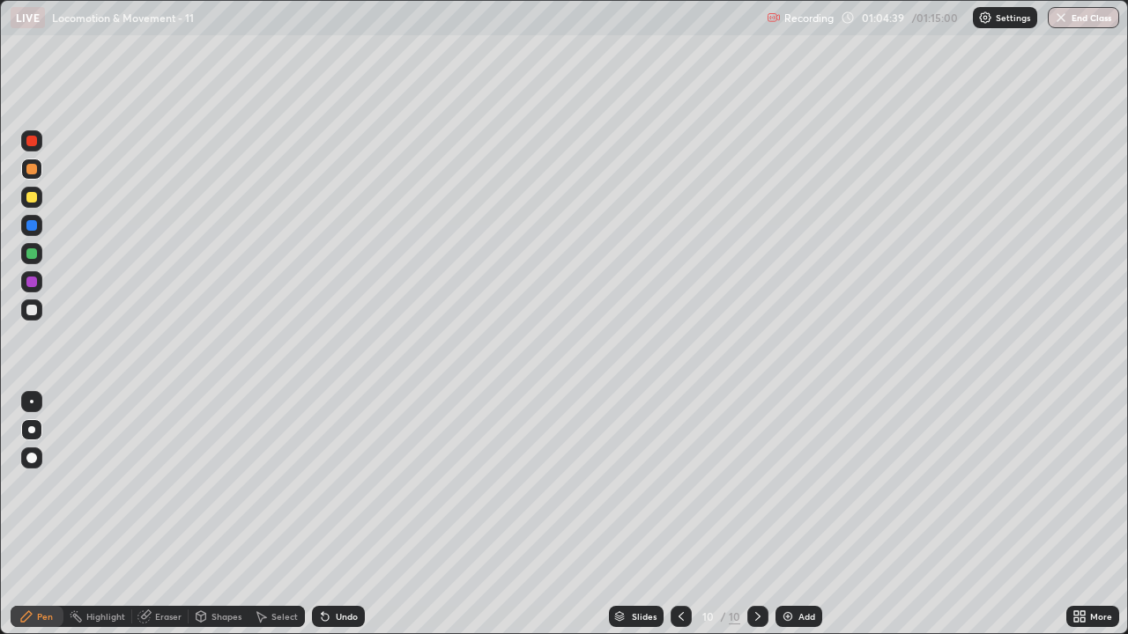
click at [32, 170] on div at bounding box center [31, 169] width 11 height 11
click at [33, 313] on div at bounding box center [31, 310] width 11 height 11
click at [28, 285] on div at bounding box center [31, 282] width 11 height 11
click at [34, 311] on div at bounding box center [31, 310] width 11 height 11
click at [35, 285] on div at bounding box center [31, 282] width 11 height 11
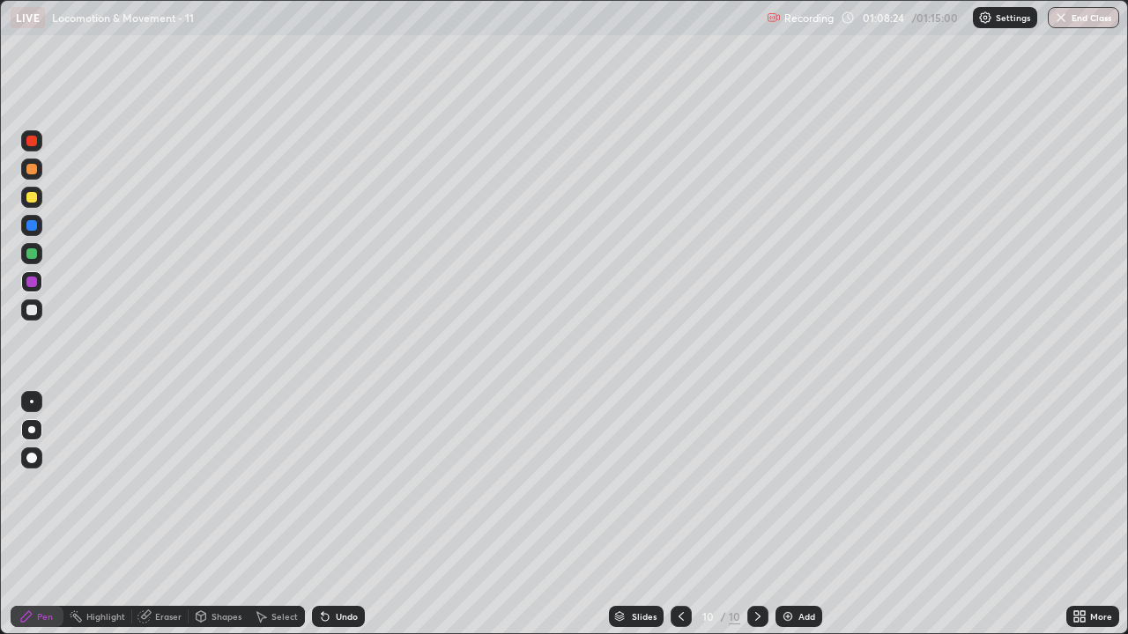
click at [761, 484] on div at bounding box center [757, 616] width 21 height 35
click at [679, 484] on icon at bounding box center [681, 617] width 14 height 14
click at [756, 484] on icon at bounding box center [757, 617] width 14 height 14
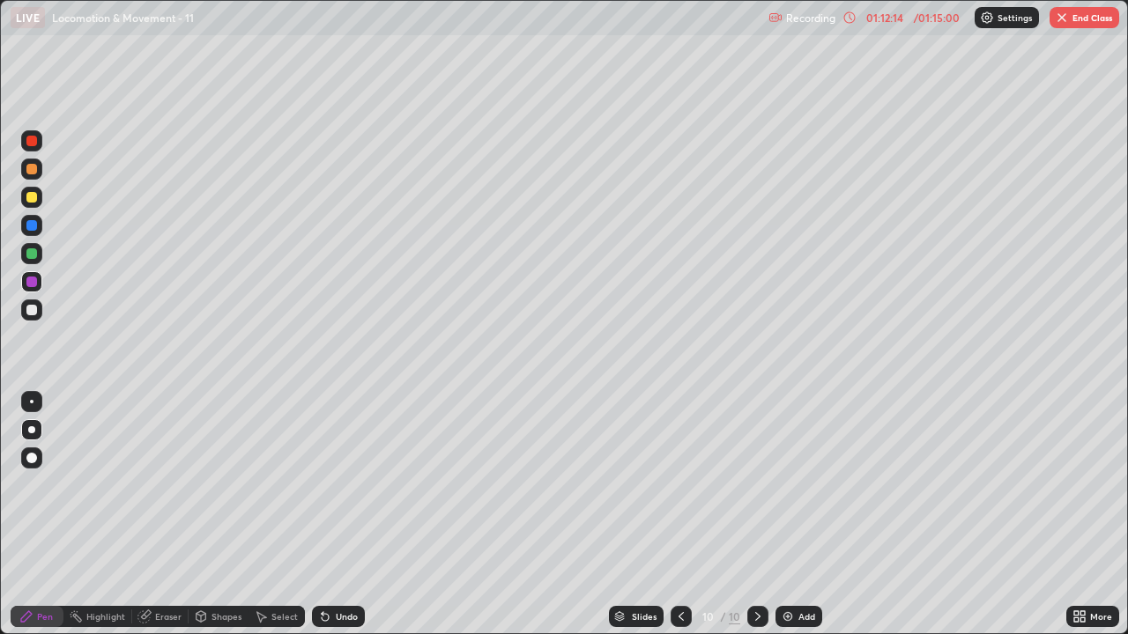
click at [1082, 18] on button "End Class" at bounding box center [1084, 17] width 70 height 21
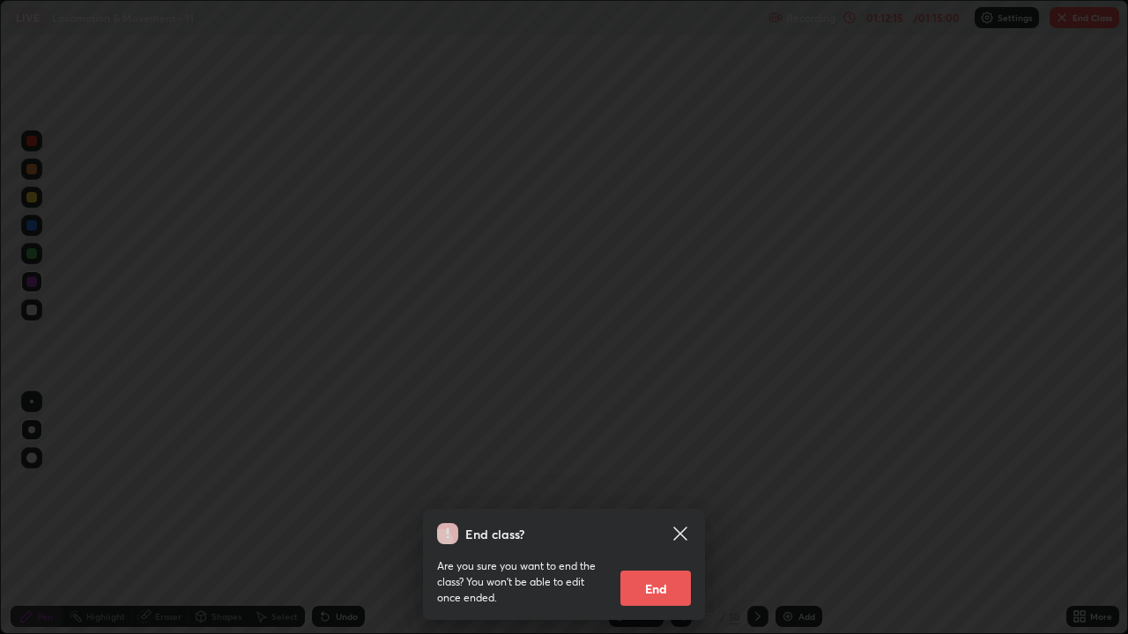
click at [664, 484] on button "End" at bounding box center [655, 588] width 70 height 35
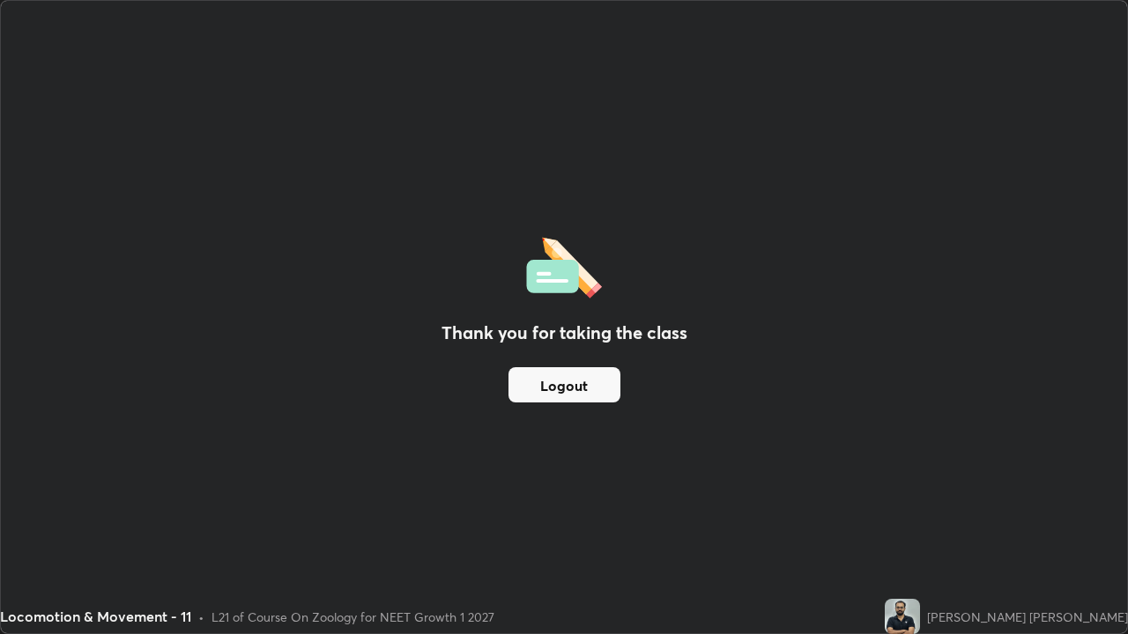
click at [565, 382] on button "Logout" at bounding box center [564, 384] width 112 height 35
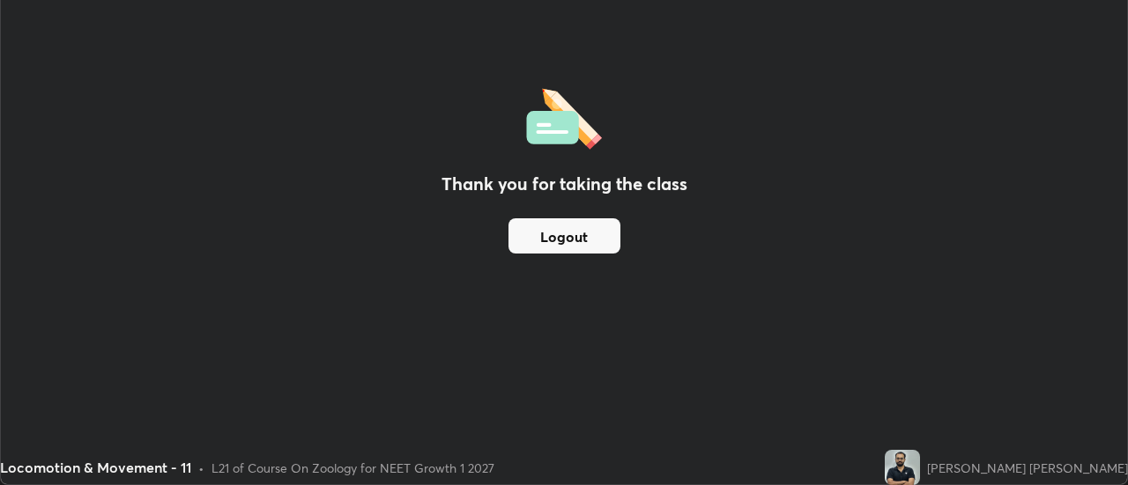
scroll to position [87601, 86959]
